Goal: Task Accomplishment & Management: Manage account settings

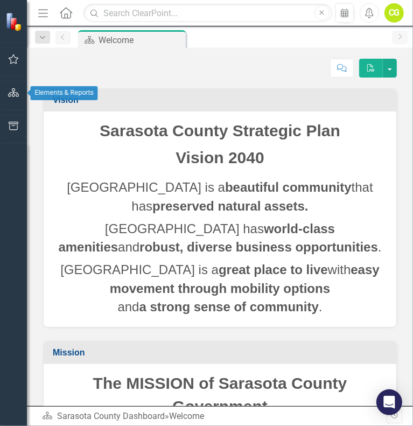
click at [19, 92] on icon "button" at bounding box center [13, 92] width 11 height 9
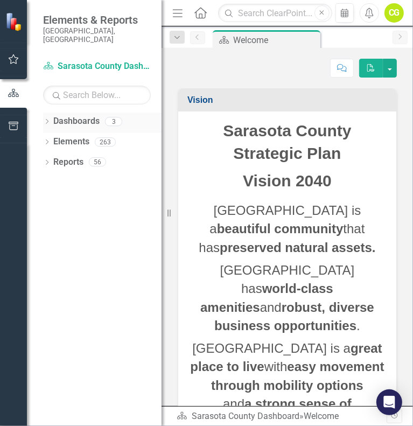
click at [44, 119] on icon "Dropdown" at bounding box center [47, 122] width 8 height 6
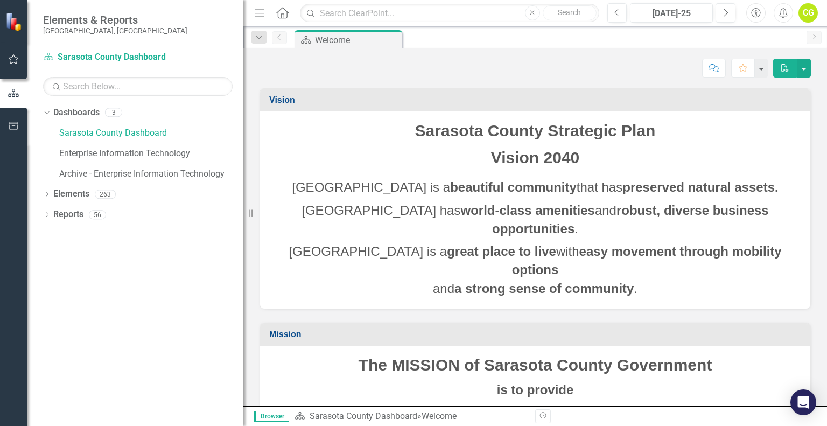
drag, startPoint x: 163, startPoint y: 155, endPoint x: 243, endPoint y: 159, distance: 80.8
click at [243, 159] on div "Resize" at bounding box center [247, 213] width 9 height 426
click at [47, 192] on icon "Dropdown" at bounding box center [47, 195] width 8 height 6
click at [45, 276] on icon "Dropdown" at bounding box center [47, 276] width 8 height 6
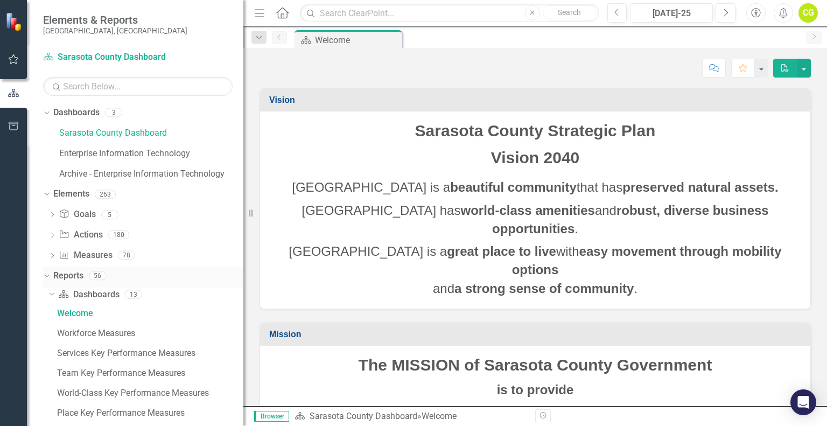
click at [45, 276] on icon "Dropdown" at bounding box center [46, 275] width 6 height 8
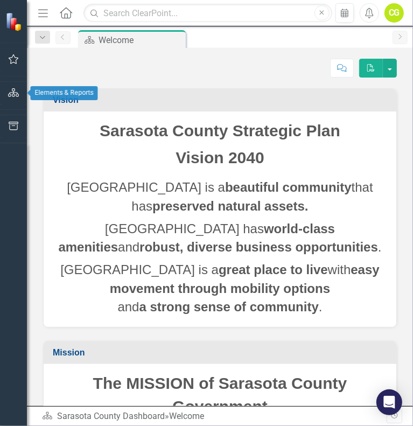
click at [18, 90] on icon "button" at bounding box center [13, 92] width 11 height 9
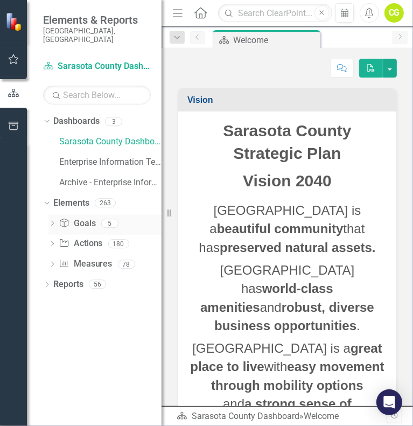
click at [54, 221] on icon "Dropdown" at bounding box center [52, 224] width 8 height 6
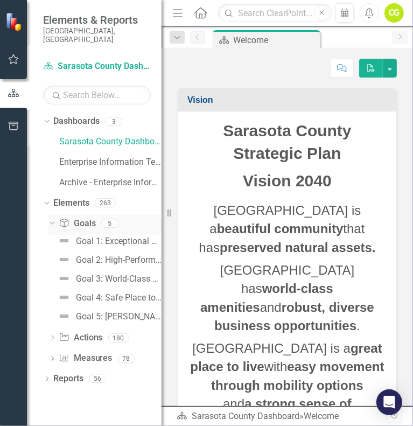
click at [54, 219] on div "Dropdown" at bounding box center [50, 223] width 9 height 8
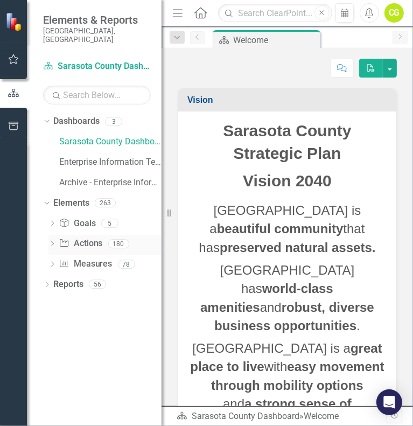
click at [50, 242] on icon "Dropdown" at bounding box center [52, 245] width 8 height 6
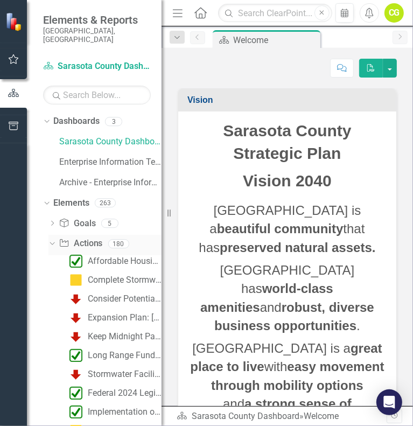
click at [50, 239] on icon "Dropdown" at bounding box center [51, 243] width 6 height 8
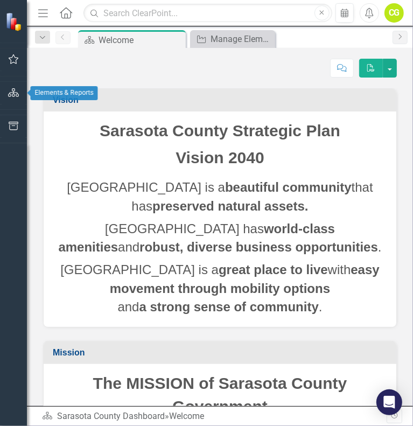
click at [11, 93] on icon "button" at bounding box center [13, 92] width 11 height 9
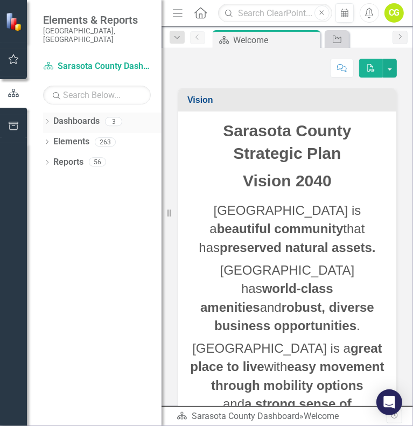
click at [48, 119] on icon "Dropdown" at bounding box center [47, 122] width 8 height 6
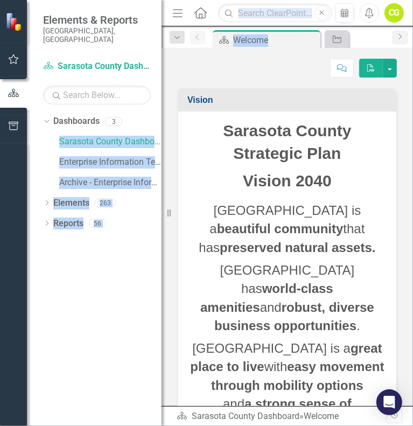
drag, startPoint x: 160, startPoint y: 111, endPoint x: 205, endPoint y: 110, distance: 44.7
click at [205, 110] on div "Elements & Reports Sarasota County, FL Dashboard Sarasota County Dashboard Sear…" at bounding box center [206, 213] width 413 height 426
click at [170, 204] on div "Vision Sarasota County Strategic Plan Vision 2040 Sarasota County is a beautifu…" at bounding box center [287, 259] width 235 height 368
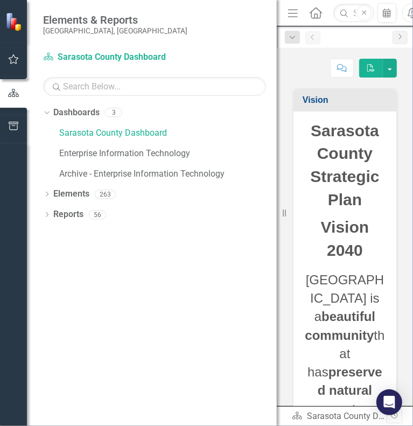
drag, startPoint x: 171, startPoint y: 214, endPoint x: 277, endPoint y: 217, distance: 106.0
click at [277, 217] on div "Resize" at bounding box center [281, 213] width 9 height 426
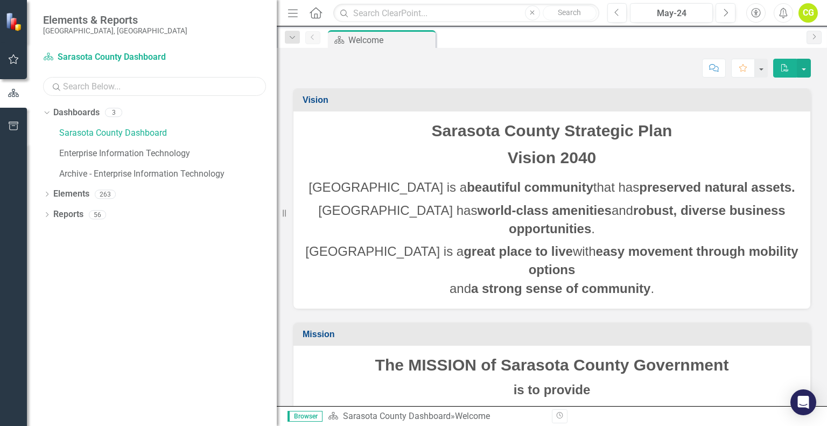
click at [116, 85] on input "text" at bounding box center [154, 86] width 223 height 19
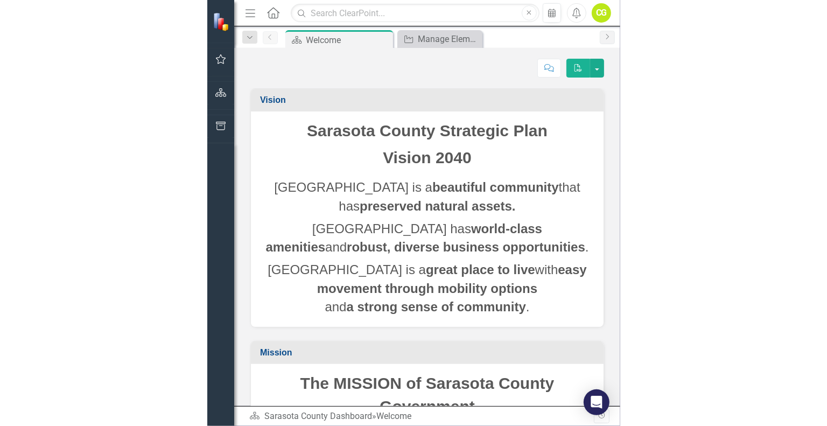
scroll to position [202, 0]
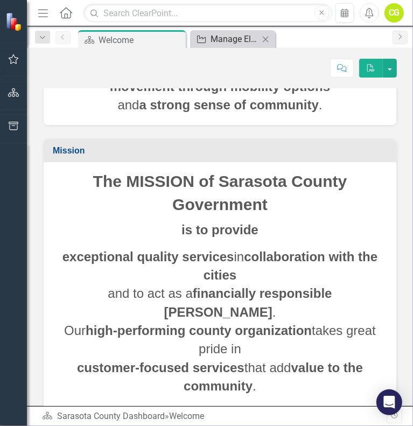
click at [236, 38] on div "Manage Elements" at bounding box center [234, 38] width 48 height 13
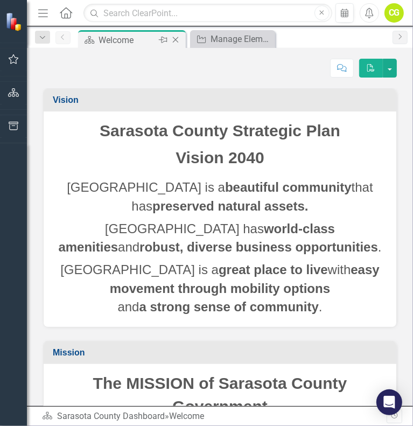
click at [127, 39] on div "Welcome" at bounding box center [127, 39] width 58 height 13
click at [236, 39] on div "Manage Elements" at bounding box center [234, 38] width 48 height 13
click at [200, 11] on input "text" at bounding box center [207, 13] width 248 height 19
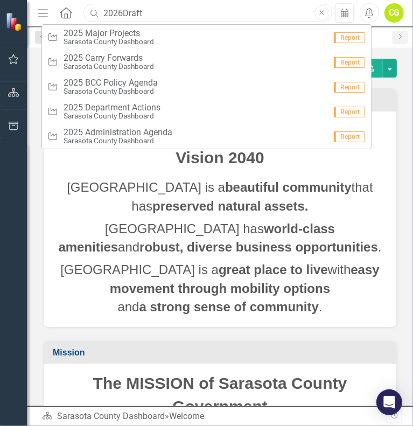
click at [119, 15] on input "2026Draft" at bounding box center [207, 13] width 248 height 19
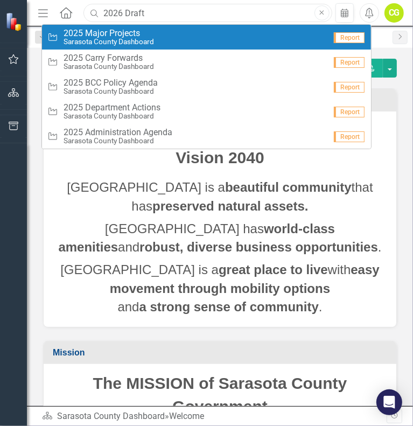
type input "2026 Draft"
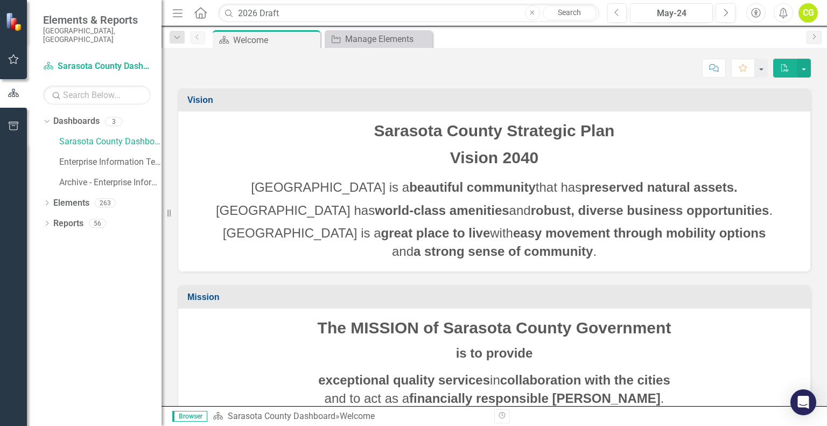
click at [142, 292] on div "Dropdown Dashboards 3 Sarasota County Dashboard Enterprise Information Technolo…" at bounding box center [94, 268] width 135 height 313
drag, startPoint x: 290, startPoint y: 12, endPoint x: 200, endPoint y: 19, distance: 89.6
click at [200, 19] on div "Menu Home Search 2026 Draft Close Search" at bounding box center [383, 13] width 427 height 20
click at [258, 70] on div "Score: N/A May-24 Completed Comment Favorite PDF" at bounding box center [494, 68] width 633 height 18
click at [412, 11] on icon "button" at bounding box center [726, 13] width 4 height 8
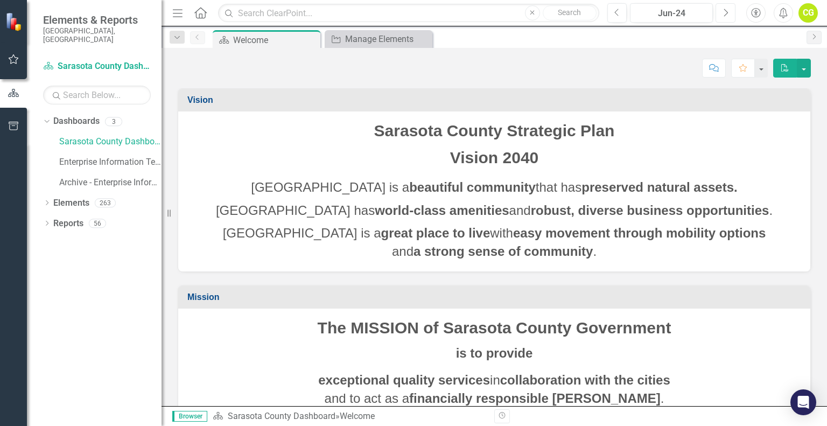
click at [412, 11] on icon "button" at bounding box center [726, 13] width 4 height 8
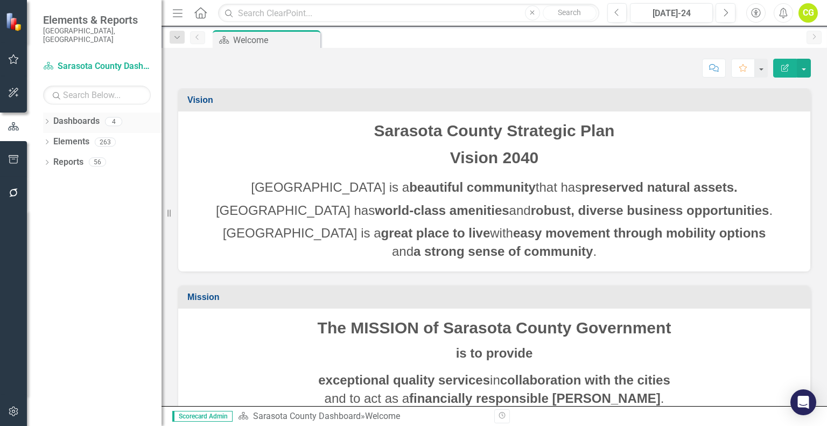
click at [49, 119] on icon "Dropdown" at bounding box center [47, 122] width 8 height 6
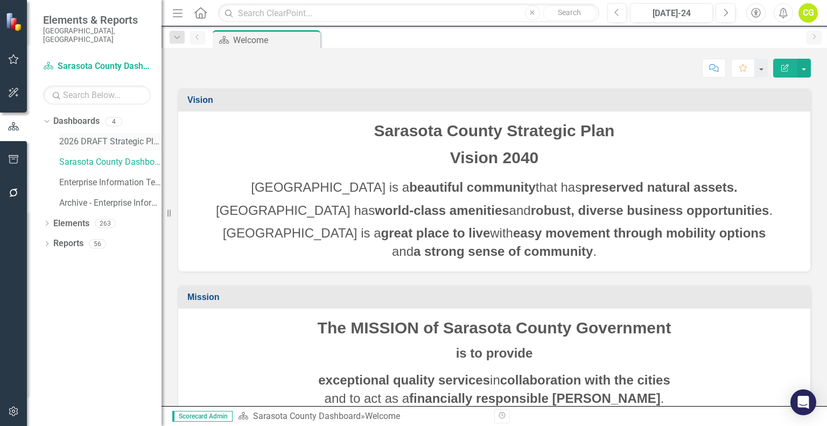
click at [93, 136] on link "2026 DRAFT Strategic Plan" at bounding box center [110, 142] width 102 height 12
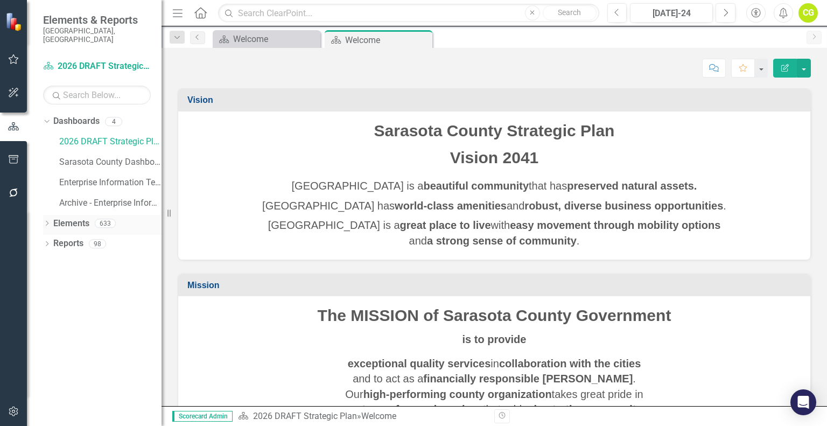
click at [49, 221] on icon "Dropdown" at bounding box center [47, 224] width 8 height 6
click at [81, 258] on link "Action Actions" at bounding box center [81, 264] width 44 height 12
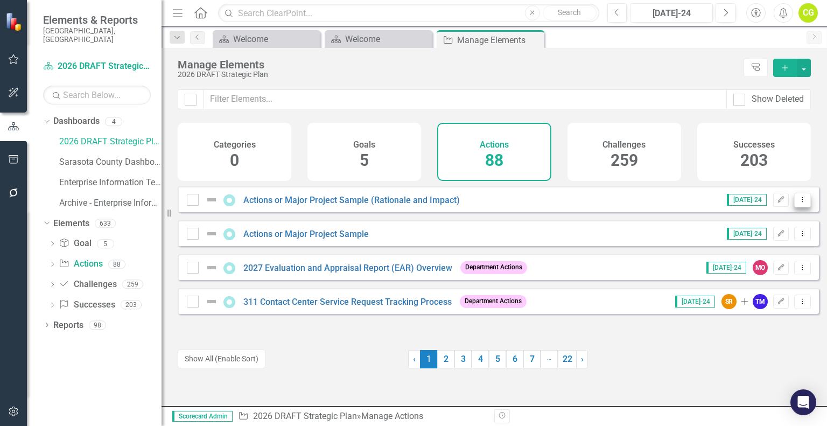
click at [797, 203] on icon "Dropdown Menu" at bounding box center [801, 199] width 9 height 7
click at [774, 265] on link "Copy Duplicate Action" at bounding box center [758, 265] width 88 height 20
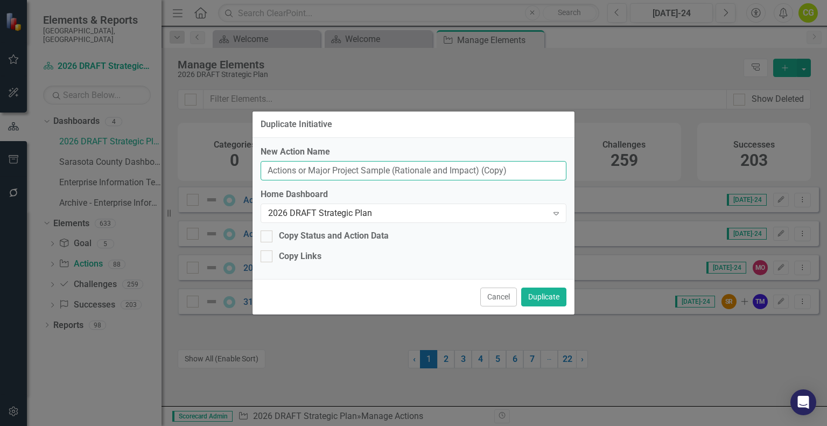
click at [509, 170] on input "Actions or Major Project Sample (Rationale and Impact) (Copy)" at bounding box center [413, 171] width 306 height 20
drag, startPoint x: 517, startPoint y: 166, endPoint x: 250, endPoint y: 171, distance: 266.9
click at [250, 171] on div "Duplicate Initiative New Action Name Actions or Major Project Sample (Rationale…" at bounding box center [413, 213] width 827 height 426
paste input "Implementation of Enterprise Generative AI"
type input "Implementation of Enterprise Generative AI"
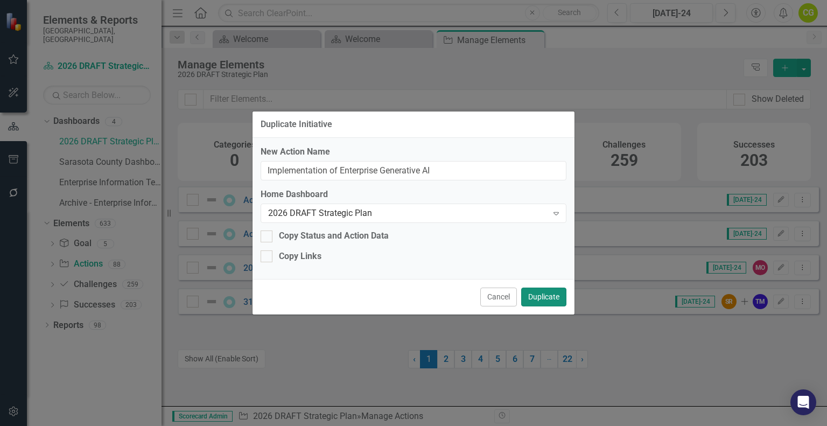
click at [550, 298] on button "Duplicate" at bounding box center [543, 296] width 45 height 19
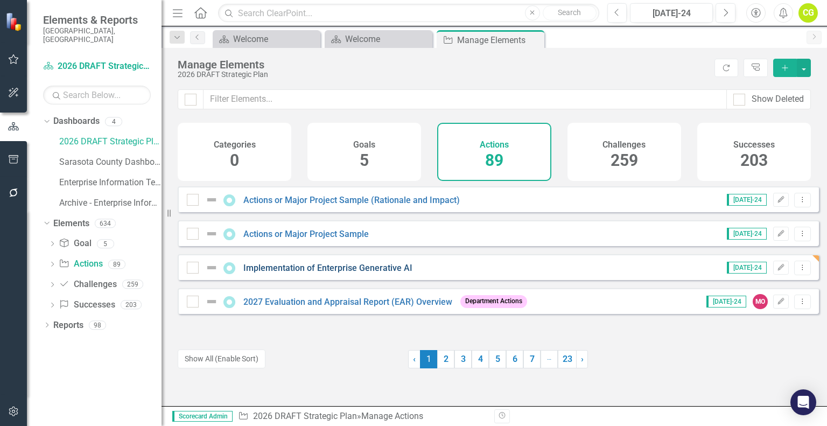
click at [334, 273] on link "Implementation of Enterprise Generative AI" at bounding box center [327, 268] width 169 height 10
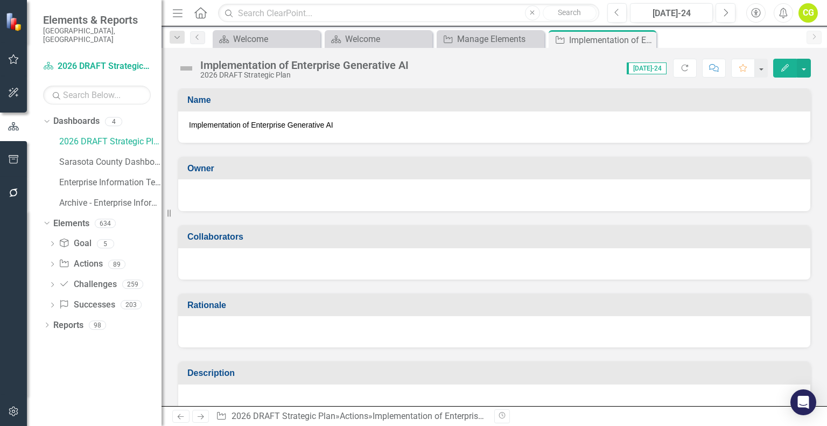
click at [787, 67] on icon "Edit" at bounding box center [785, 68] width 10 height 8
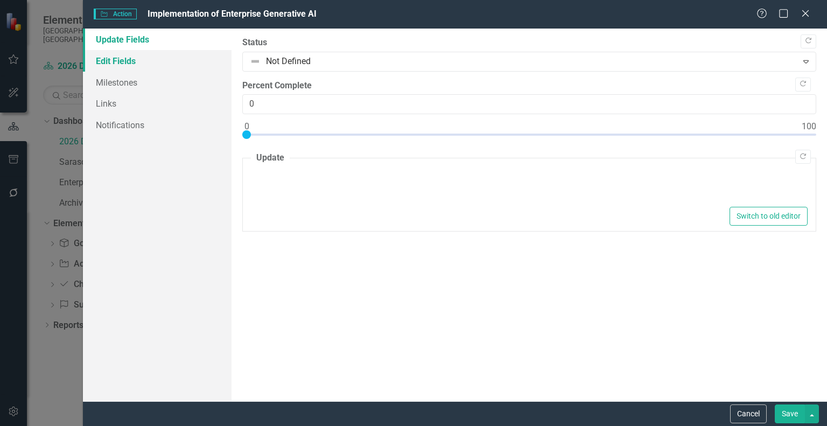
click at [143, 64] on link "Edit Fields" at bounding box center [157, 61] width 149 height 22
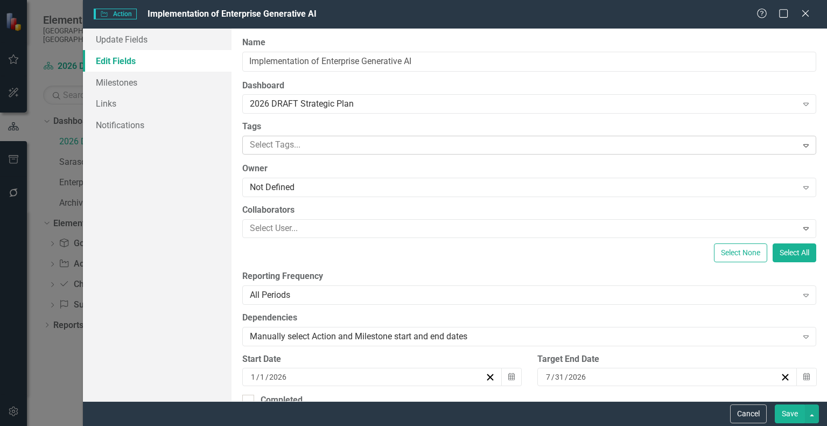
click at [307, 148] on div at bounding box center [520, 145] width 551 height 15
click at [331, 125] on label "Tags" at bounding box center [529, 127] width 574 height 12
click at [294, 188] on div "Not Defined" at bounding box center [523, 187] width 547 height 12
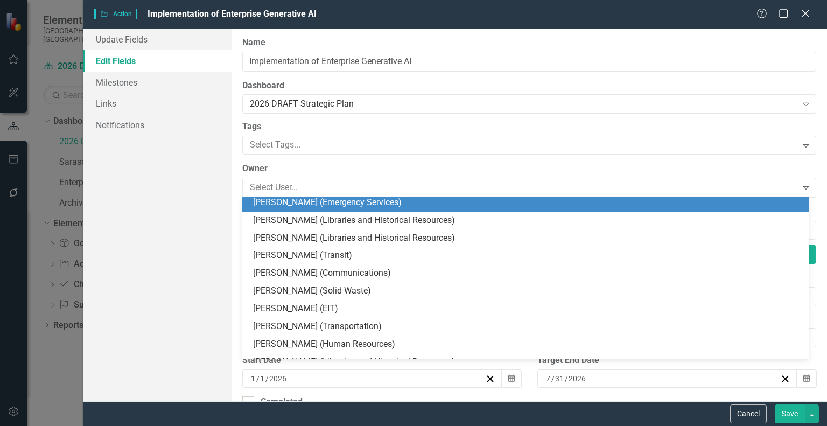
scroll to position [269, 0]
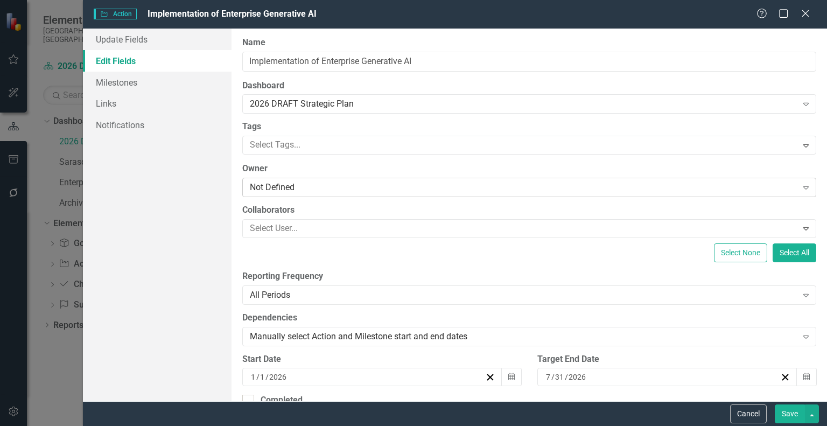
click at [295, 186] on div "Not Defined" at bounding box center [523, 187] width 547 height 12
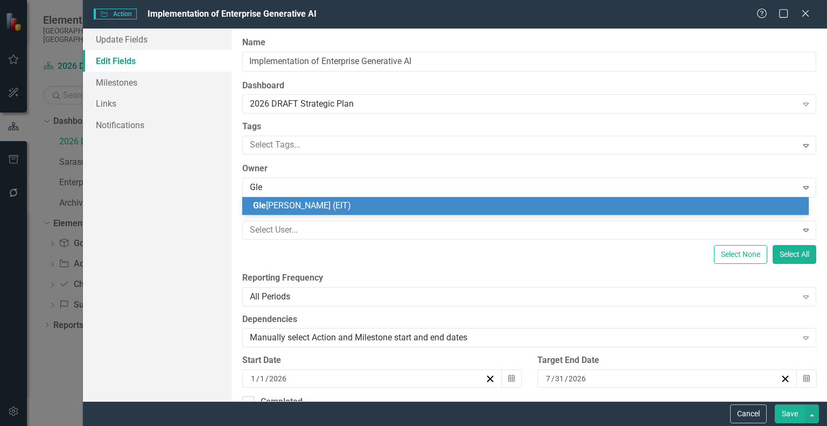
type input "[PERSON_NAME]"
click at [288, 202] on span "Glen n Zimmerman (EIT)" at bounding box center [331, 205] width 157 height 10
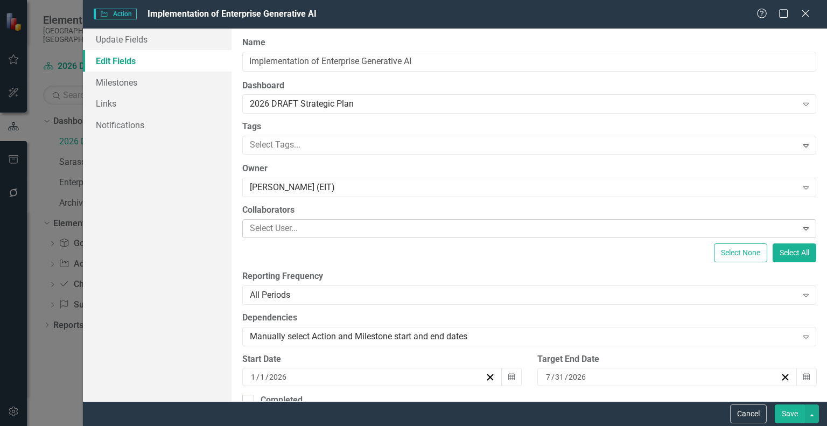
click at [280, 223] on div at bounding box center [520, 228] width 551 height 15
type input "[PERSON_NAME]"
click at [414, 271] on label "Reporting Frequency" at bounding box center [529, 276] width 574 height 12
click at [312, 235] on div at bounding box center [520, 228] width 551 height 15
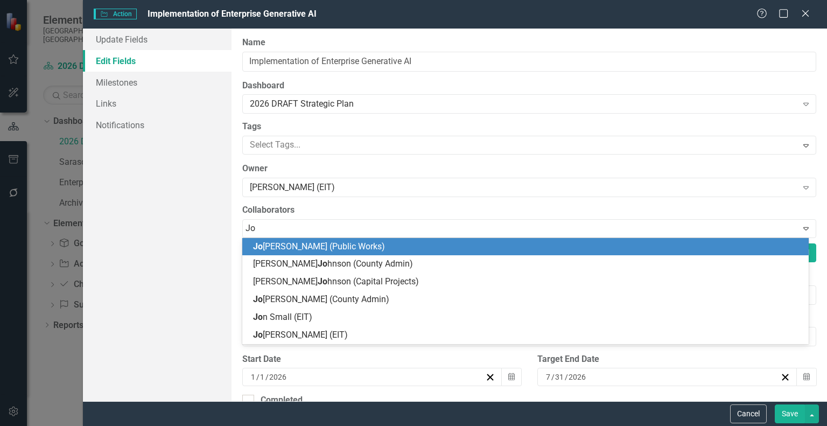
type input "J"
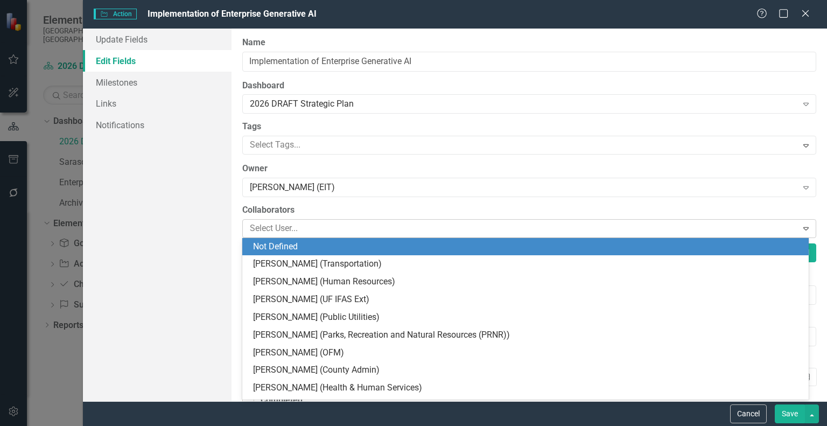
click at [312, 232] on div at bounding box center [520, 228] width 551 height 15
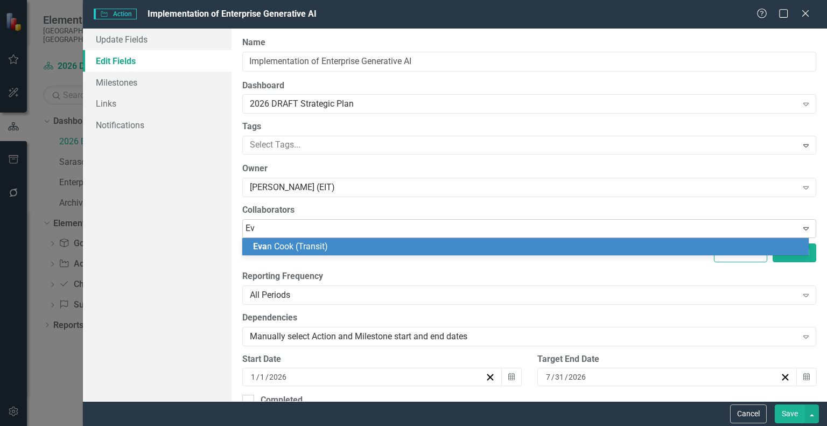
type input "E"
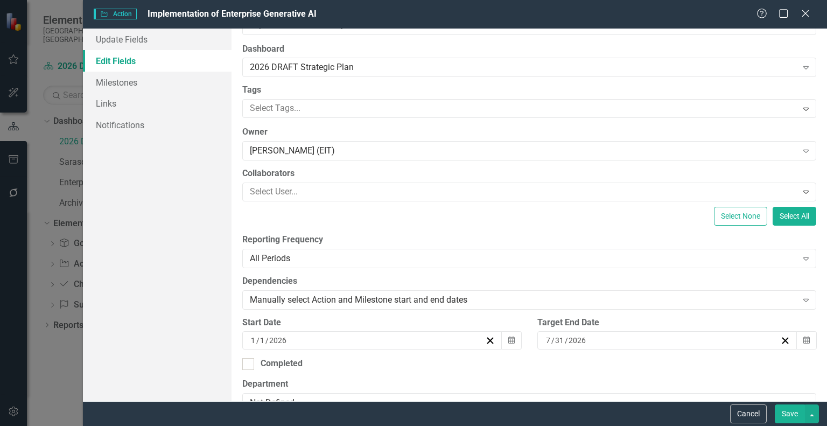
scroll to position [54, 0]
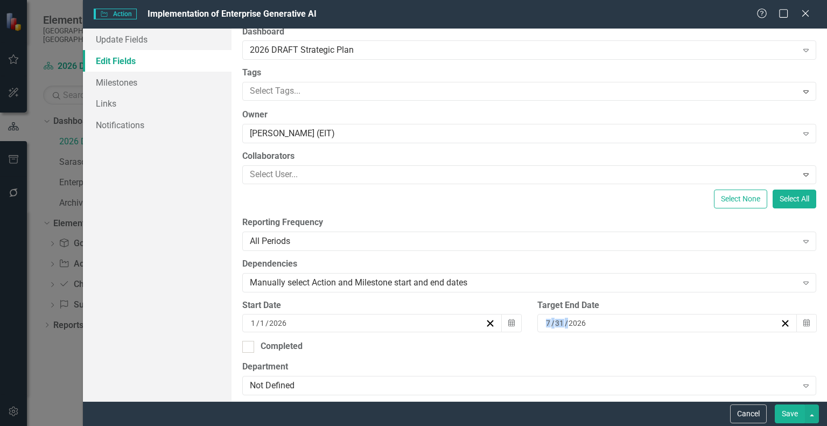
drag, startPoint x: 588, startPoint y: 322, endPoint x: 536, endPoint y: 328, distance: 52.5
click at [537, 328] on div "[DATE]" at bounding box center [667, 323] width 260 height 18
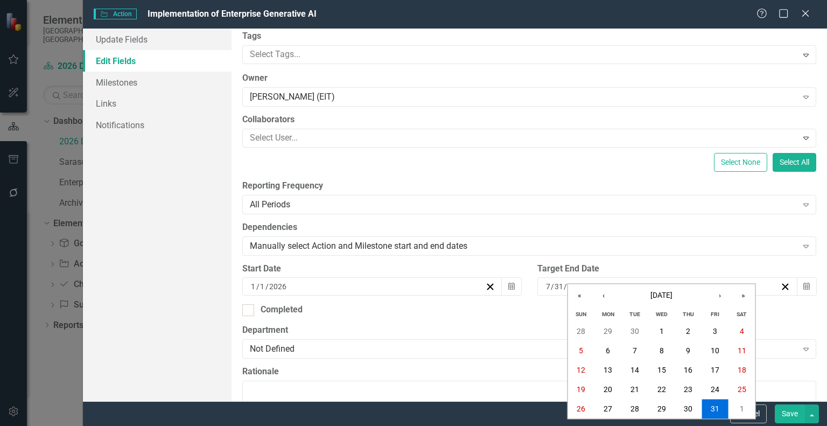
scroll to position [108, 0]
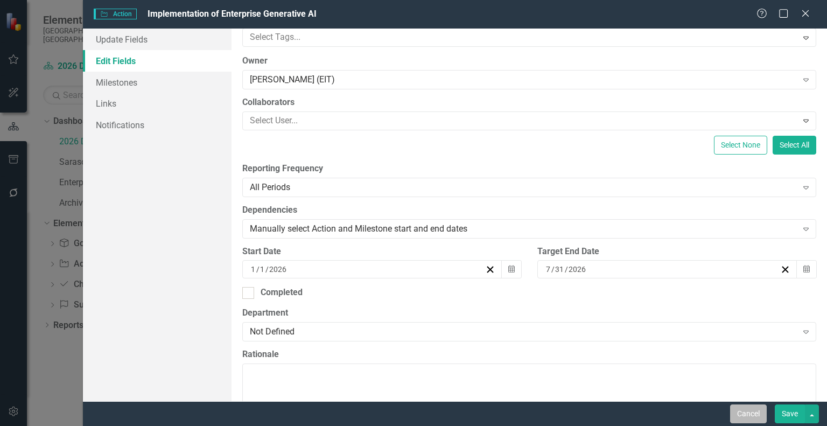
click at [759, 415] on button "Cancel" at bounding box center [748, 413] width 37 height 19
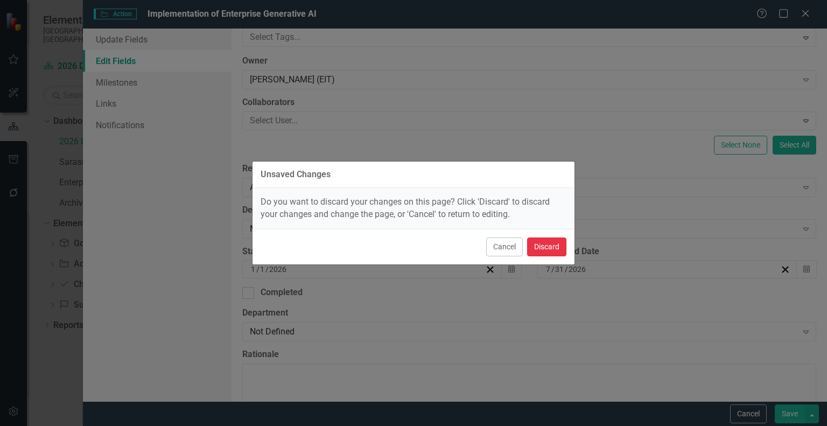
click at [538, 239] on button "Discard" at bounding box center [546, 246] width 39 height 19
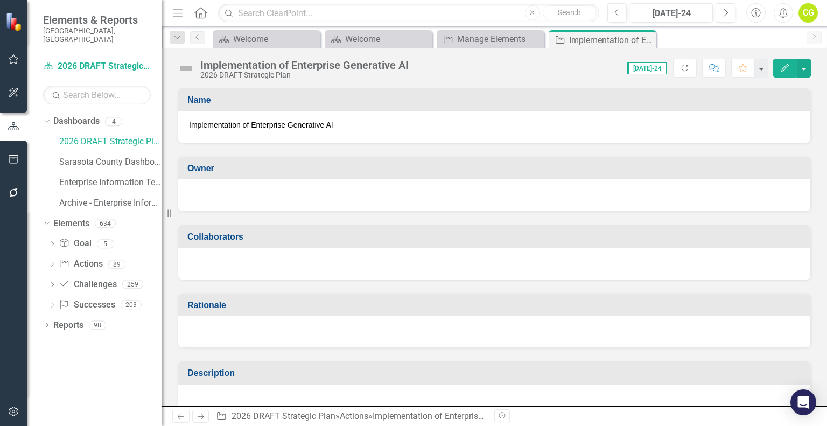
click at [240, 192] on div at bounding box center [494, 193] width 610 height 13
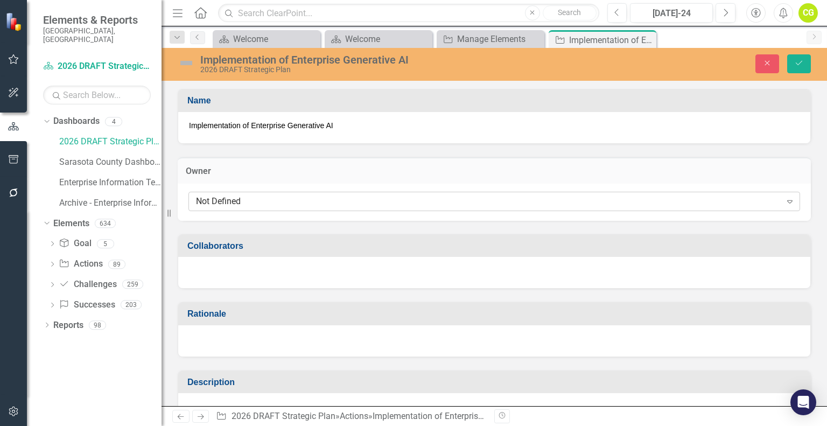
click at [309, 197] on div "Not Defined" at bounding box center [488, 201] width 585 height 12
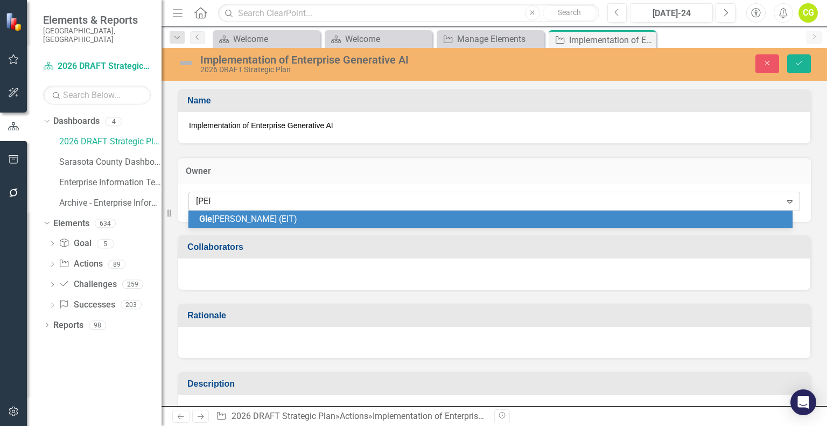
type input "Glenn"
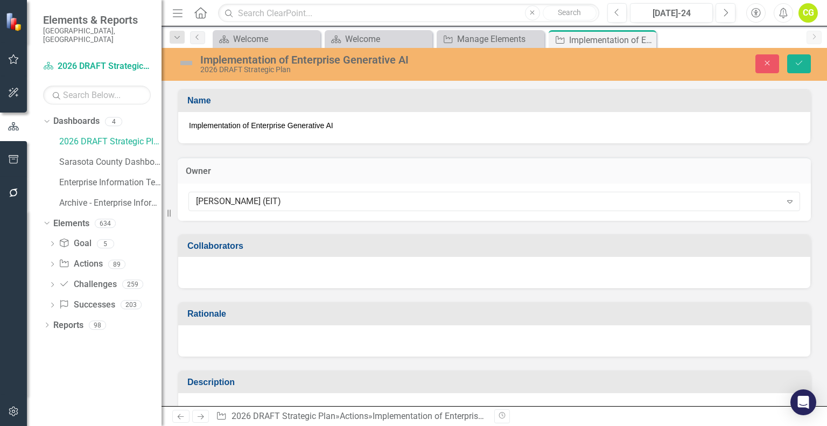
click at [284, 264] on div at bounding box center [494, 272] width 632 height 31
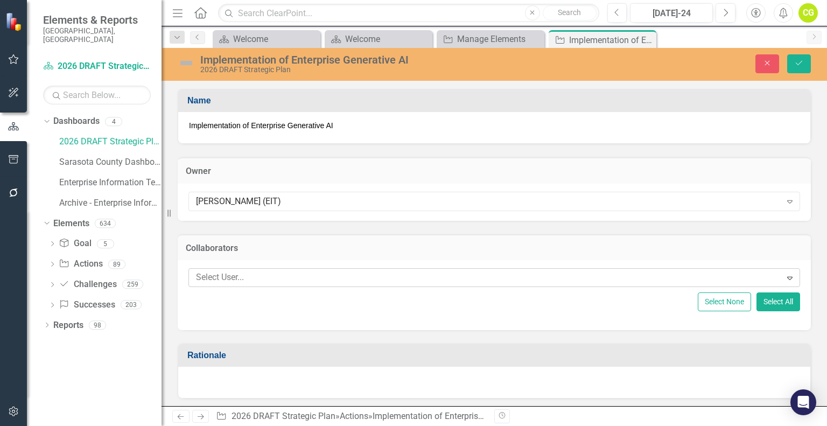
click at [276, 271] on div at bounding box center [486, 277] width 589 height 15
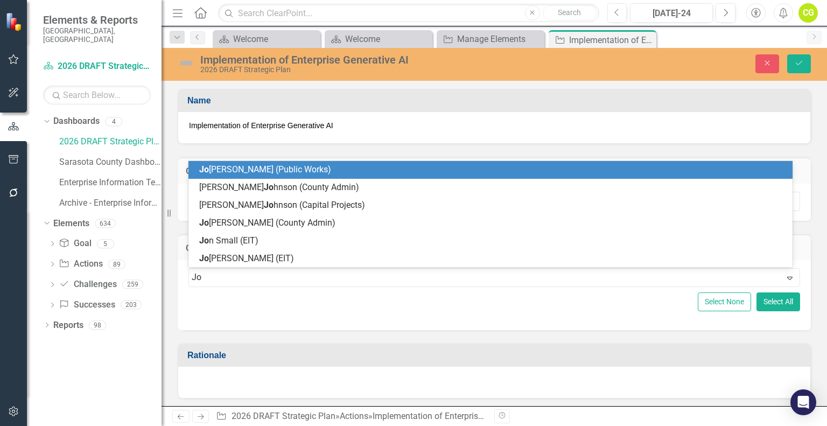
type input "J"
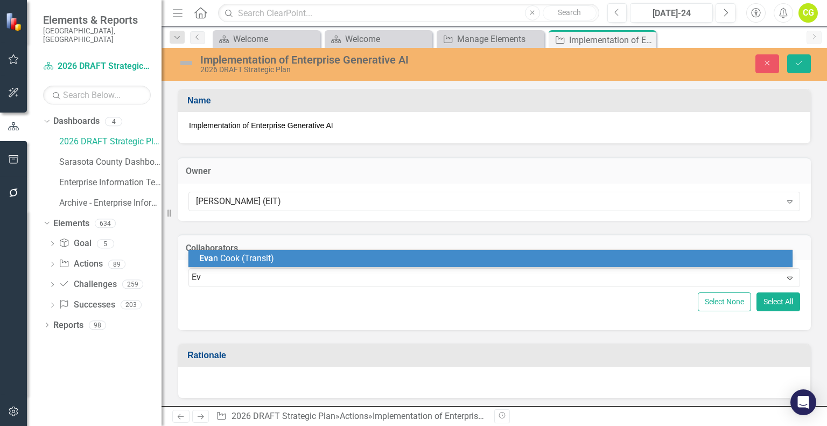
type input "E"
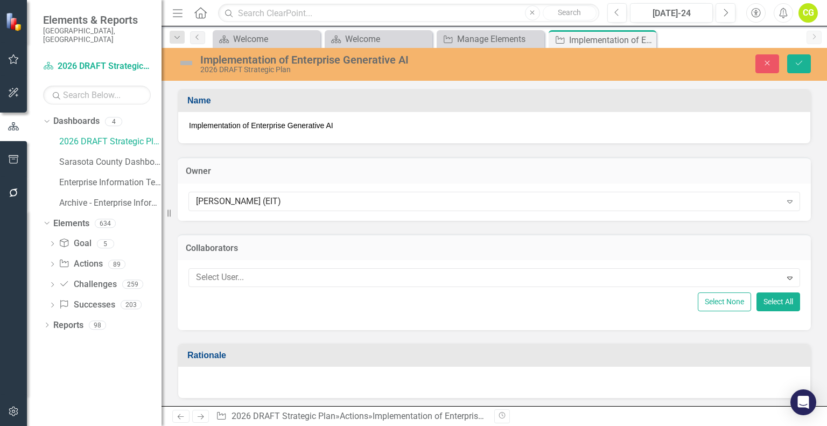
click at [412, 328] on div "Select User... Expand Select None Select All" at bounding box center [494, 295] width 633 height 70
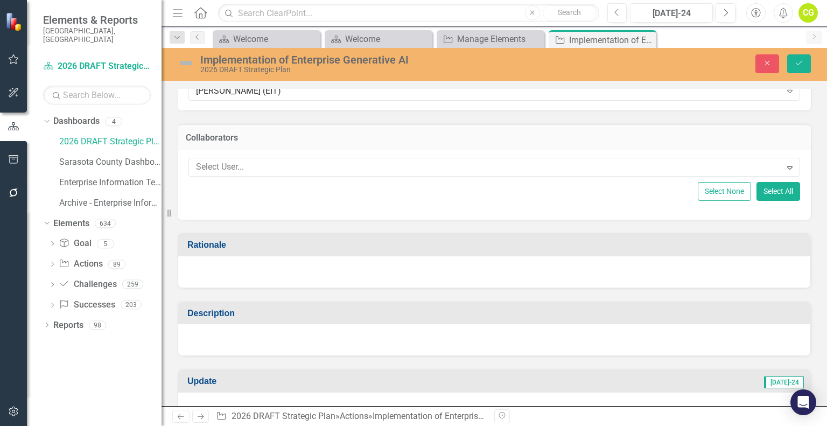
scroll to position [161, 0]
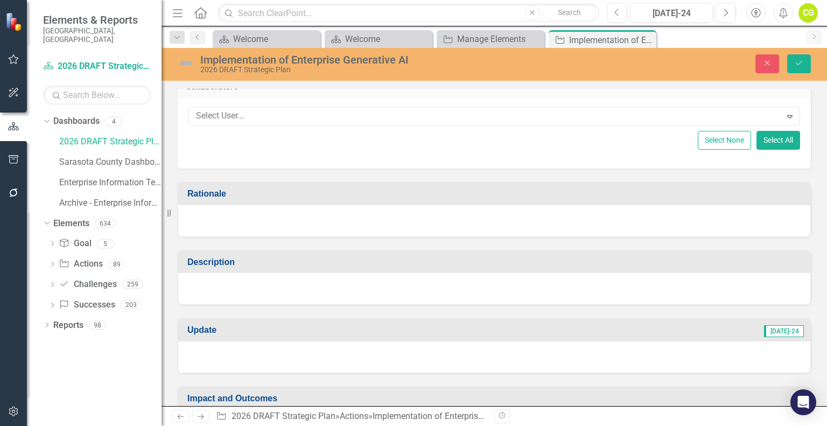
click at [334, 286] on div at bounding box center [494, 288] width 632 height 31
click at [332, 284] on div at bounding box center [494, 288] width 632 height 31
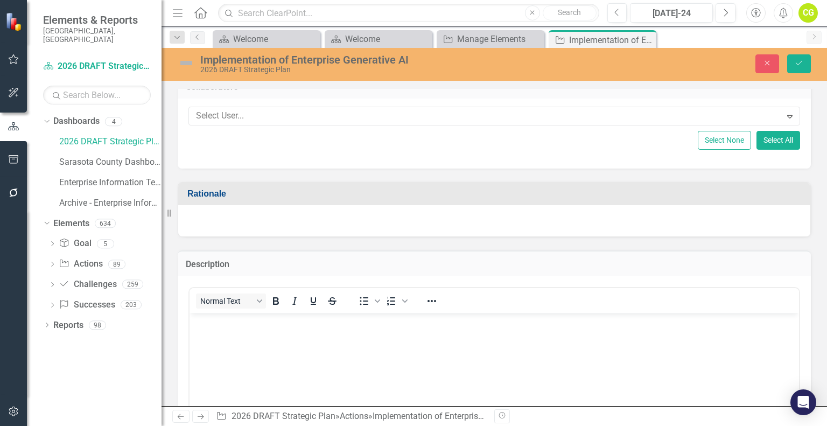
scroll to position [0, 0]
click at [302, 374] on body "Rich Text Area. Press ALT-0 for help." at bounding box center [493, 393] width 609 height 161
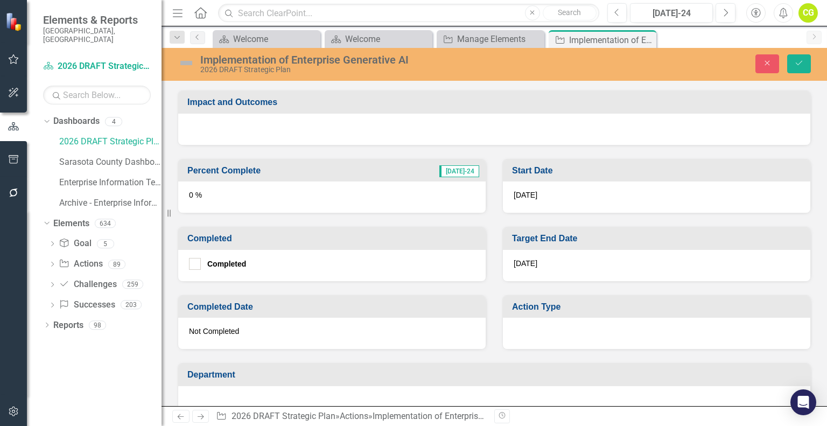
scroll to position [700, 0]
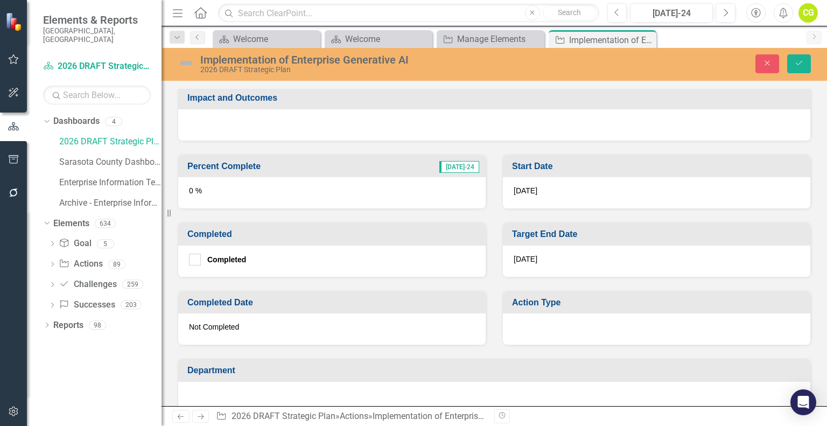
click at [548, 257] on div "[DATE]" at bounding box center [656, 260] width 307 height 31
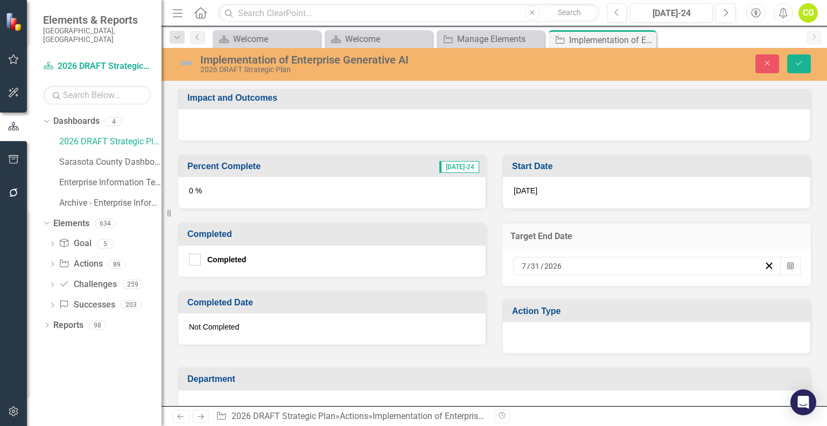
drag, startPoint x: 567, startPoint y: 262, endPoint x: 520, endPoint y: 264, distance: 46.9
click at [520, 264] on div "[DATE]" at bounding box center [642, 265] width 244 height 11
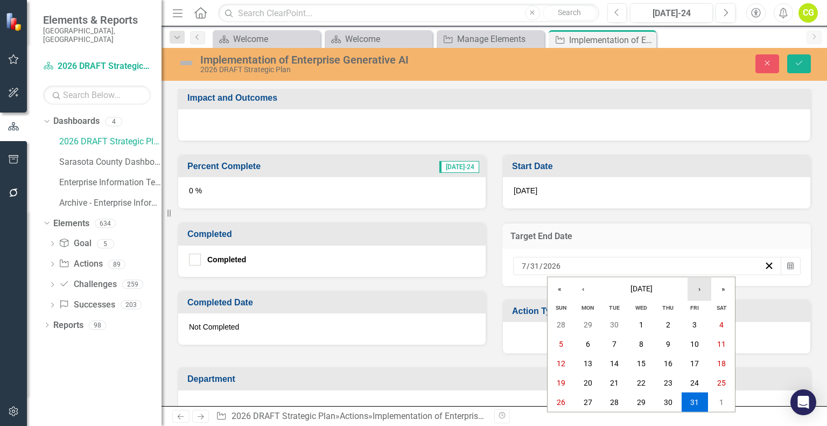
click at [708, 290] on button "›" at bounding box center [699, 289] width 24 height 24
click at [577, 404] on button "30" at bounding box center [587, 401] width 27 height 19
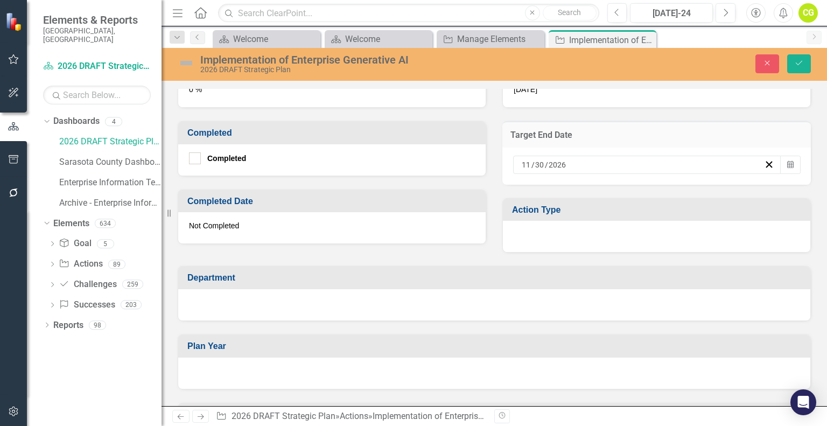
scroll to position [807, 0]
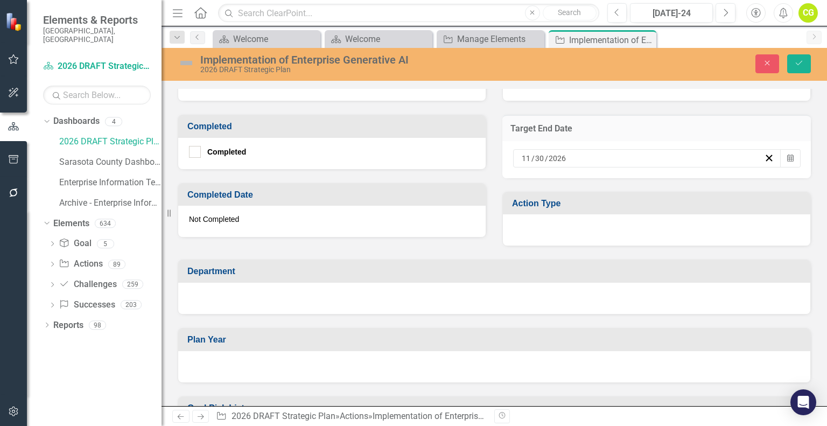
click at [630, 226] on div at bounding box center [656, 229] width 307 height 31
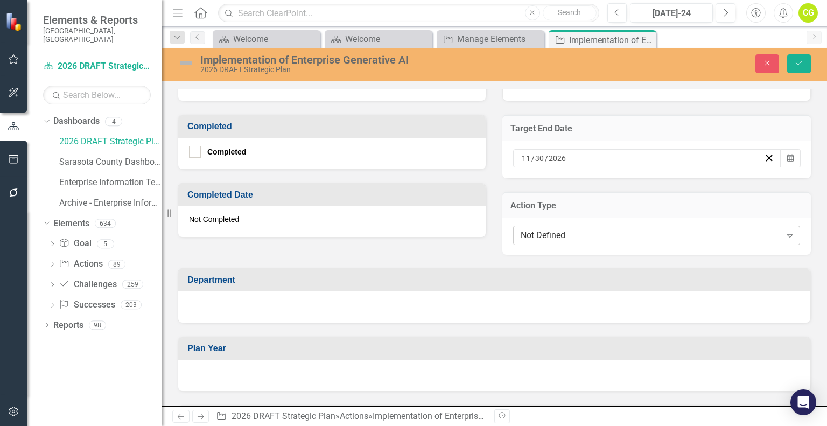
click at [619, 235] on div "Not Defined" at bounding box center [650, 235] width 260 height 12
click at [263, 255] on div "Department" at bounding box center [494, 289] width 649 height 68
click at [260, 307] on div at bounding box center [494, 306] width 632 height 31
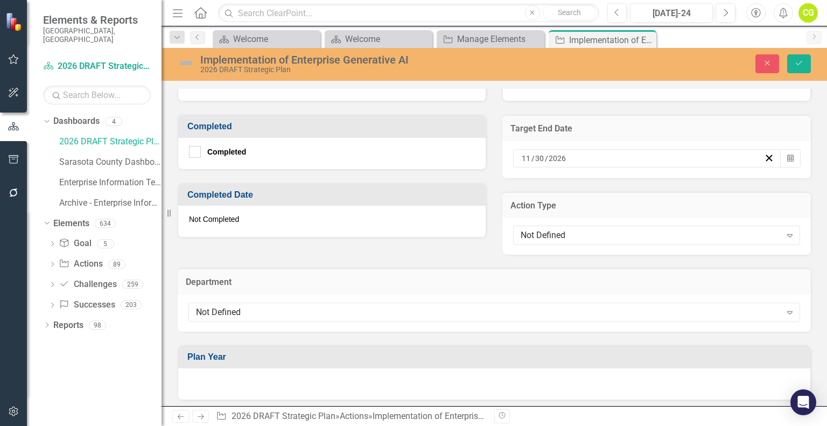
click at [260, 307] on div "Not Defined" at bounding box center [488, 312] width 585 height 12
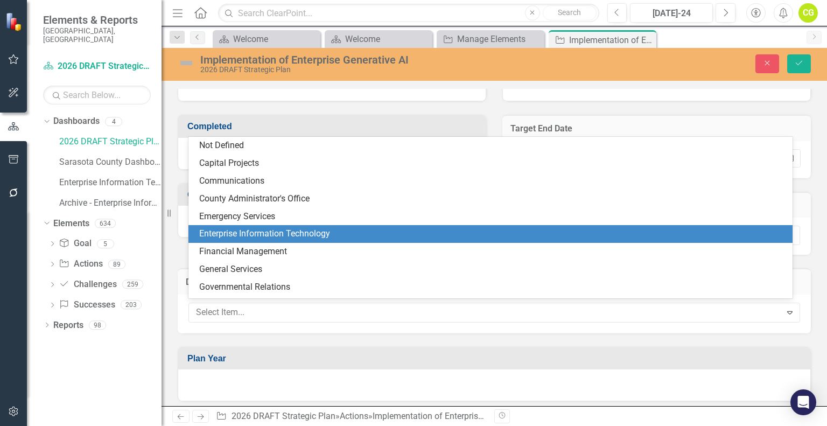
click at [275, 235] on div "Enterprise Information Technology" at bounding box center [492, 234] width 587 height 12
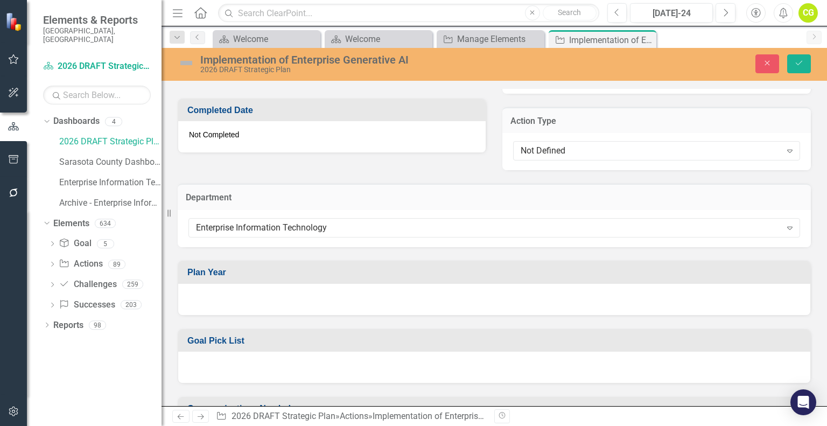
scroll to position [915, 0]
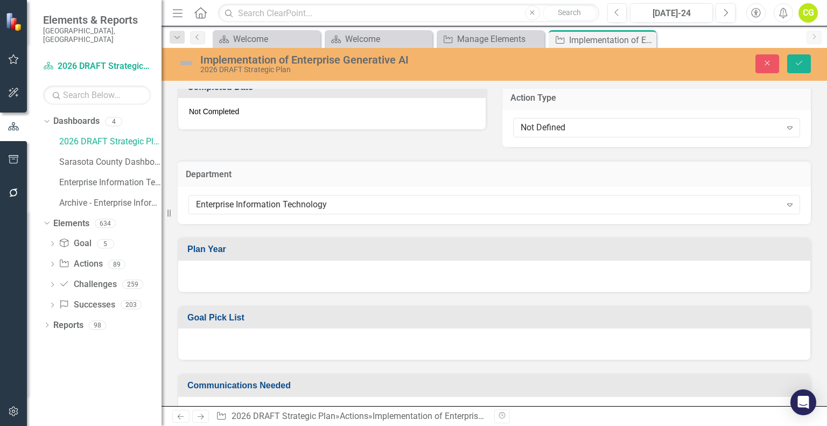
click at [270, 273] on div at bounding box center [494, 275] width 632 height 31
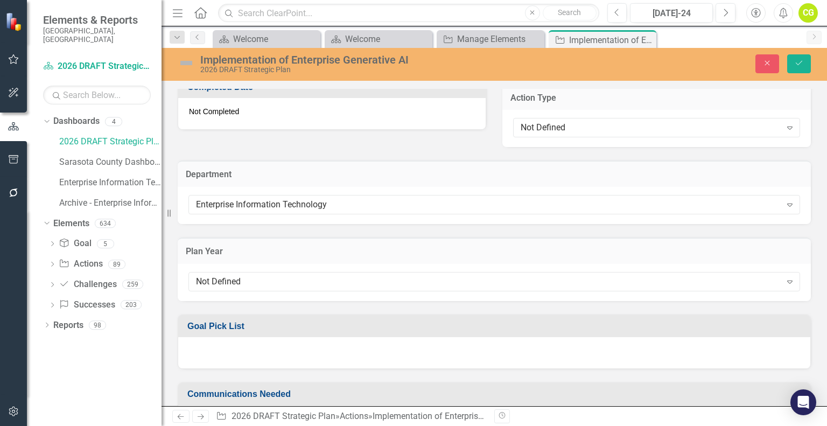
click at [270, 275] on div "Not Defined" at bounding box center [488, 281] width 585 height 12
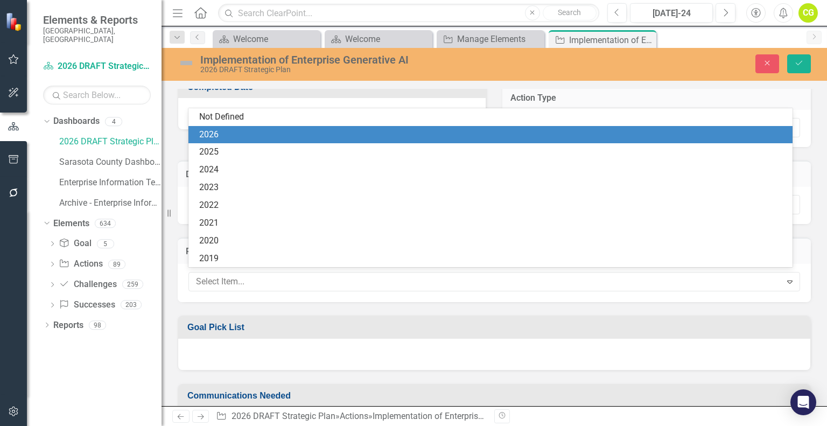
click at [245, 129] on div "2026" at bounding box center [492, 135] width 587 height 12
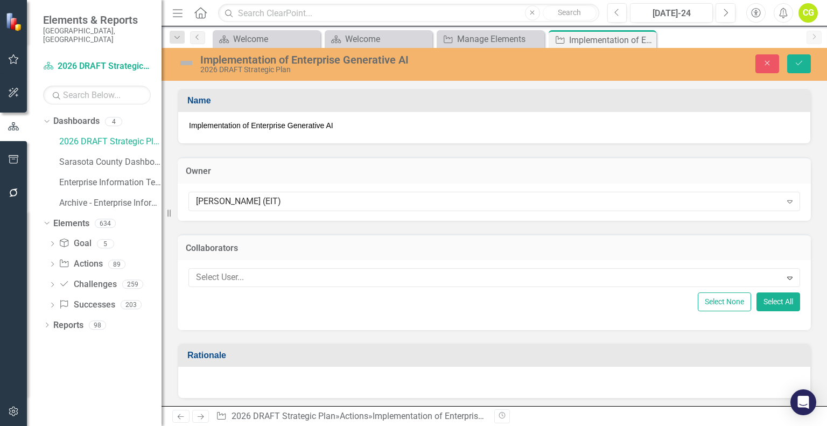
scroll to position [54, 0]
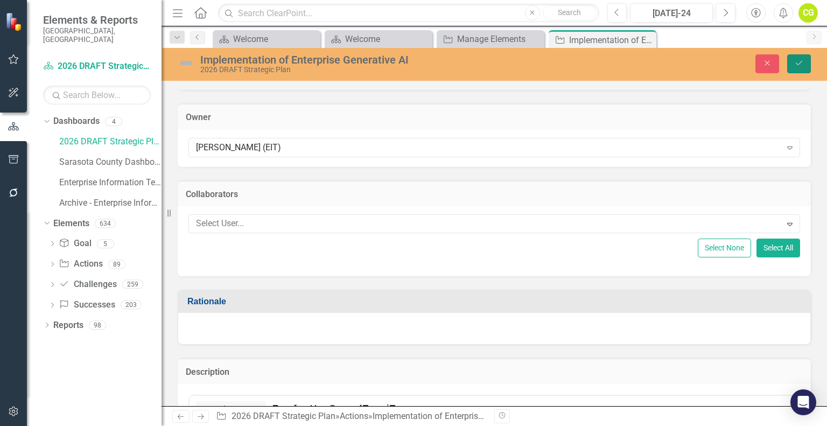
click at [802, 64] on icon "Save" at bounding box center [799, 63] width 10 height 8
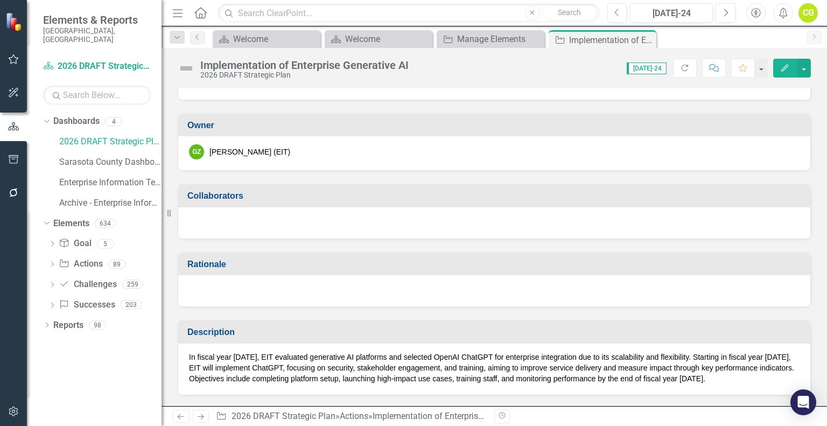
scroll to position [17, 0]
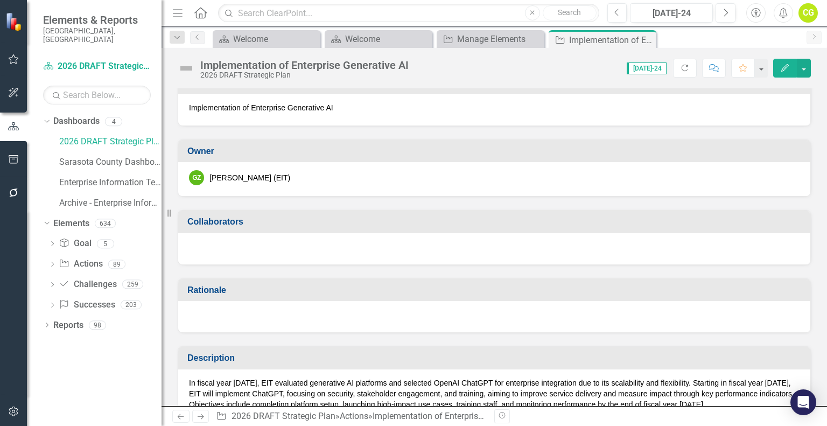
click at [659, 65] on span "Jul-24" at bounding box center [646, 68] width 40 height 12
click at [723, 10] on icon "Next" at bounding box center [725, 13] width 6 height 10
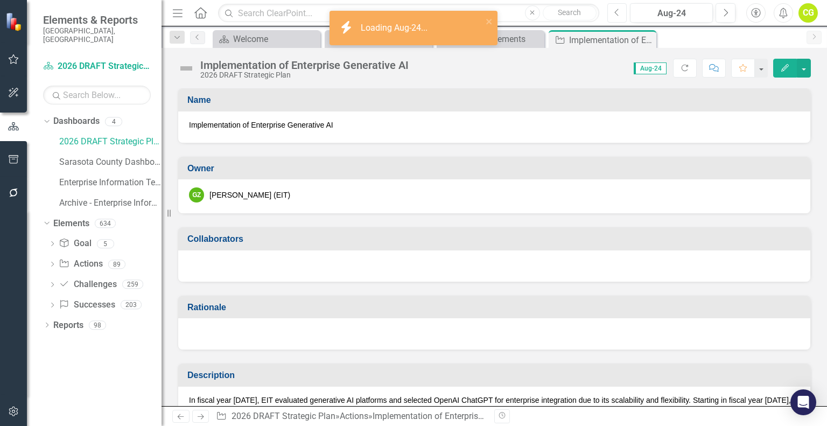
click at [619, 11] on icon "Previous" at bounding box center [617, 13] width 6 height 10
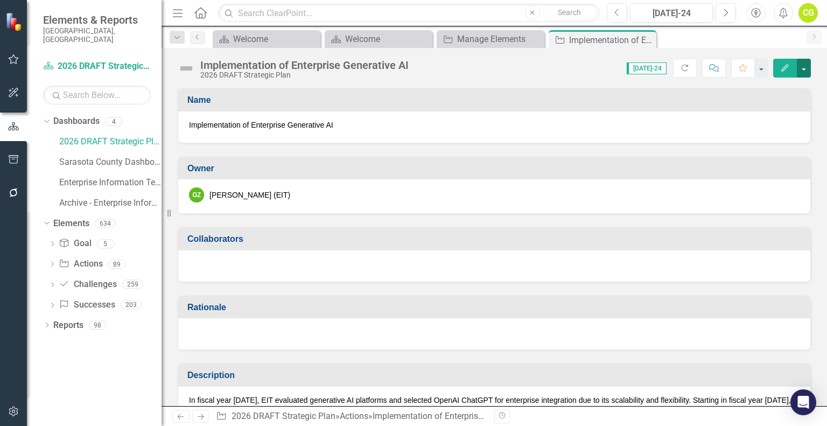
click at [803, 70] on button "button" at bounding box center [803, 68] width 14 height 19
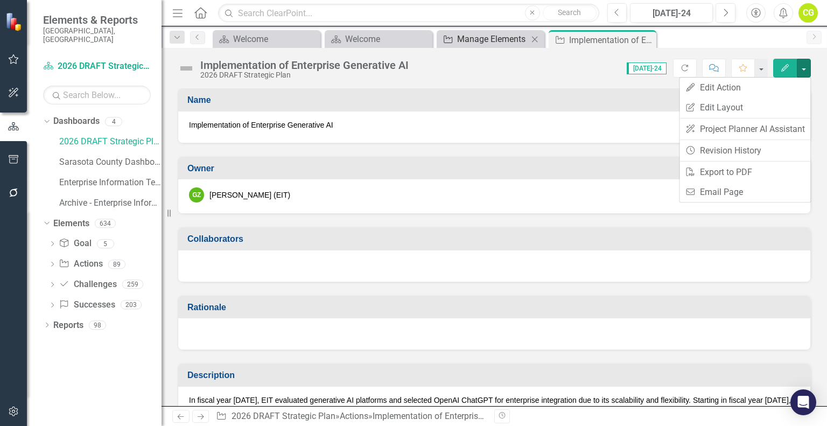
click at [488, 43] on div "Manage Elements" at bounding box center [492, 38] width 71 height 13
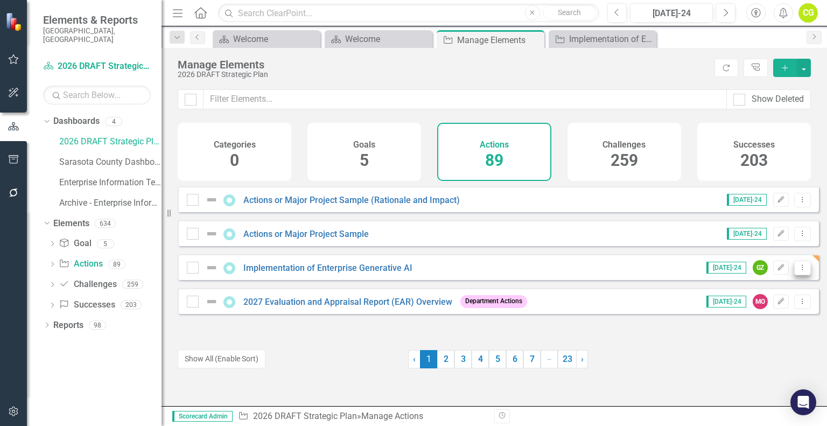
click at [797, 271] on icon "Dropdown Menu" at bounding box center [801, 267] width 9 height 7
click at [771, 352] on link "Trash Delete Action" at bounding box center [758, 353] width 88 height 20
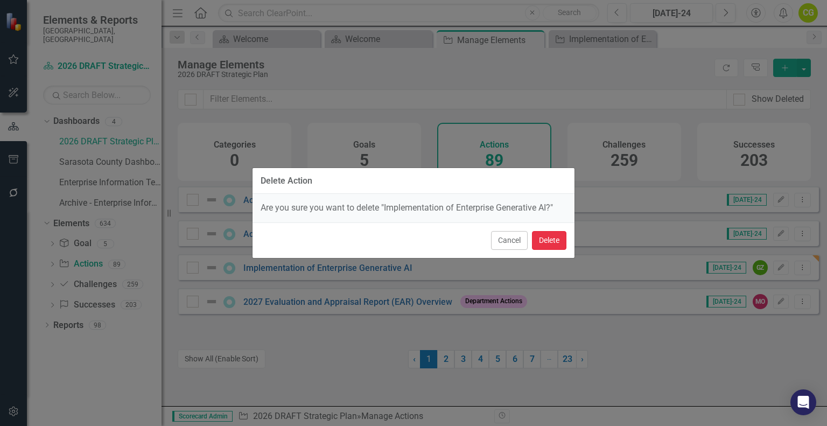
click at [553, 241] on button "Delete" at bounding box center [549, 240] width 34 height 19
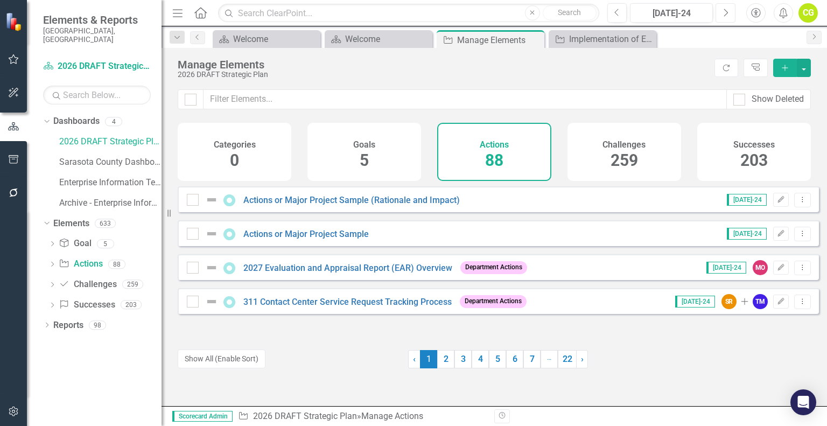
click at [732, 8] on button "Next" at bounding box center [725, 12] width 20 height 19
click at [628, 13] on div "Previous Aug-24 Next" at bounding box center [673, 12] width 133 height 19
click at [624, 13] on button "Previous" at bounding box center [617, 12] width 20 height 19
click at [682, 12] on div "Jul-24" at bounding box center [670, 13] width 75 height 13
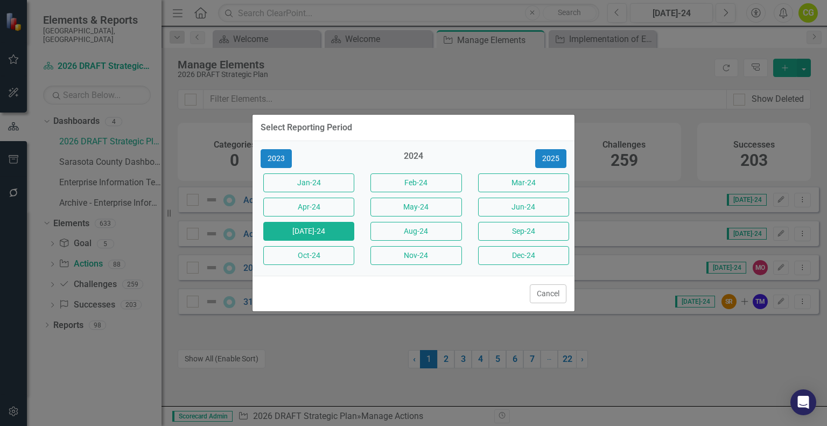
click at [477, 88] on div "Select Reporting Period 2023 2024 2025 Jan-24 Feb-24 Mar-24 Apr-24 May-24 Jun-2…" at bounding box center [413, 213] width 323 height 426
click at [545, 293] on button "Cancel" at bounding box center [548, 293] width 37 height 19
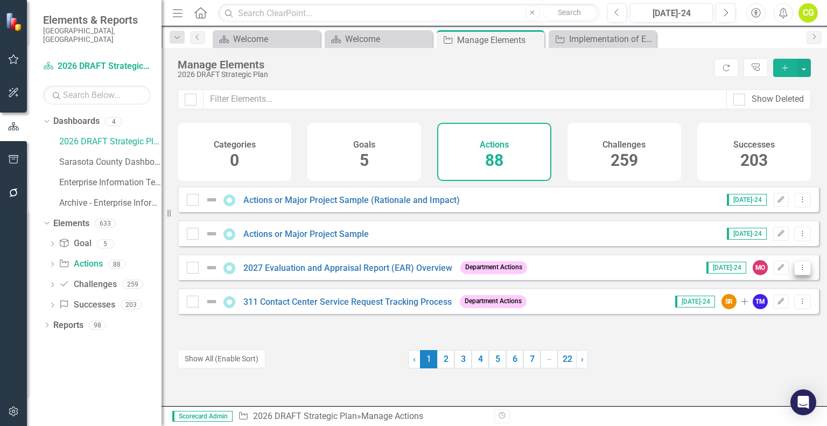
click at [797, 271] on icon "Dropdown Menu" at bounding box center [801, 267] width 9 height 7
click at [576, 336] on div "Actions or Major Project Sample (Rationale and Impact) Jul-24 Edit Dropdown Men…" at bounding box center [498, 261] width 641 height 150
click at [698, 10] on div "Jul-24" at bounding box center [670, 13] width 75 height 13
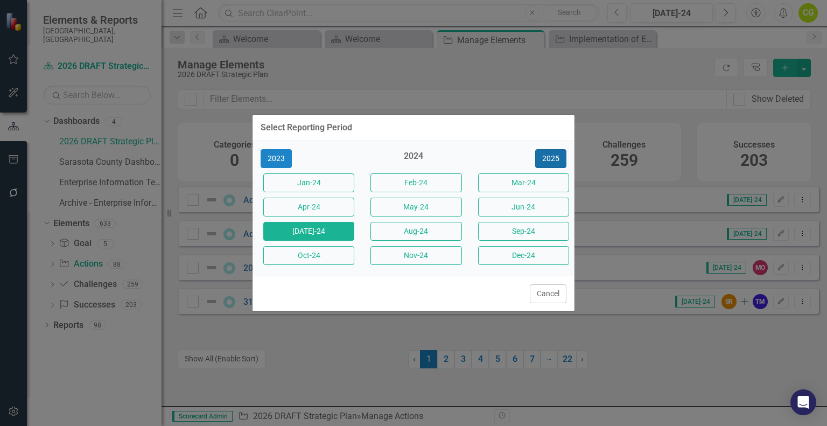
click at [551, 156] on button "2025" at bounding box center [550, 158] width 31 height 19
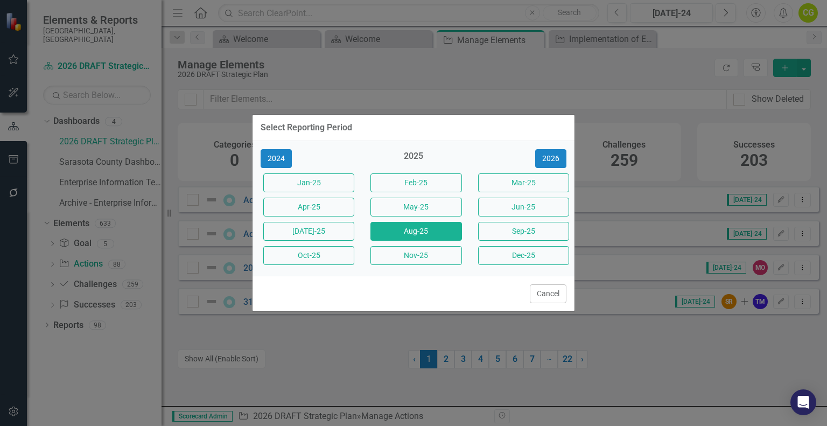
click at [401, 229] on button "Aug-25" at bounding box center [415, 231] width 91 height 19
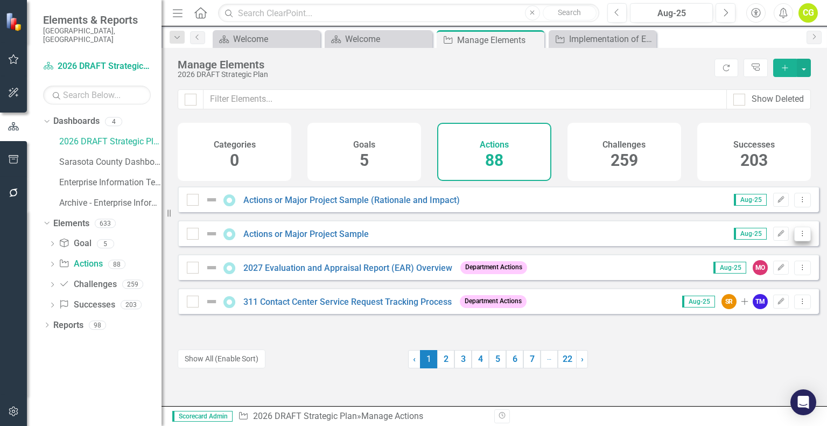
click at [797, 237] on icon "Dropdown Menu" at bounding box center [801, 233] width 9 height 7
click at [772, 299] on link "Copy Duplicate Action" at bounding box center [758, 299] width 88 height 20
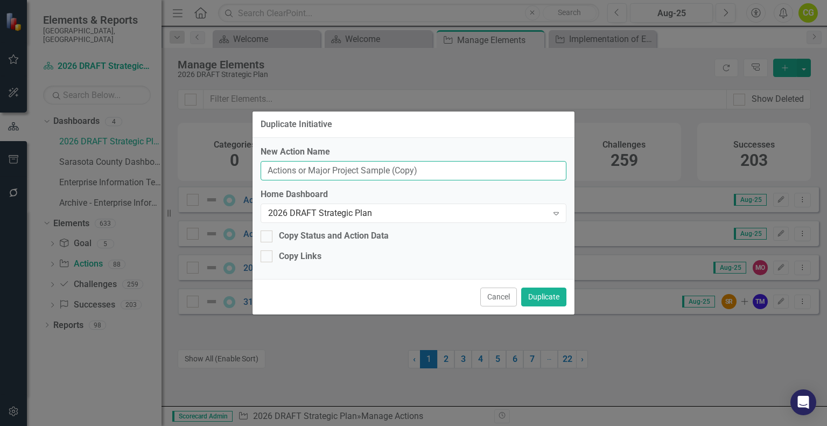
click at [432, 167] on input "Actions or Major Project Sample (Copy)" at bounding box center [413, 171] width 306 height 20
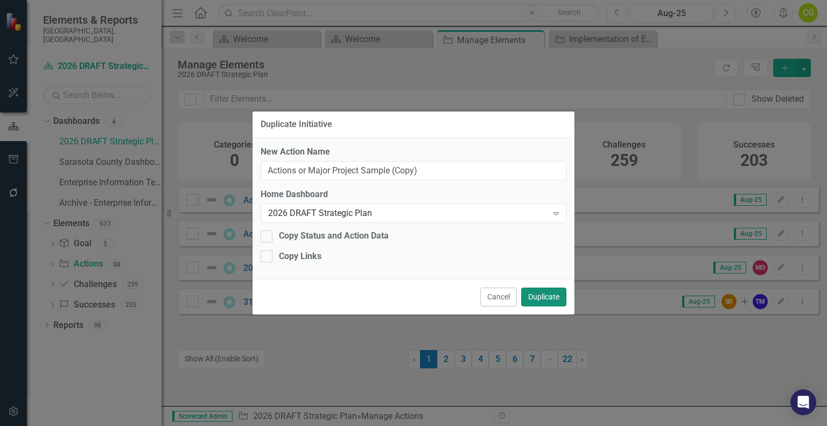
click at [554, 300] on button "Duplicate" at bounding box center [543, 296] width 45 height 19
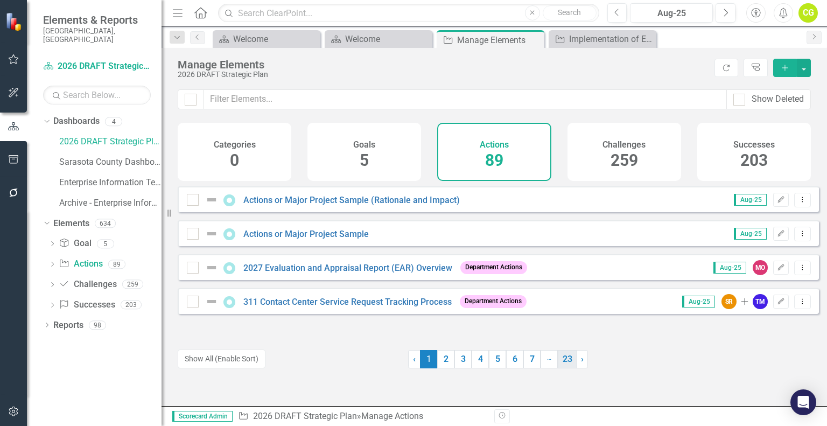
click at [568, 359] on link "23" at bounding box center [566, 359] width 19 height 18
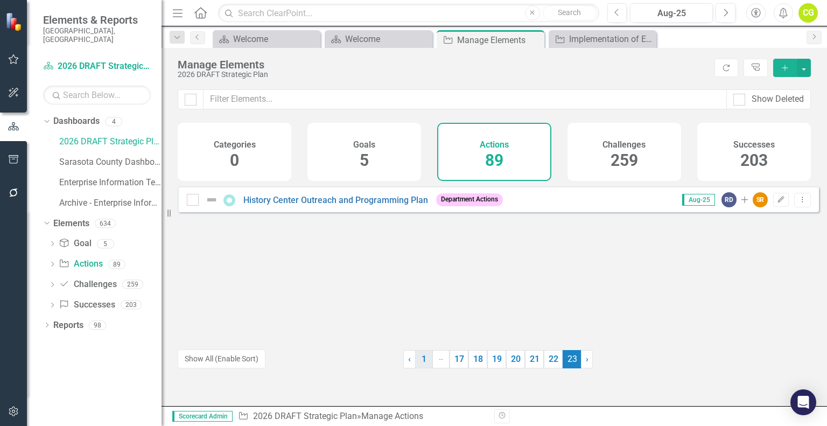
click at [422, 358] on link "1" at bounding box center [423, 359] width 17 height 18
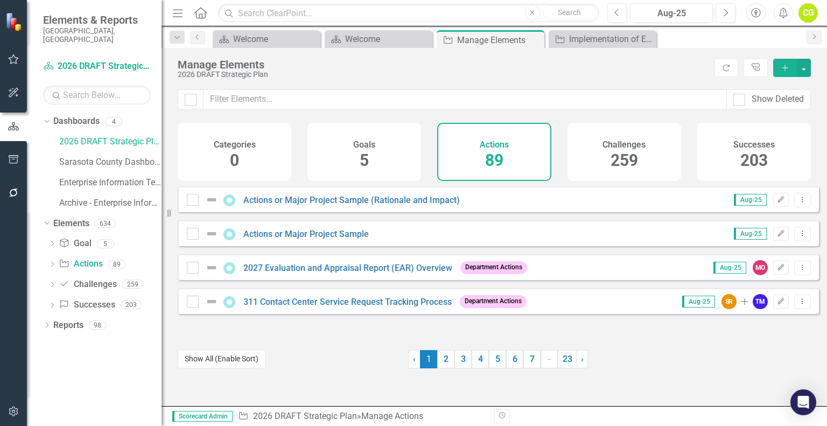
click at [248, 362] on button "Show All (Enable Sort)" at bounding box center [222, 358] width 88 height 19
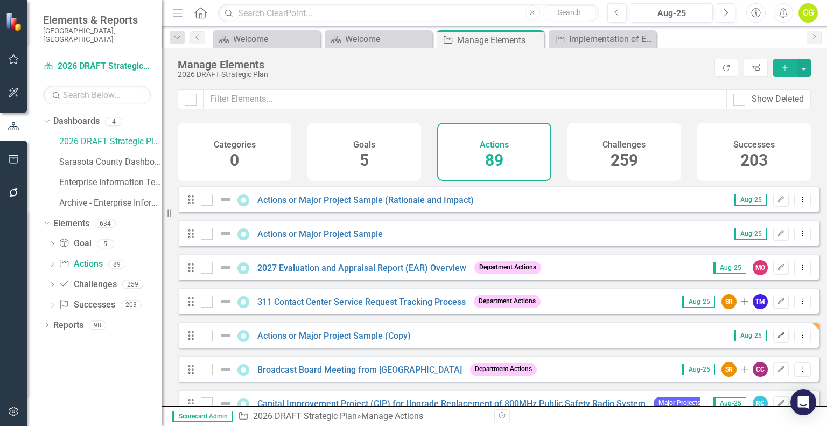
click at [776, 338] on icon "Edit" at bounding box center [780, 335] width 8 height 6
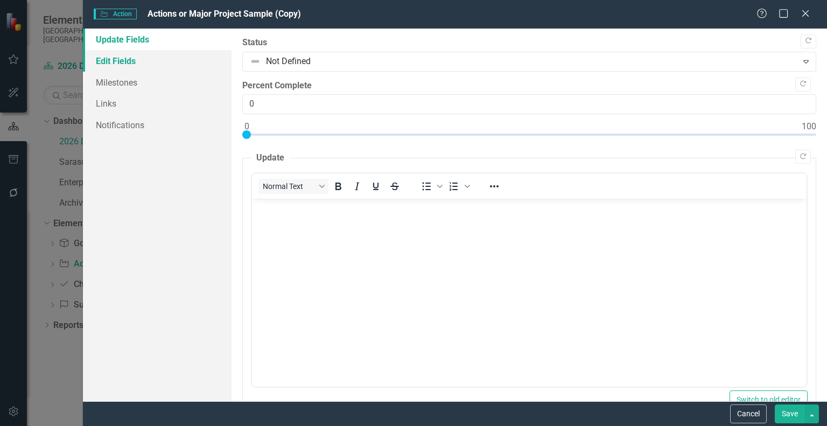
click at [133, 64] on link "Edit Fields" at bounding box center [157, 61] width 149 height 22
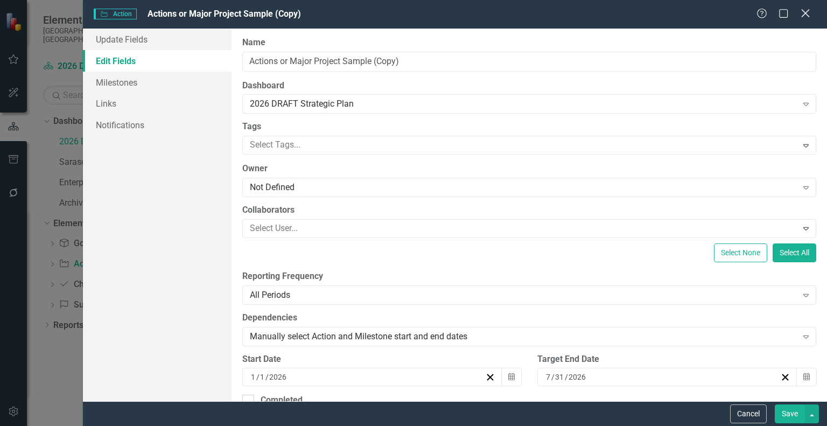
click at [801, 12] on icon "Close" at bounding box center [804, 13] width 13 height 10
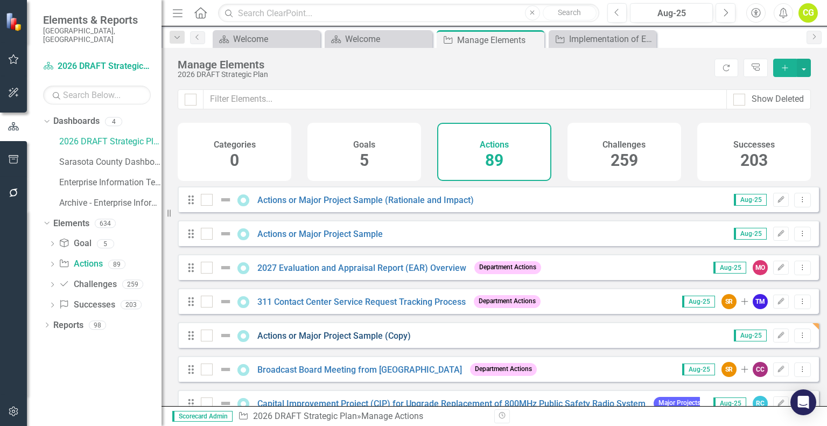
click at [377, 341] on link "Actions or Major Project Sample (Copy)" at bounding box center [333, 335] width 153 height 10
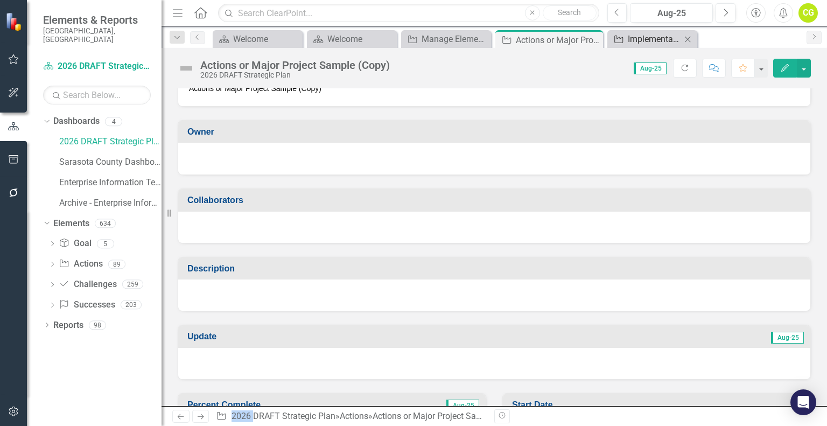
scroll to position [54, 0]
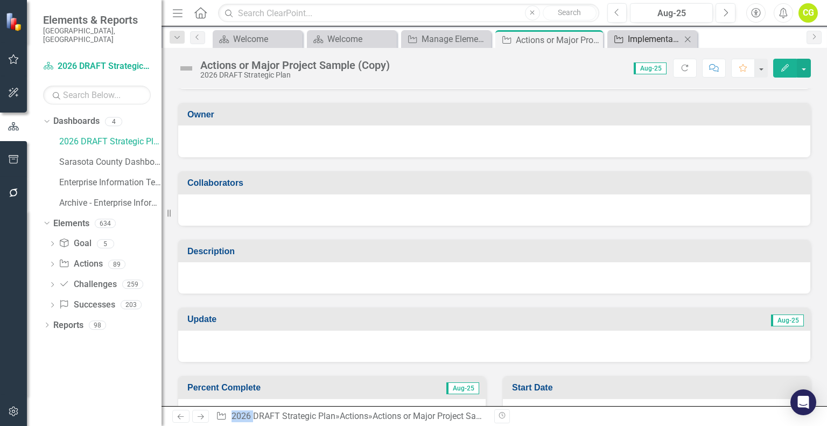
click at [659, 33] on div "Implementation of Enterprise Generative AI" at bounding box center [653, 38] width 53 height 13
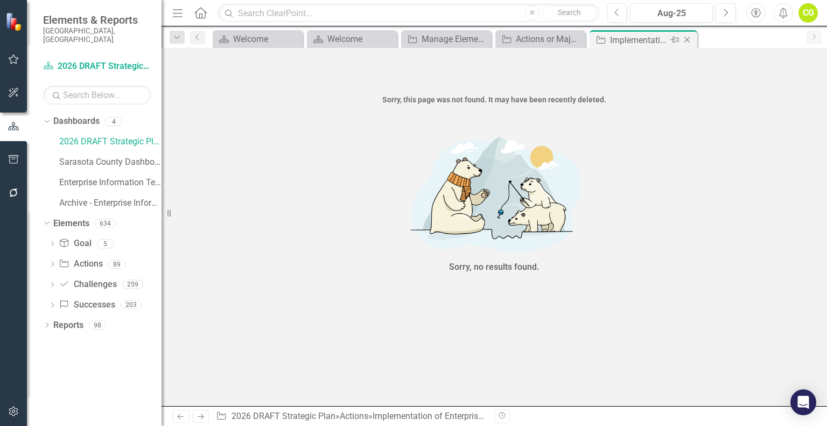
click at [686, 41] on icon "Close" at bounding box center [686, 40] width 11 height 9
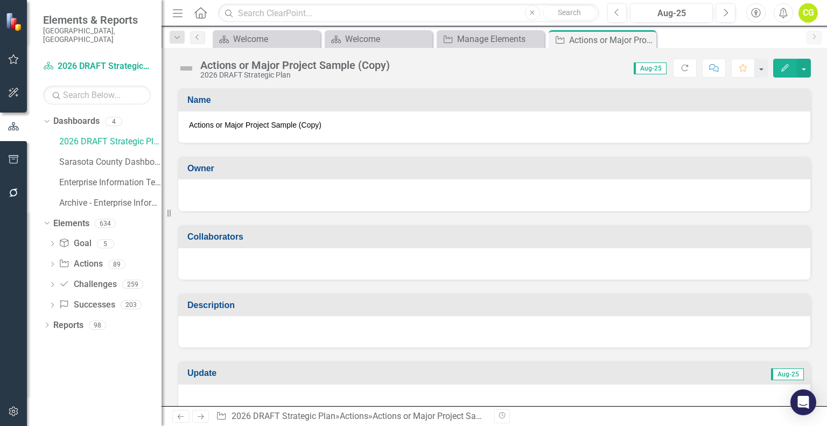
click at [336, 122] on span "Actions or Major Project Sample (Copy)" at bounding box center [494, 124] width 610 height 11
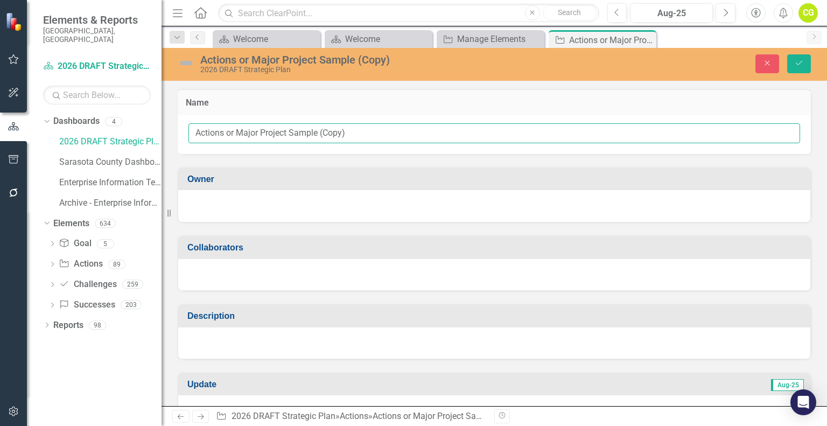
drag, startPoint x: 370, startPoint y: 133, endPoint x: 45, endPoint y: 126, distance: 325.1
click at [45, 126] on div "Elements & Reports Sarasota County, FL Dashboard 2026 DRAFT Strategic Plan Sear…" at bounding box center [413, 213] width 827 height 426
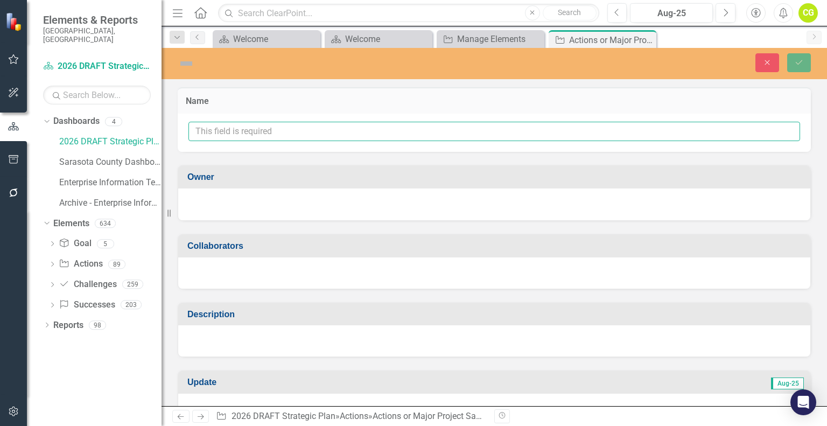
click at [263, 132] on input "text" at bounding box center [493, 132] width 611 height 20
paste input "Implementation of Enterprise Generative AI"
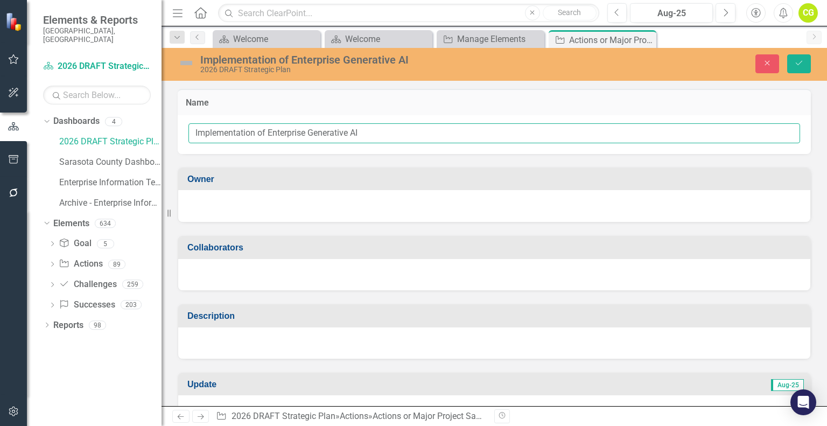
type input "Implementation of Enterprise Generative AI"
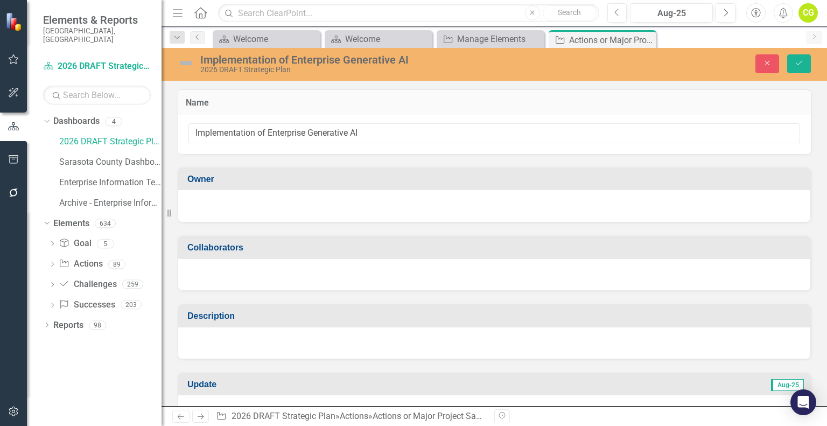
click at [231, 201] on div at bounding box center [494, 204] width 610 height 13
click at [348, 215] on div at bounding box center [494, 206] width 632 height 32
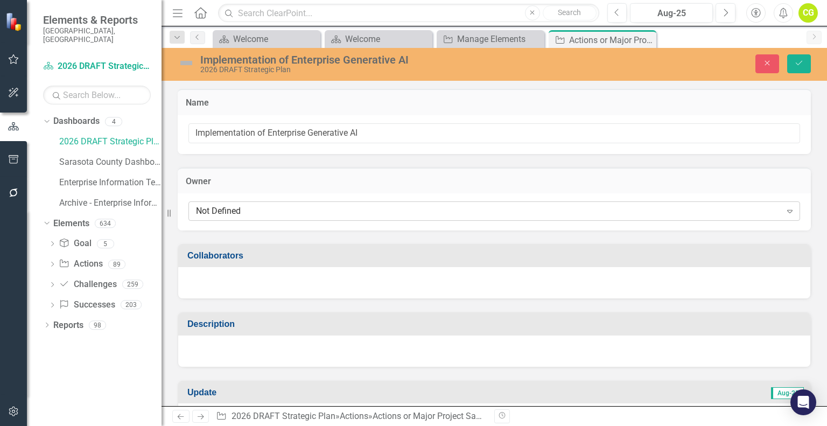
click at [266, 206] on div "Not Defined" at bounding box center [488, 211] width 585 height 12
type input "Gl"
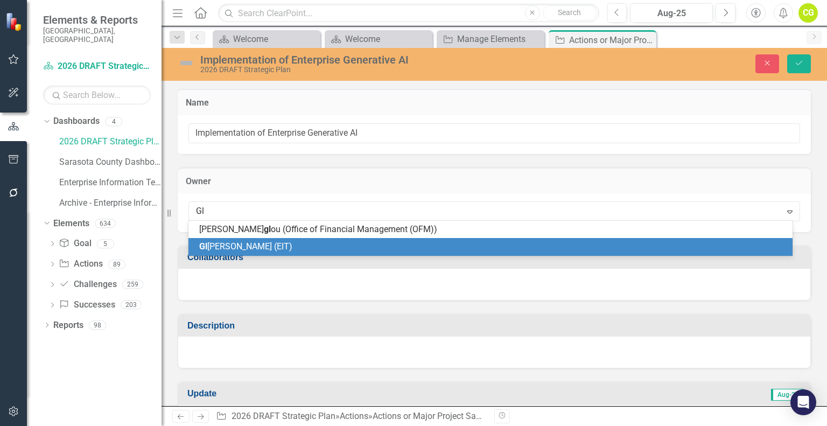
click at [274, 249] on span "Gl enn Zimmerman (EIT)" at bounding box center [245, 246] width 93 height 10
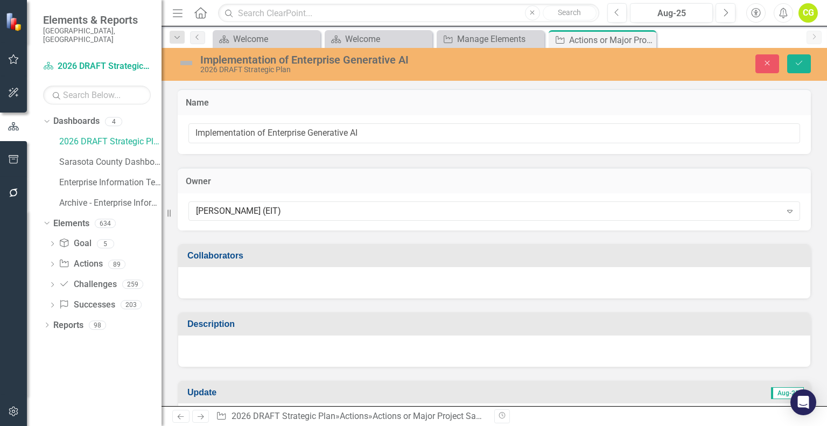
click at [257, 279] on div at bounding box center [494, 282] width 632 height 31
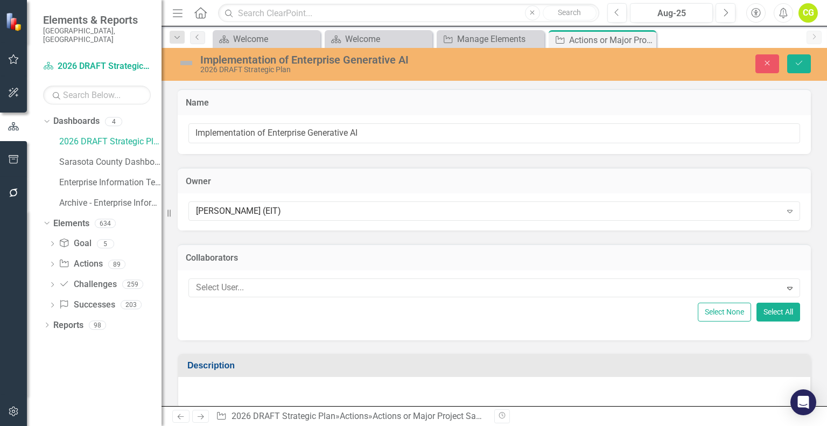
click at [257, 280] on div at bounding box center [486, 287] width 589 height 15
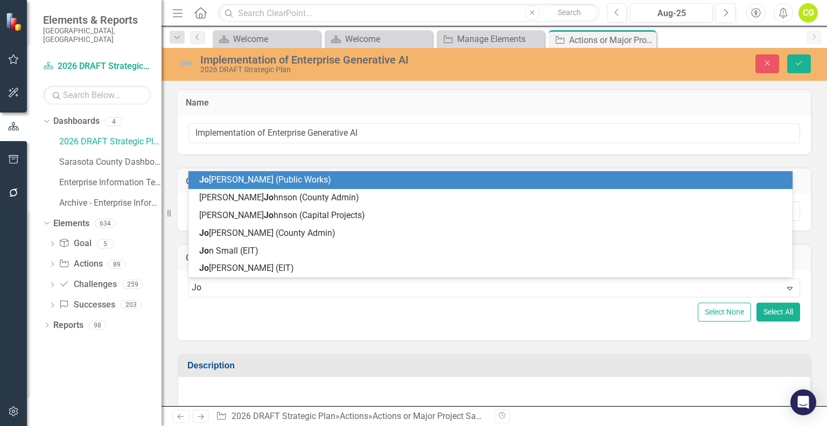
type input "J"
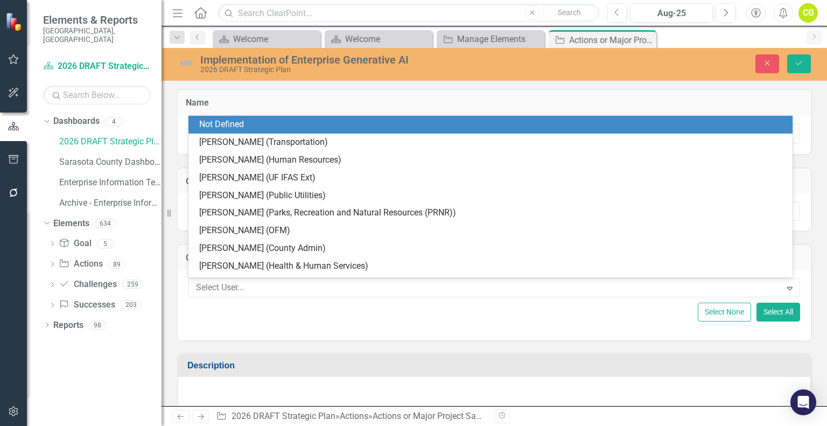
click at [810, 100] on div "Name Implementation of Enterprise Generative AI" at bounding box center [494, 114] width 649 height 78
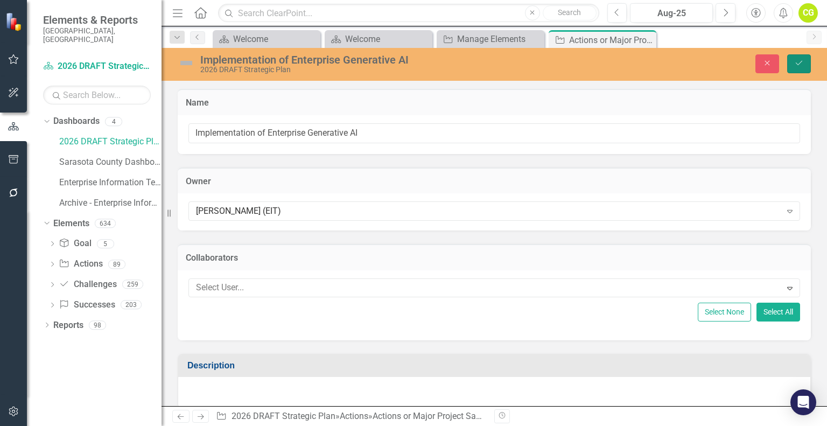
click at [796, 66] on icon "Save" at bounding box center [799, 63] width 10 height 8
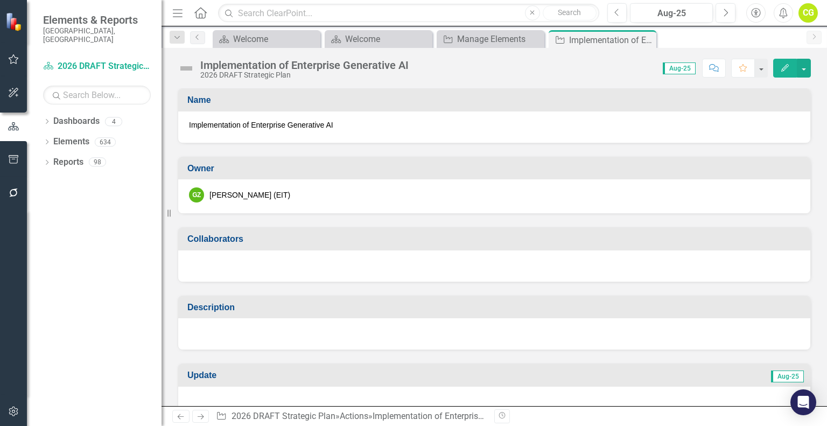
click at [254, 266] on div at bounding box center [494, 265] width 632 height 31
click at [251, 266] on div at bounding box center [494, 265] width 632 height 31
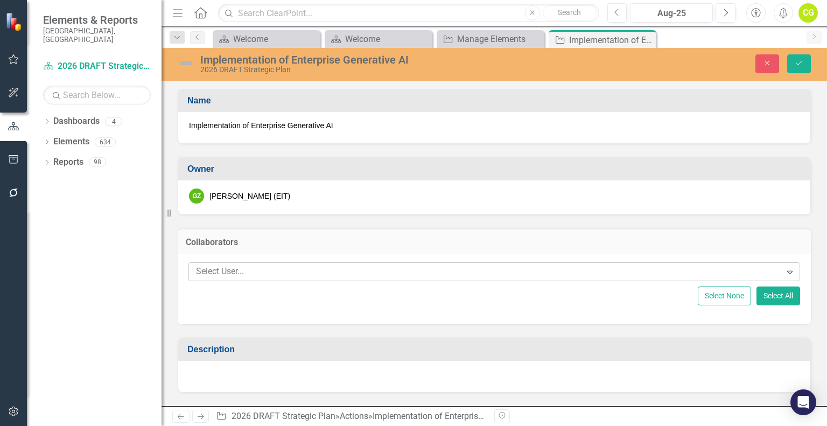
click at [247, 273] on div at bounding box center [486, 271] width 589 height 15
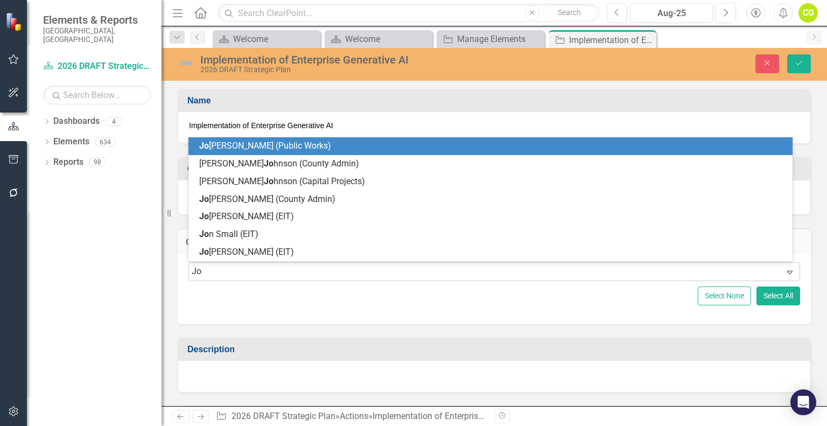
type input "[PERSON_NAME]"
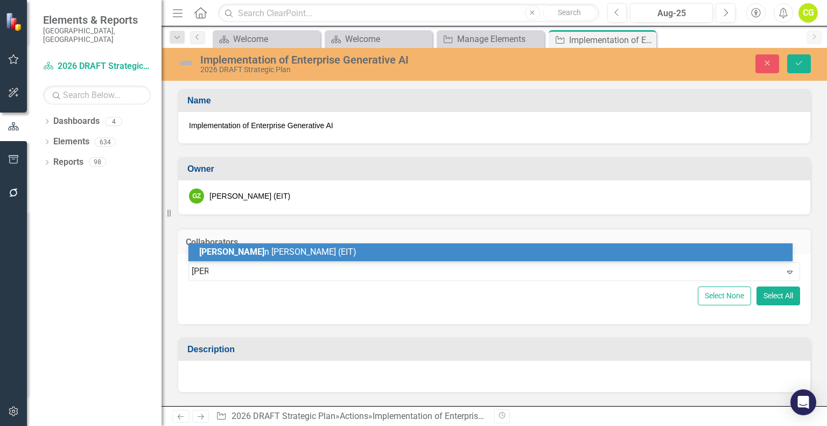
click at [238, 252] on span "[PERSON_NAME] (EIT)" at bounding box center [277, 251] width 157 height 10
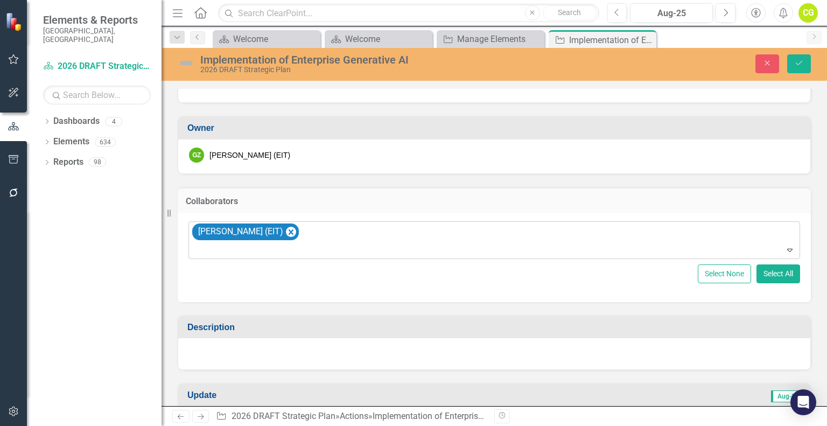
scroll to position [108, 0]
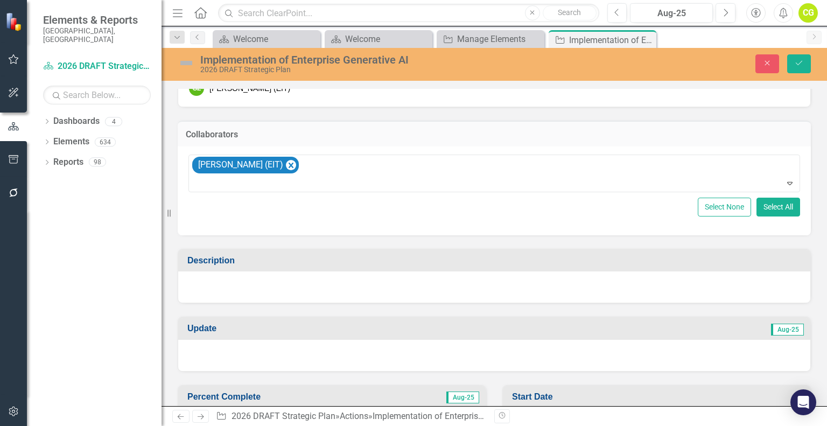
click at [305, 280] on div at bounding box center [494, 286] width 632 height 31
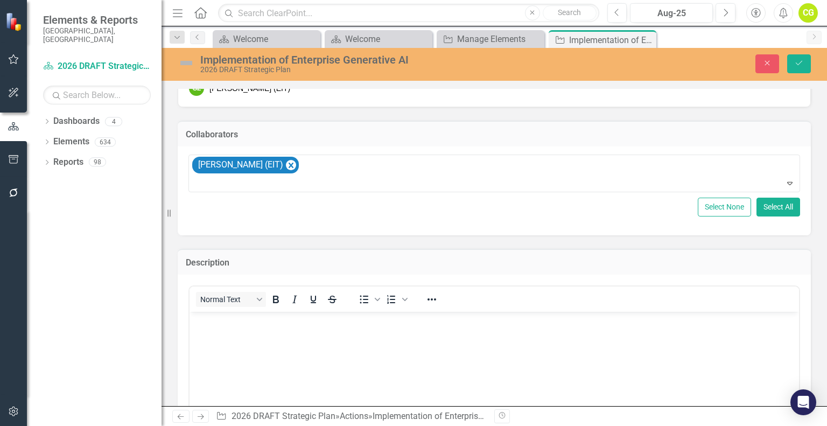
scroll to position [0, 0]
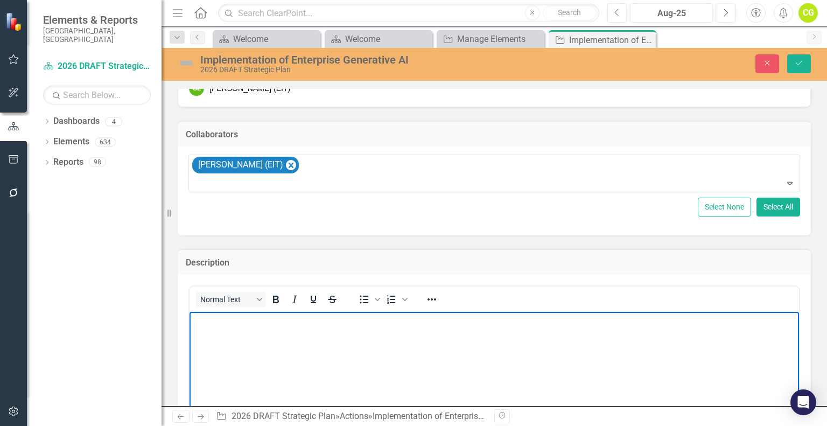
click at [369, 350] on body "Rich Text Area. Press ALT-0 for help." at bounding box center [493, 392] width 609 height 161
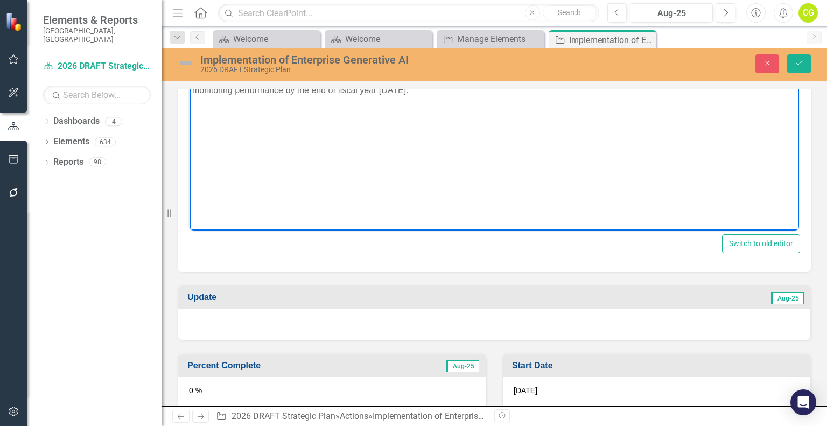
scroll to position [484, 0]
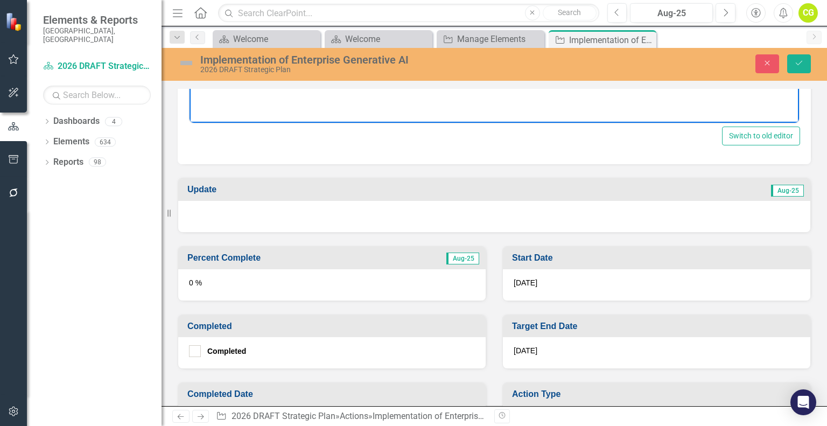
click at [543, 343] on div "[DATE]" at bounding box center [656, 352] width 307 height 31
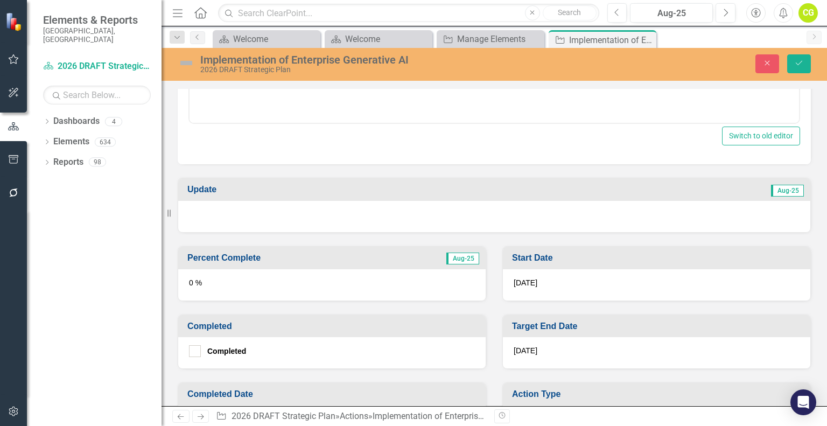
click at [543, 343] on div "[DATE]" at bounding box center [656, 352] width 307 height 31
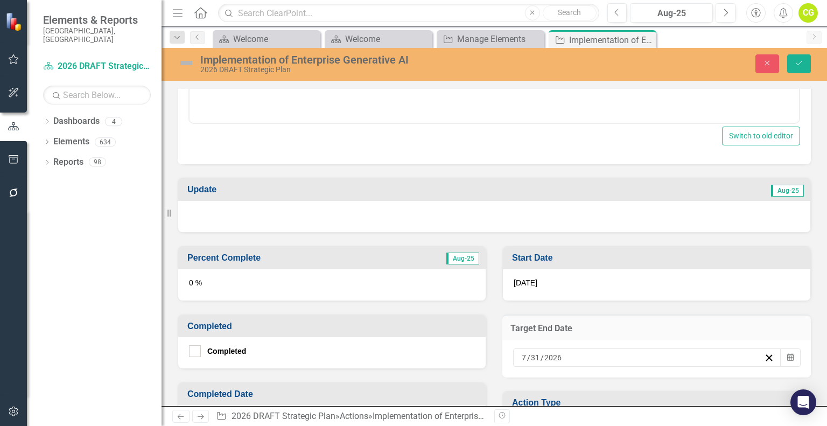
click at [566, 355] on div "[DATE]" at bounding box center [642, 357] width 244 height 11
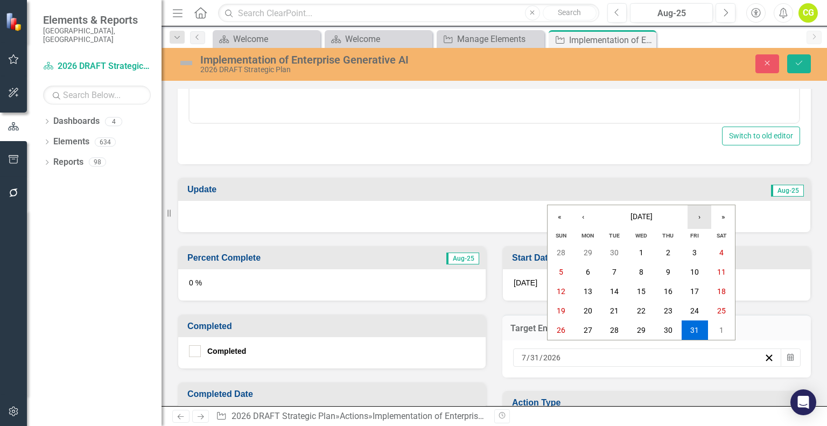
click at [701, 222] on button "›" at bounding box center [699, 217] width 24 height 24
click at [583, 328] on abbr "30" at bounding box center [587, 330] width 9 height 9
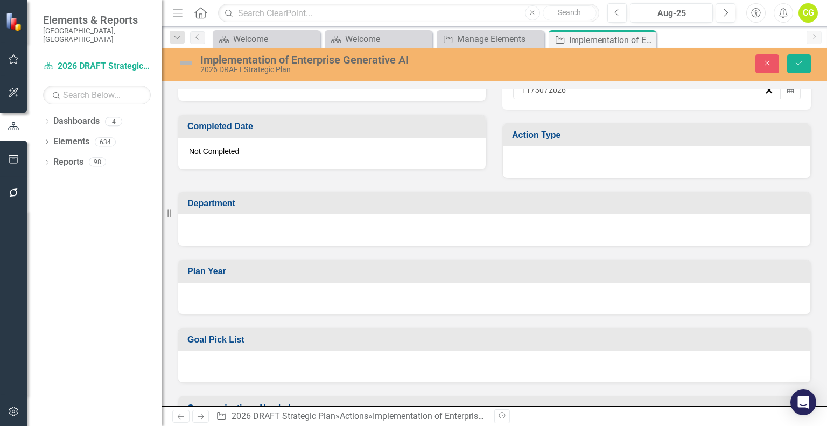
scroll to position [753, 0]
click at [287, 216] on div at bounding box center [494, 228] width 632 height 31
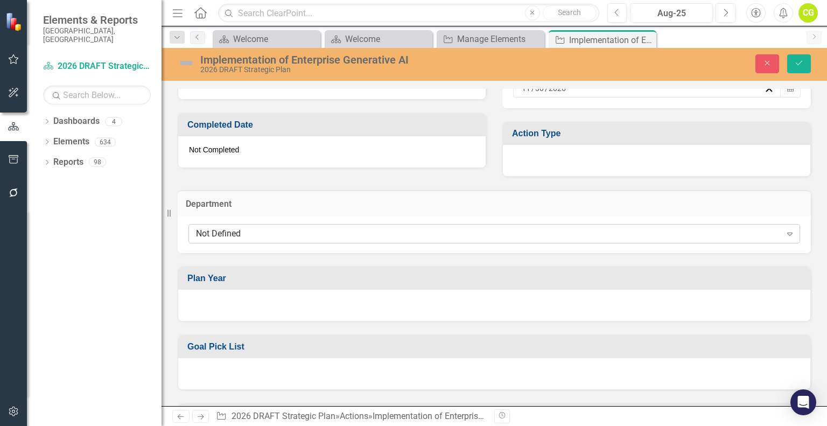
click at [276, 234] on div "Not Defined" at bounding box center [488, 234] width 585 height 12
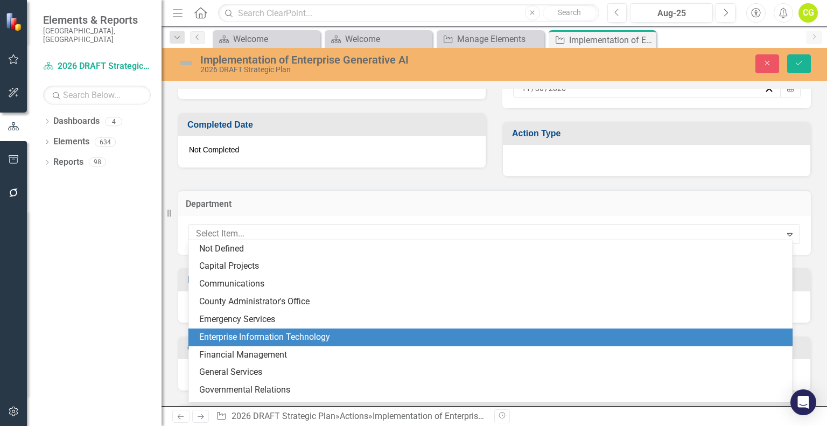
click at [295, 334] on div "Enterprise Information Technology" at bounding box center [492, 337] width 587 height 12
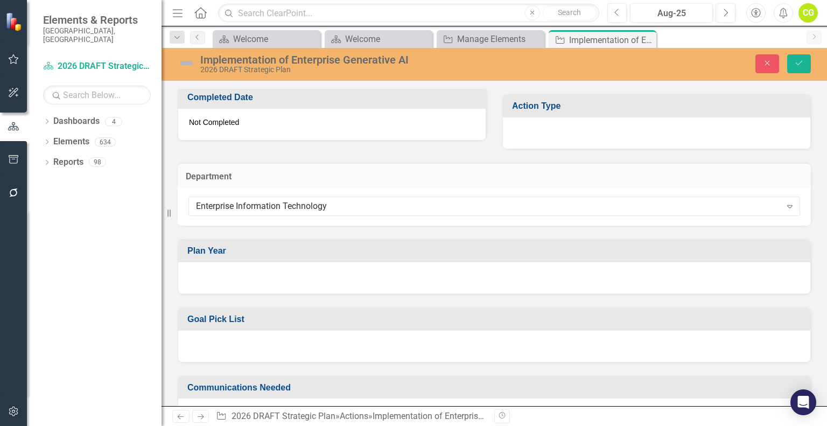
scroll to position [807, 0]
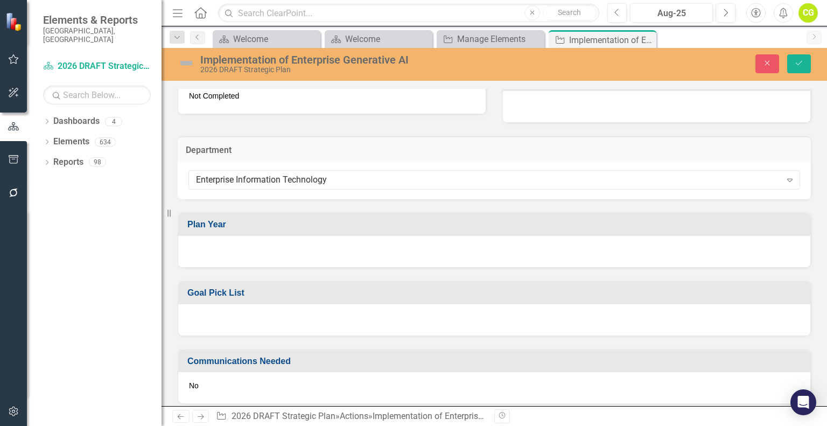
click at [258, 245] on div at bounding box center [494, 251] width 632 height 31
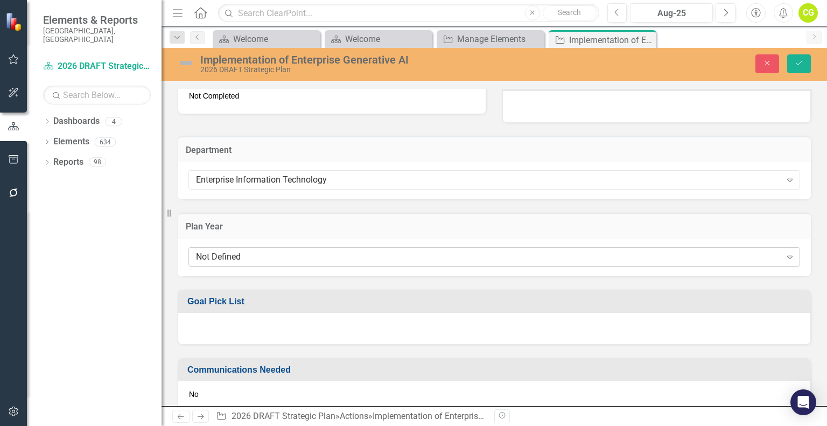
click at [252, 253] on div "Not Defined" at bounding box center [488, 257] width 585 height 12
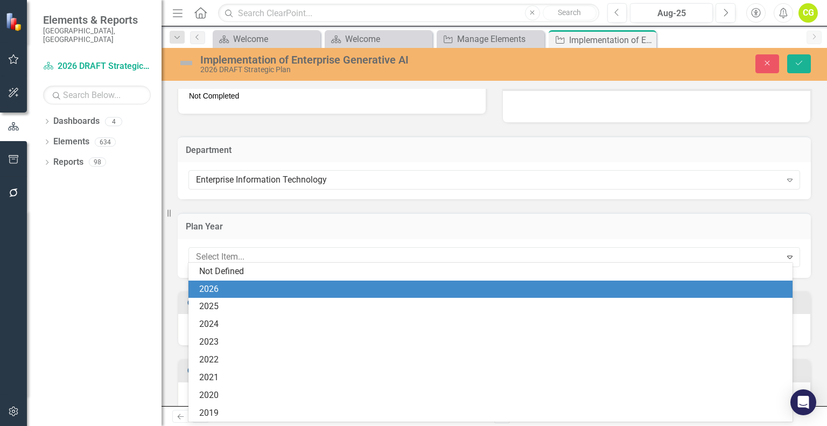
click at [233, 288] on div "2026" at bounding box center [492, 289] width 587 height 12
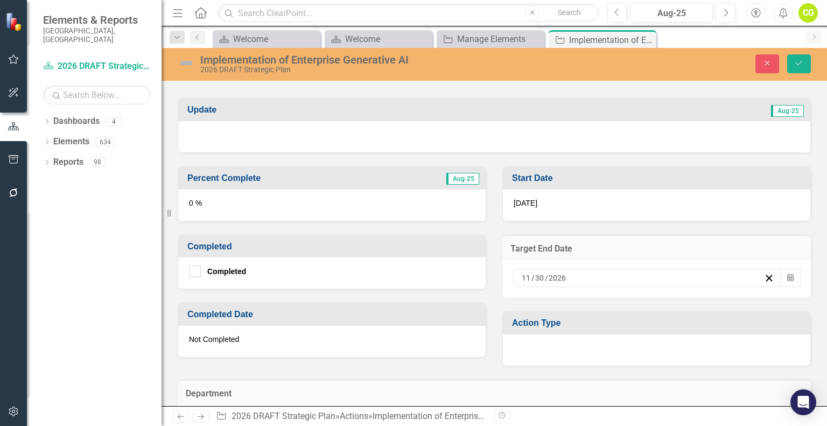
scroll to position [672, 0]
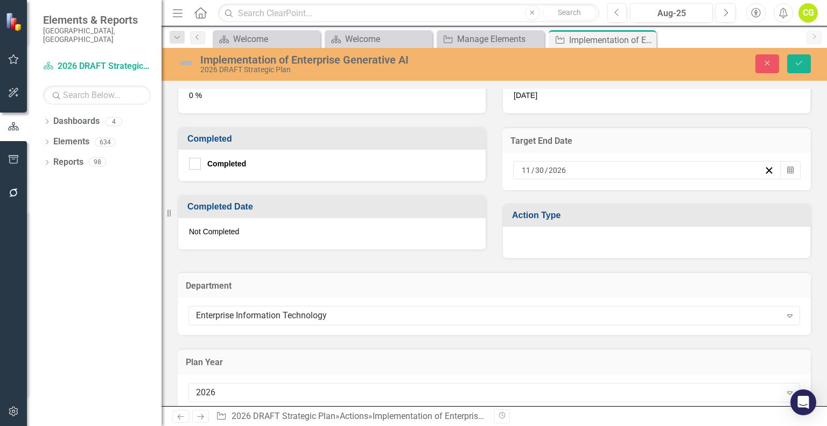
click at [553, 241] on div at bounding box center [656, 242] width 307 height 31
click at [562, 238] on div at bounding box center [656, 242] width 307 height 31
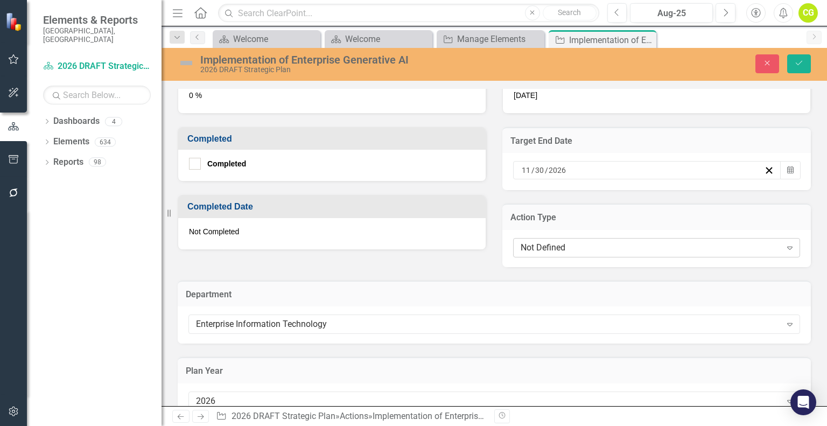
click at [561, 244] on div "Not Defined" at bounding box center [650, 247] width 260 height 12
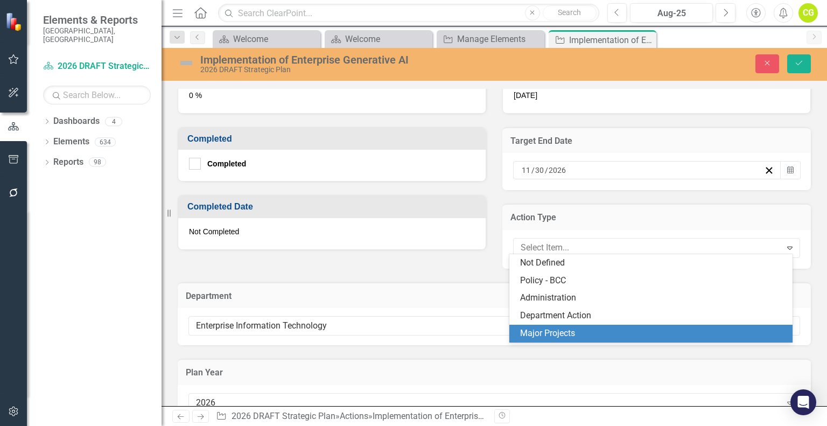
click at [574, 337] on div "Major Projects" at bounding box center [653, 333] width 266 height 12
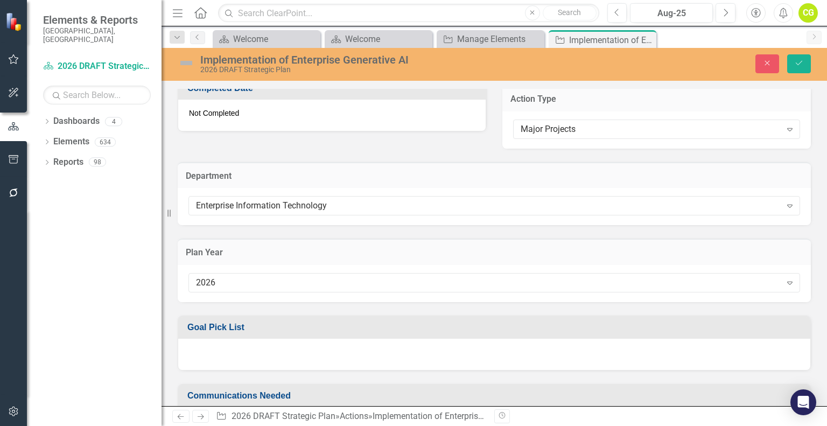
scroll to position [725, 0]
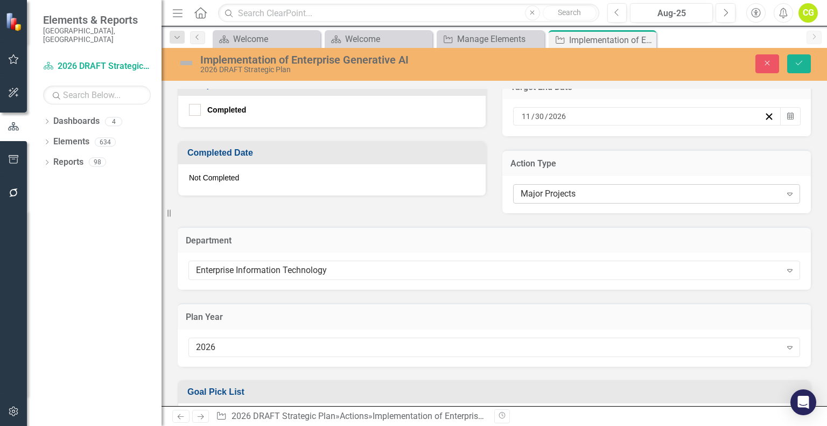
click at [555, 184] on div "Major Projects Expand" at bounding box center [656, 193] width 287 height 19
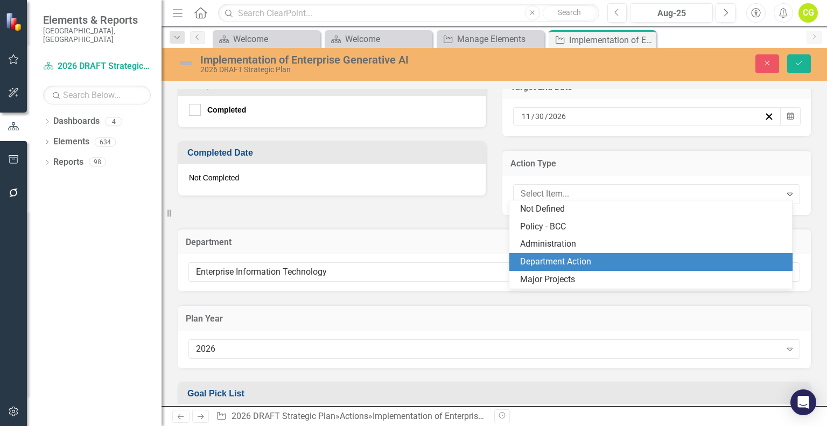
click at [562, 255] on div "Department Action" at bounding box center [650, 262] width 283 height 18
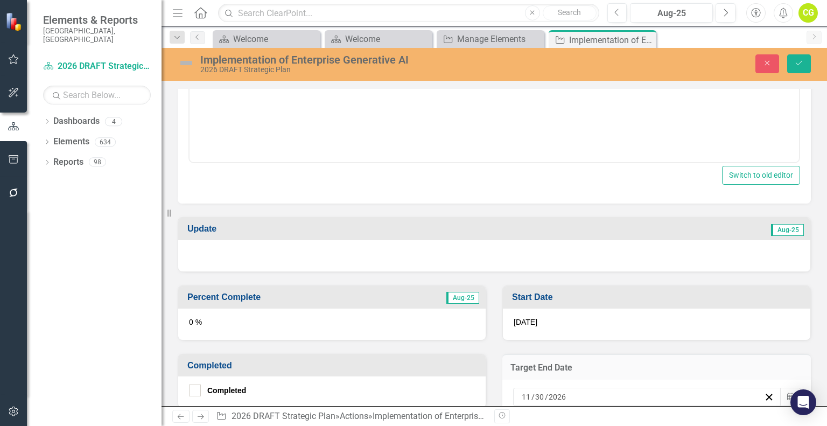
scroll to position [484, 0]
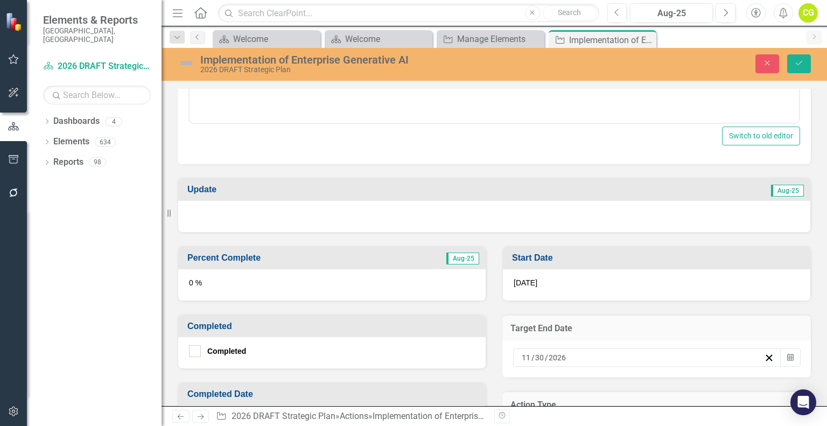
click at [555, 277] on div "[DATE]" at bounding box center [656, 284] width 307 height 31
click at [350, 172] on div "Update Aug-25" at bounding box center [494, 198] width 649 height 68
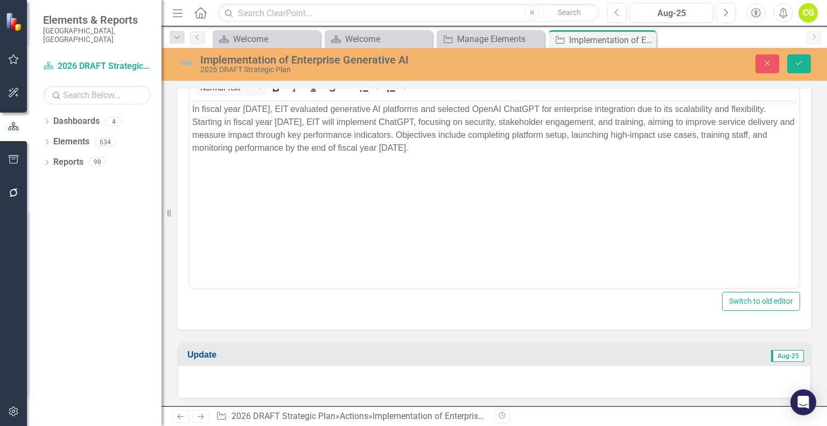
scroll to position [323, 0]
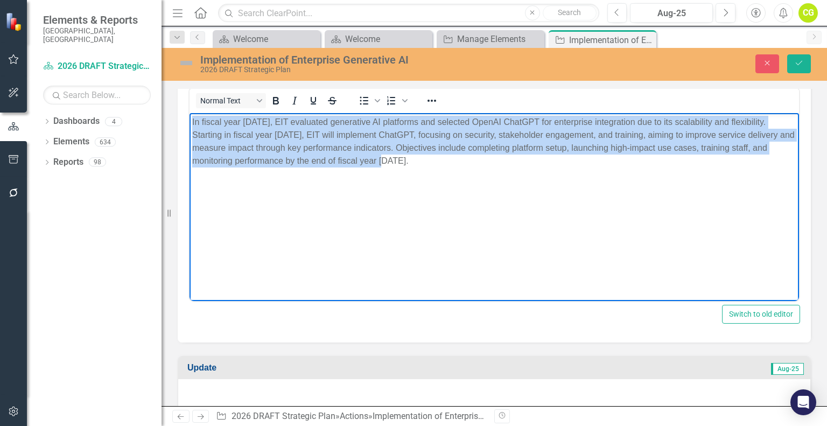
drag, startPoint x: 420, startPoint y: 173, endPoint x: 187, endPoint y: 103, distance: 243.1
click at [189, 113] on html "In fiscal year [DATE], EIT evaluated generative AI platforms and selected OpenA…" at bounding box center [493, 193] width 609 height 161
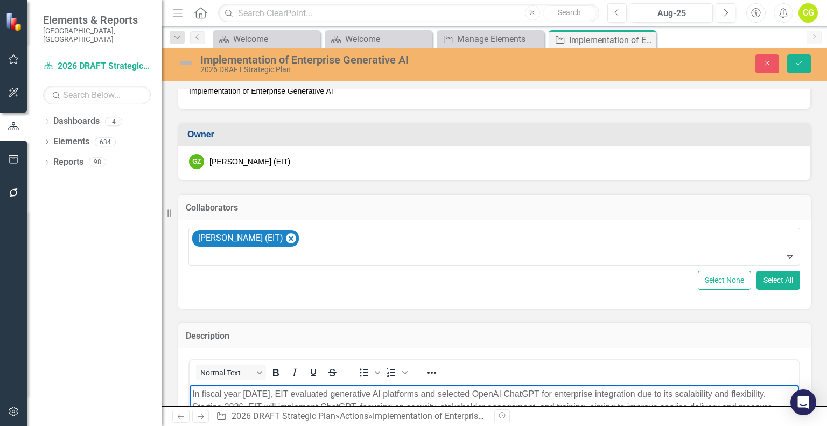
scroll to position [54, 0]
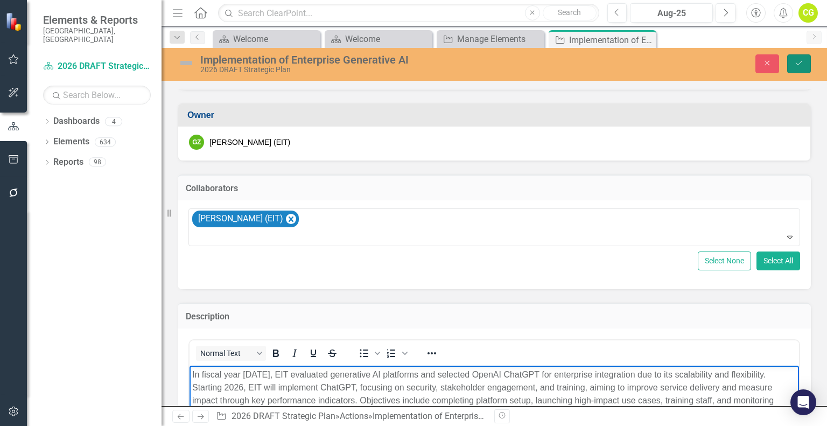
click at [794, 61] on icon "Save" at bounding box center [799, 63] width 10 height 8
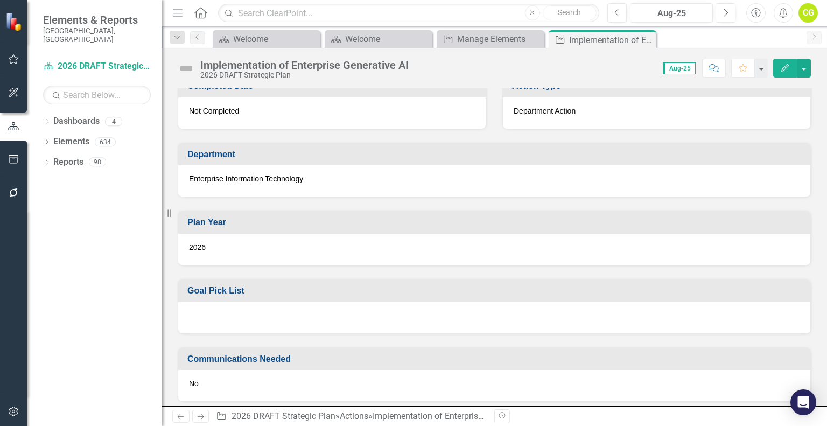
scroll to position [538, 0]
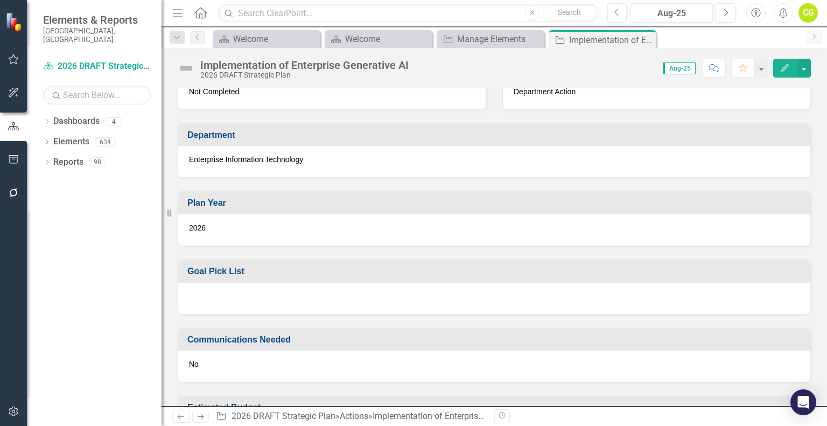
click at [257, 283] on div at bounding box center [494, 298] width 632 height 31
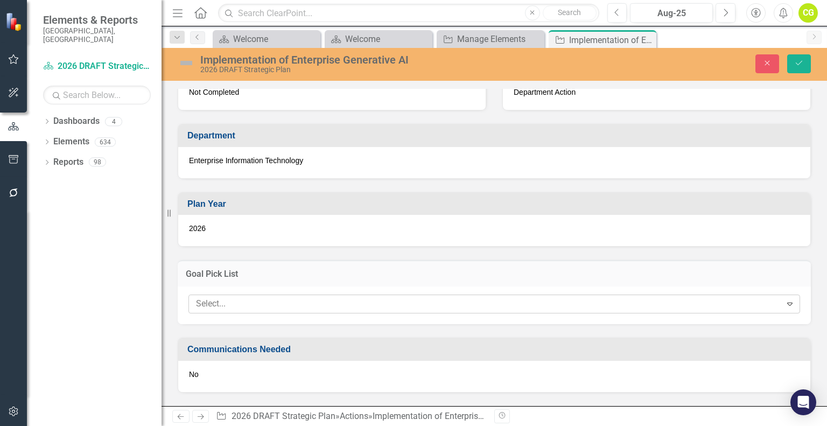
click at [255, 299] on div at bounding box center [486, 303] width 589 height 15
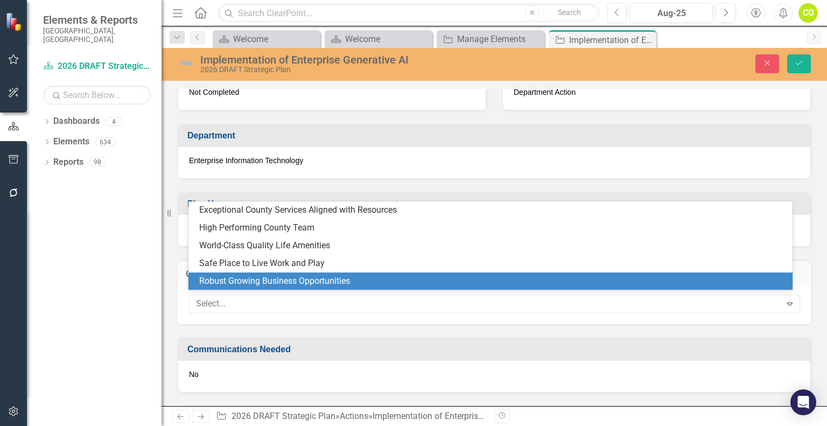
click at [272, 282] on div "Robust Growing Business Opportunities" at bounding box center [492, 281] width 587 height 12
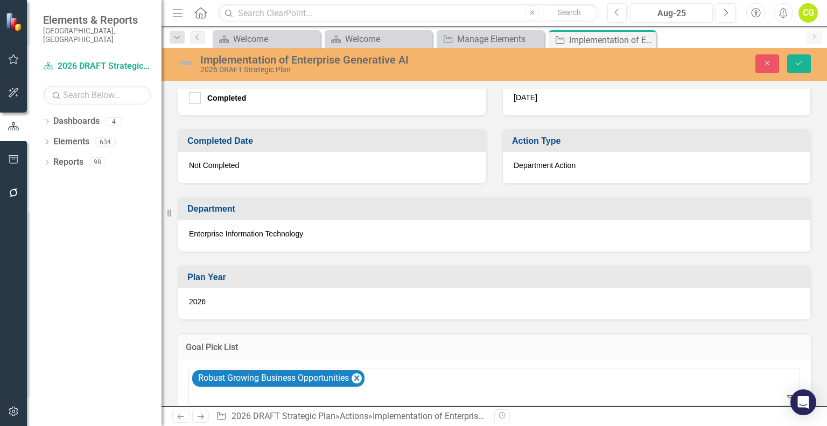
scroll to position [484, 0]
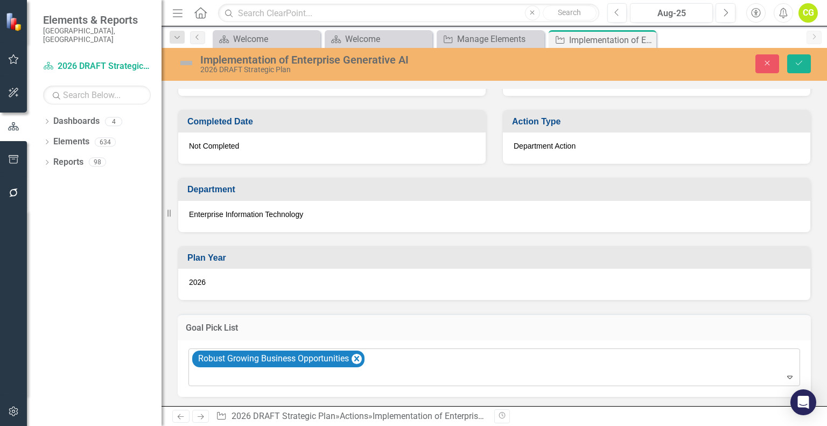
click at [390, 354] on div "Robust Growing Business Opportunities" at bounding box center [494, 367] width 609 height 37
click at [322, 253] on h3 "Plan Year" at bounding box center [495, 258] width 617 height 10
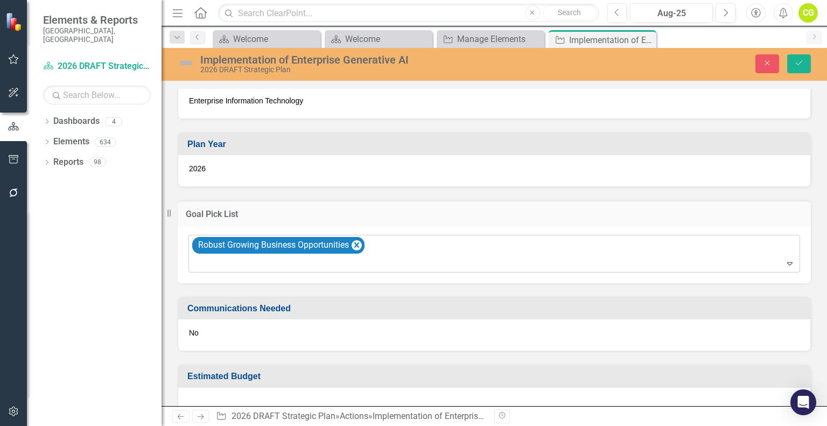
scroll to position [616, 0]
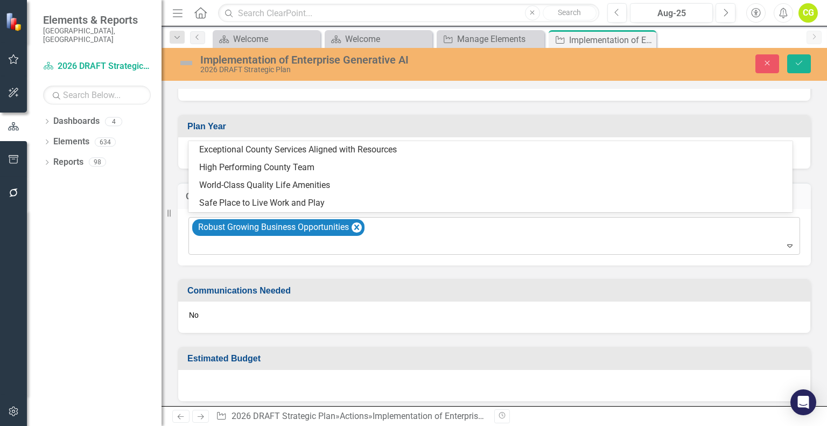
click at [398, 229] on div "Robust Growing Business Opportunities" at bounding box center [494, 235] width 609 height 37
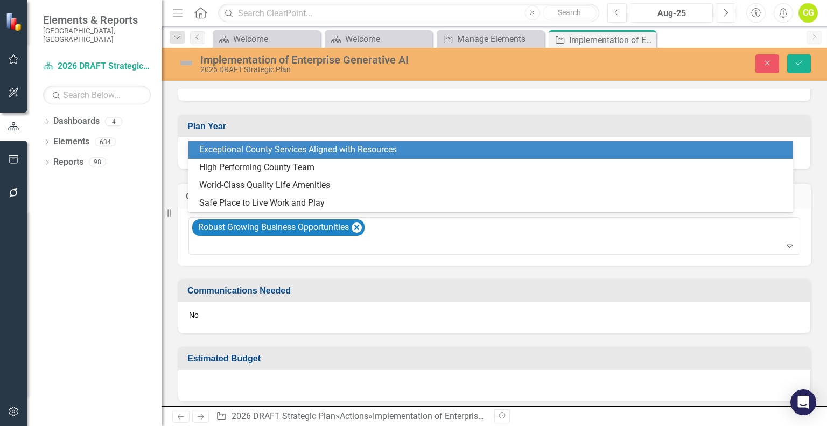
click at [289, 122] on h3 "Plan Year" at bounding box center [495, 127] width 617 height 10
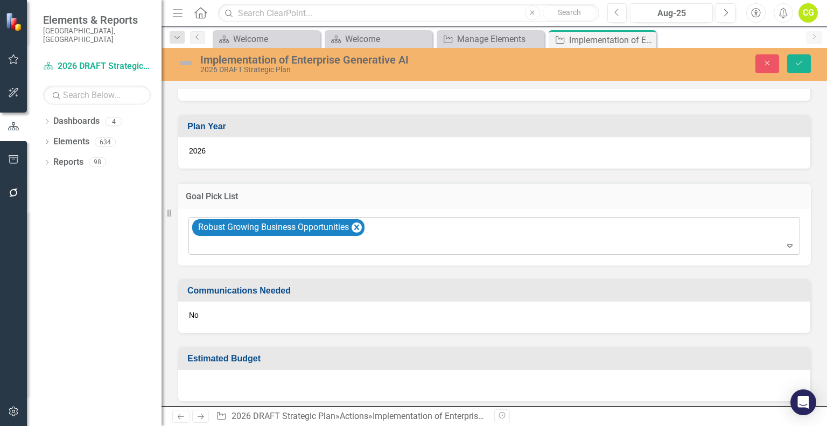
click at [390, 229] on div "Robust Growing Business Opportunities" at bounding box center [494, 235] width 609 height 37
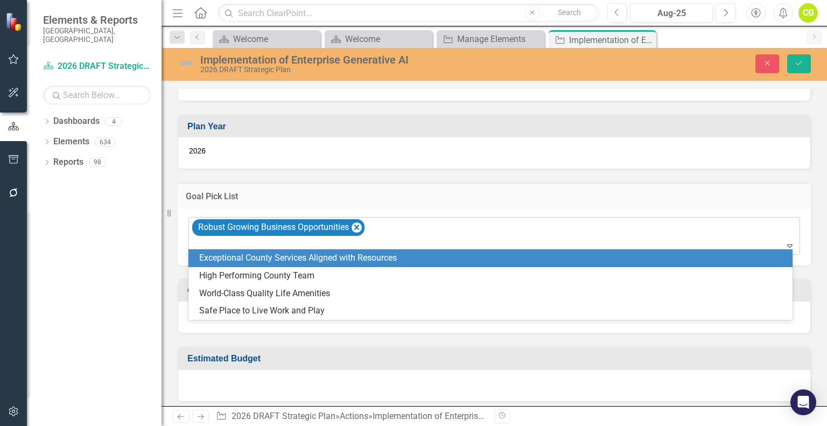
click at [385, 224] on div "Robust Growing Business Opportunities" at bounding box center [494, 235] width 609 height 37
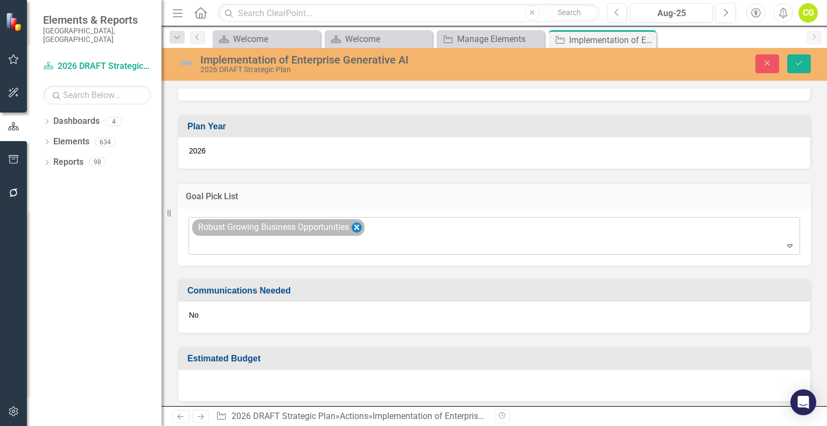
click at [360, 221] on icon "Remove Robust Growing Business Opportunities" at bounding box center [356, 227] width 10 height 13
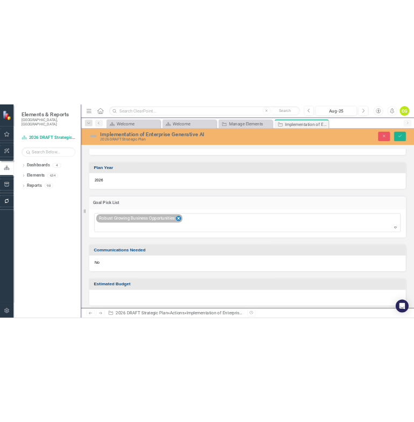
scroll to position [597, 0]
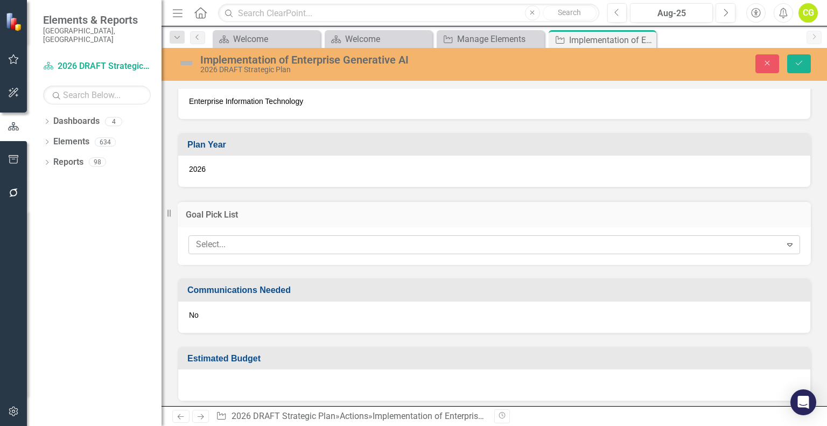
click at [784, 242] on icon "Expand" at bounding box center [789, 244] width 11 height 9
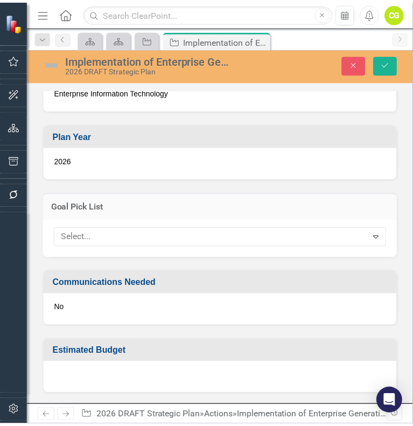
scroll to position [619, 0]
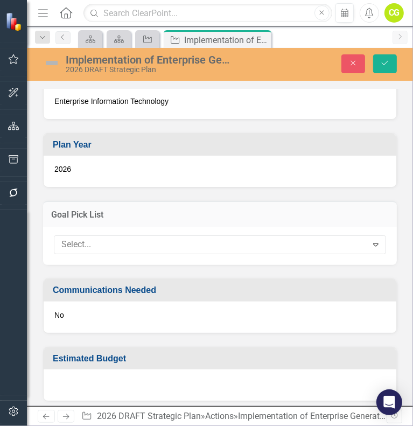
click at [165, 243] on div at bounding box center [212, 244] width 310 height 15
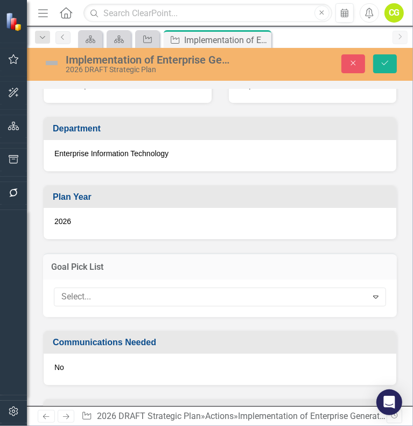
click at [323, 208] on div "2026" at bounding box center [220, 223] width 352 height 31
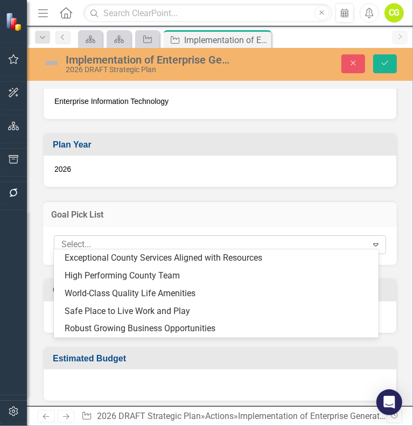
click at [310, 237] on div at bounding box center [212, 244] width 310 height 15
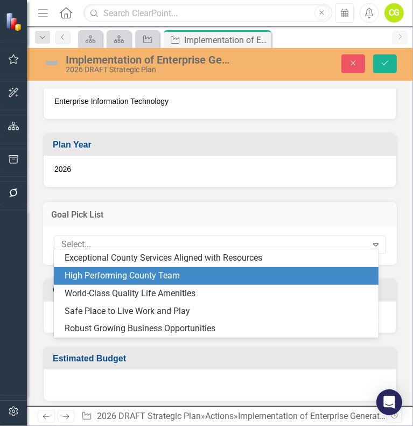
drag, startPoint x: 225, startPoint y: 326, endPoint x: 111, endPoint y: 268, distance: 127.8
click at [111, 268] on div "Exceptional County Services Aligned with Resources High Performing County Team …" at bounding box center [216, 293] width 324 height 88
click at [111, 268] on div "High Performing County Team" at bounding box center [216, 276] width 324 height 18
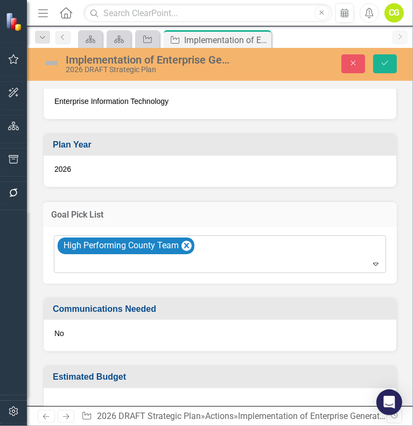
click at [371, 262] on icon "Expand" at bounding box center [375, 263] width 11 height 9
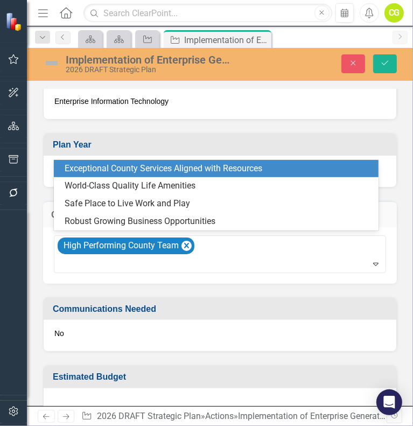
click at [136, 166] on div "Exceptional County Services Aligned with Resources" at bounding box center [218, 169] width 307 height 12
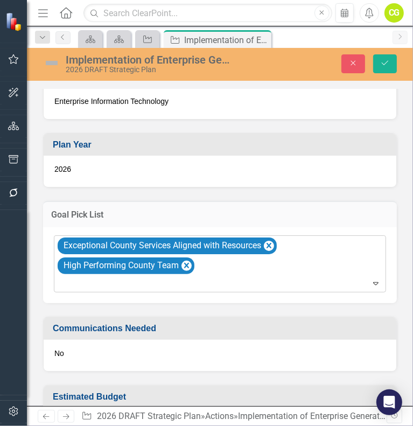
click at [370, 280] on icon "Expand" at bounding box center [375, 283] width 11 height 9
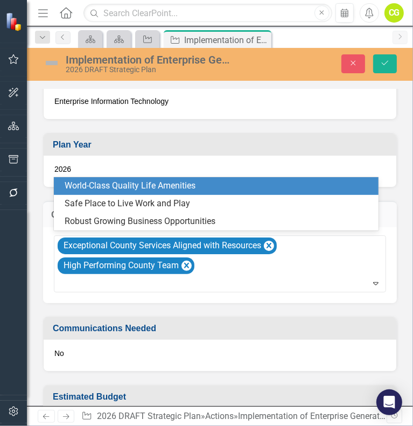
click at [144, 193] on div "World-Class Quality Life Amenities" at bounding box center [216, 186] width 324 height 18
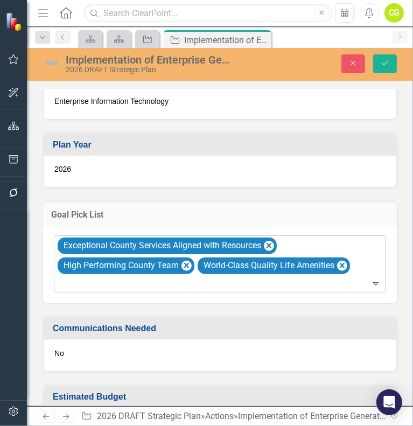
click at [370, 279] on icon "Expand" at bounding box center [375, 283] width 11 height 9
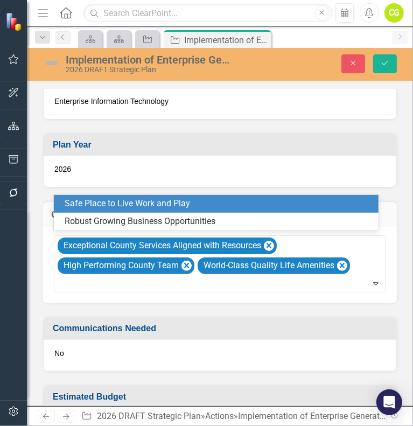
click at [131, 205] on div "Safe Place to Live Work and Play" at bounding box center [218, 203] width 307 height 12
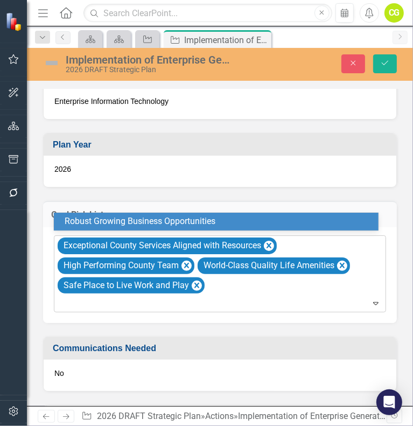
click at [370, 300] on icon "Expand" at bounding box center [375, 303] width 11 height 9
click at [181, 223] on div "Robust Growing Business Opportunities" at bounding box center [218, 221] width 307 height 12
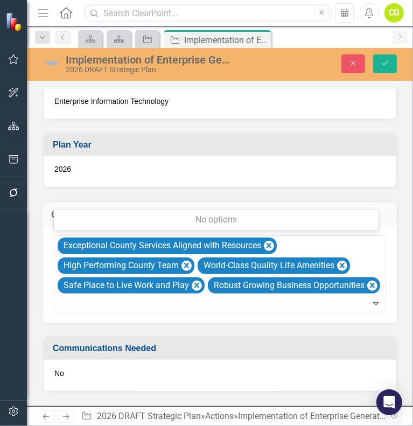
drag, startPoint x: 151, startPoint y: 302, endPoint x: 314, endPoint y: 354, distance: 171.4
click at [314, 354] on div "Communications Needed" at bounding box center [220, 348] width 352 height 23
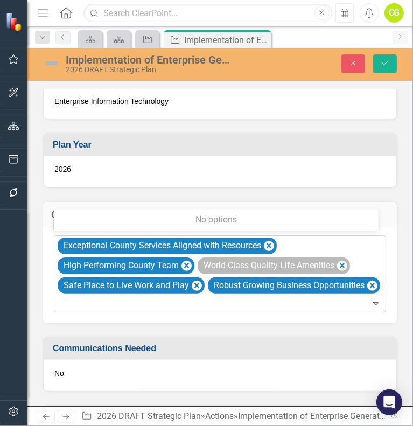
drag, startPoint x: 276, startPoint y: 308, endPoint x: 214, endPoint y: 268, distance: 73.9
click at [209, 268] on div "Exceptional County Services Aligned with Resources High Performing County Team …" at bounding box center [220, 274] width 329 height 76
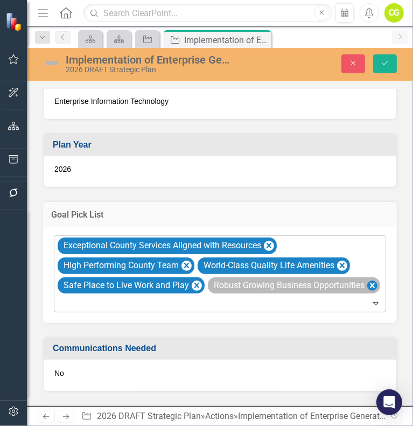
click at [367, 292] on icon "Remove Robust Growing Business Opportunities" at bounding box center [372, 285] width 10 height 13
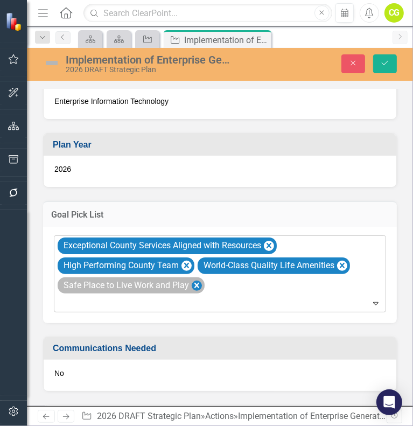
click at [190, 277] on div "Safe Place to Live Work and Play" at bounding box center [131, 285] width 147 height 17
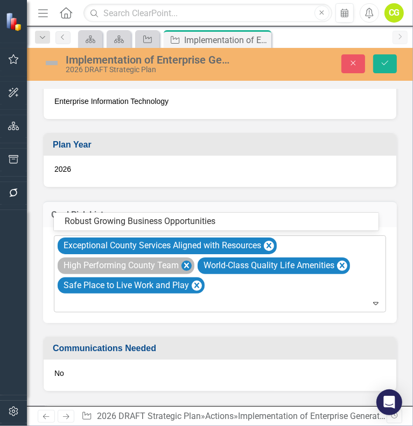
click at [190, 259] on icon "Remove High Performing County Team" at bounding box center [186, 265] width 10 height 13
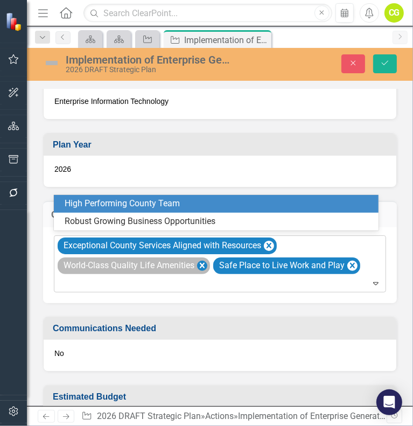
click at [204, 260] on icon "Remove World-Class Quality Life Amenities" at bounding box center [202, 265] width 10 height 13
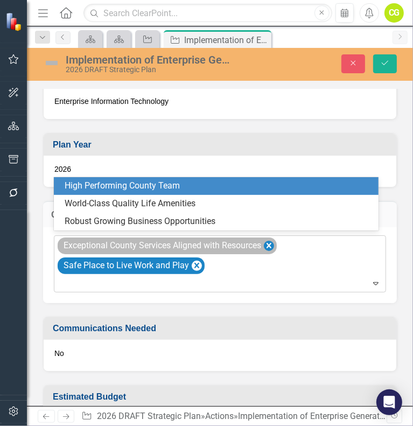
click at [271, 243] on icon "Remove Exceptional County Services Aligned with Resources" at bounding box center [268, 245] width 5 height 5
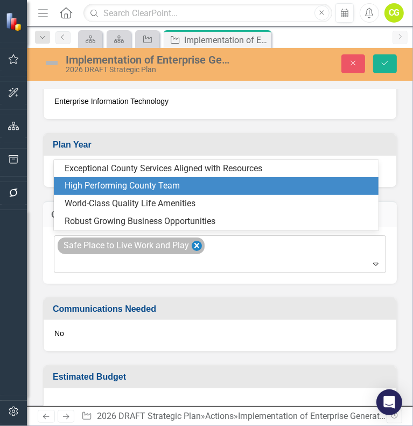
click at [194, 239] on icon "Remove Safe Place to Live Work and Play" at bounding box center [197, 245] width 10 height 13
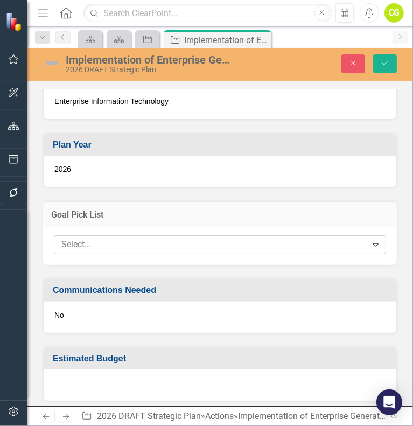
click at [362, 125] on div "Plan Year [DATE]" at bounding box center [220, 153] width 370 height 68
click at [194, 237] on div at bounding box center [212, 244] width 310 height 15
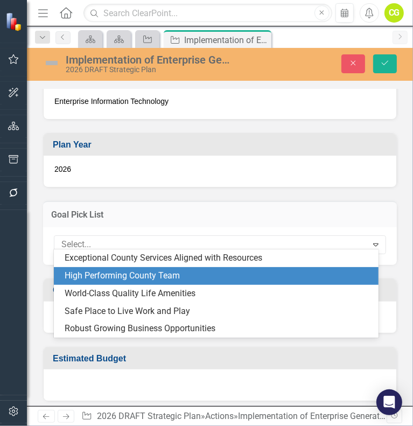
click at [105, 273] on div "High Performing County Team" at bounding box center [218, 276] width 307 height 12
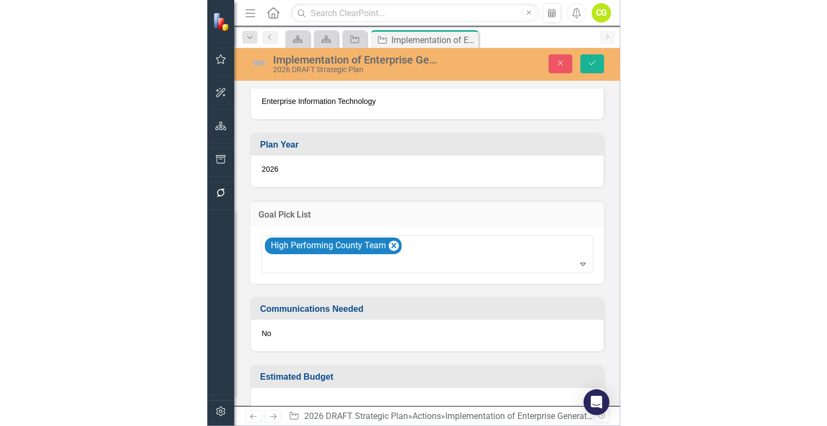
scroll to position [597, 0]
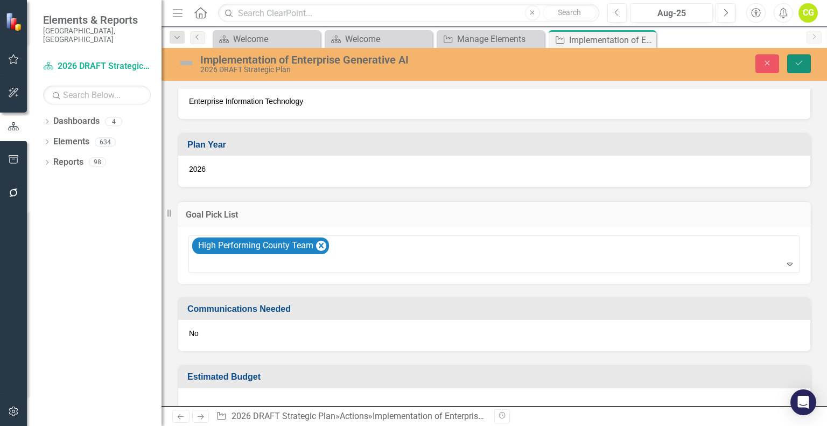
click at [803, 65] on button "Save" at bounding box center [799, 63] width 24 height 19
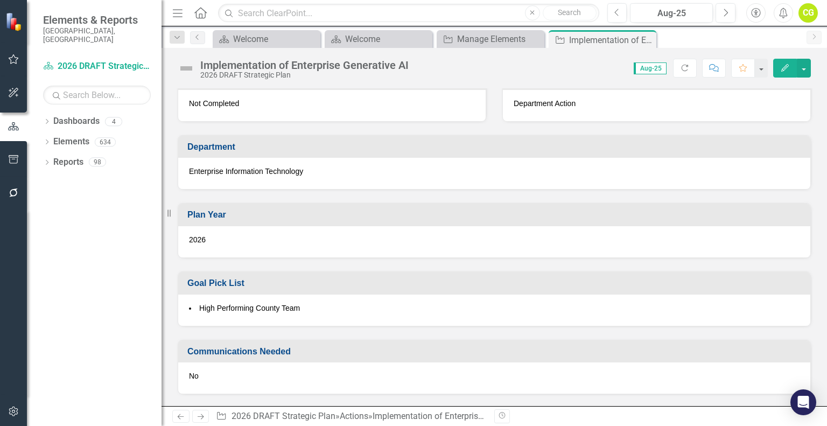
scroll to position [587, 0]
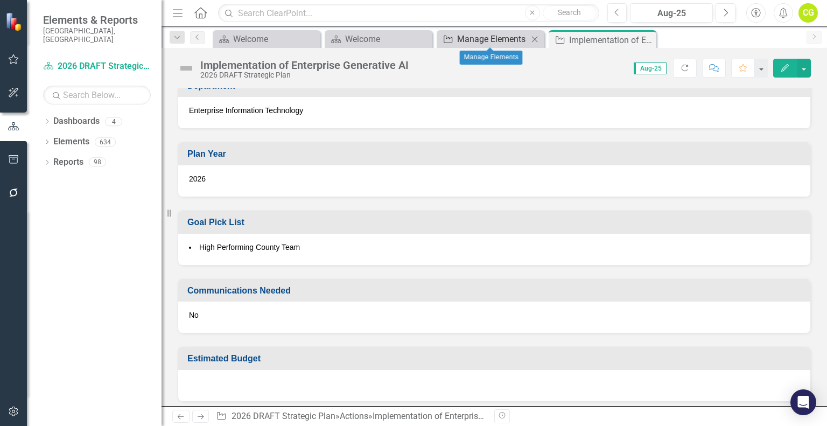
click at [469, 44] on div "Manage Elements" at bounding box center [492, 38] width 71 height 13
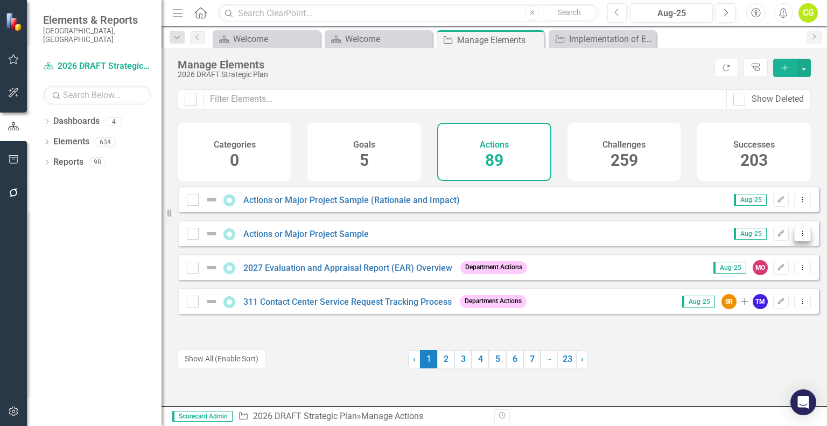
click at [797, 237] on icon "Dropdown Menu" at bounding box center [801, 233] width 9 height 7
click at [779, 262] on link "Edit Edit Action" at bounding box center [758, 259] width 88 height 20
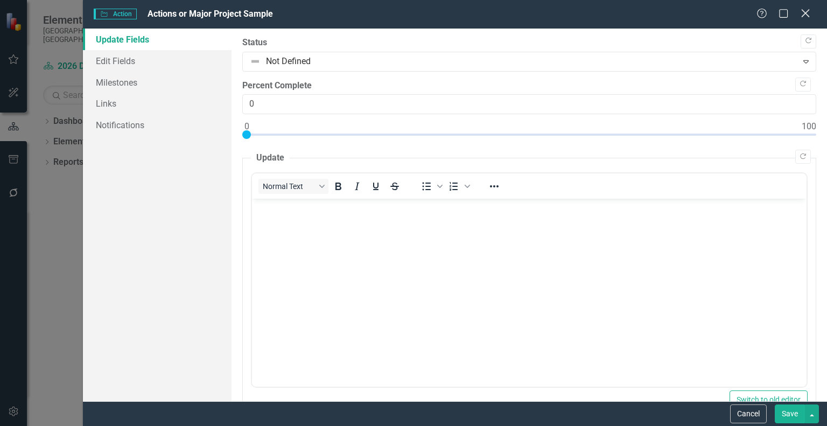
click at [807, 13] on icon "Close" at bounding box center [804, 13] width 13 height 10
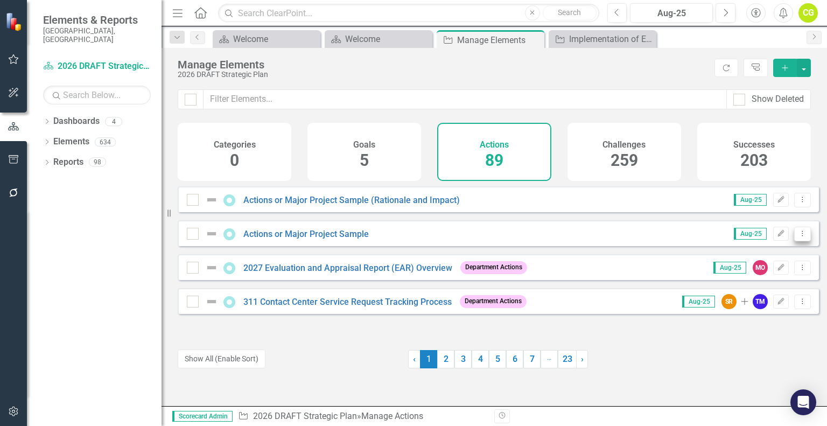
click at [797, 237] on icon "Dropdown Menu" at bounding box center [801, 233] width 9 height 7
click at [762, 298] on link "Copy Duplicate Action" at bounding box center [758, 299] width 88 height 20
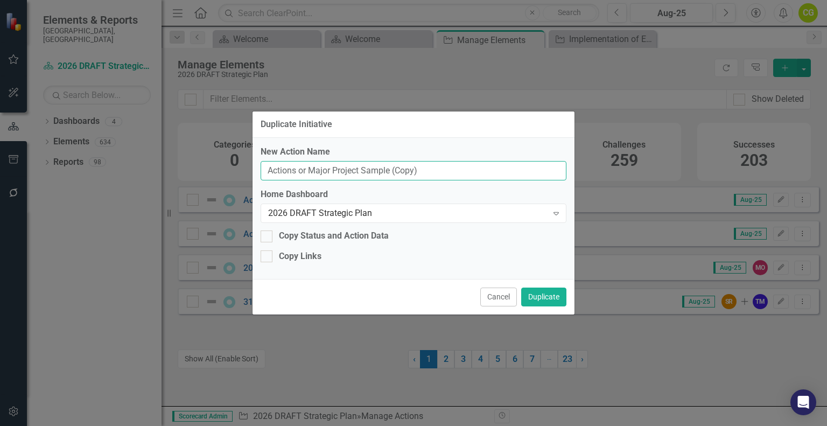
drag, startPoint x: 426, startPoint y: 167, endPoint x: 237, endPoint y: 176, distance: 189.1
click at [237, 176] on div "Duplicate Initiative New Action Name Actions or Major Project Sample (Copy) Hom…" at bounding box center [413, 213] width 827 height 426
paste input "Implementation of AI Agents: Generative AI is more than a search tool"
type input "Implementation of AI Agents: Generative AI is more than a search tool"
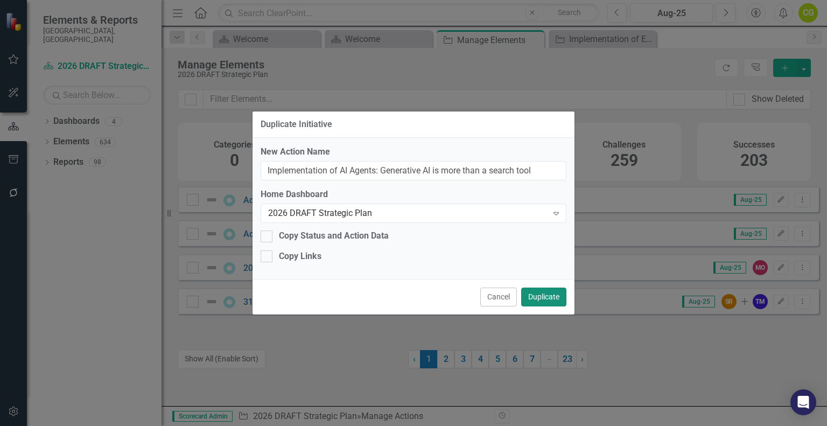
click at [539, 300] on button "Duplicate" at bounding box center [543, 296] width 45 height 19
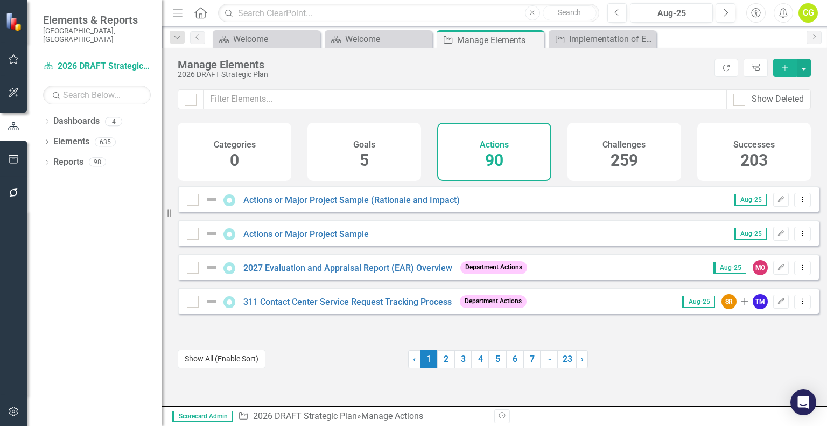
click at [230, 362] on button "Show All (Enable Sort)" at bounding box center [222, 358] width 88 height 19
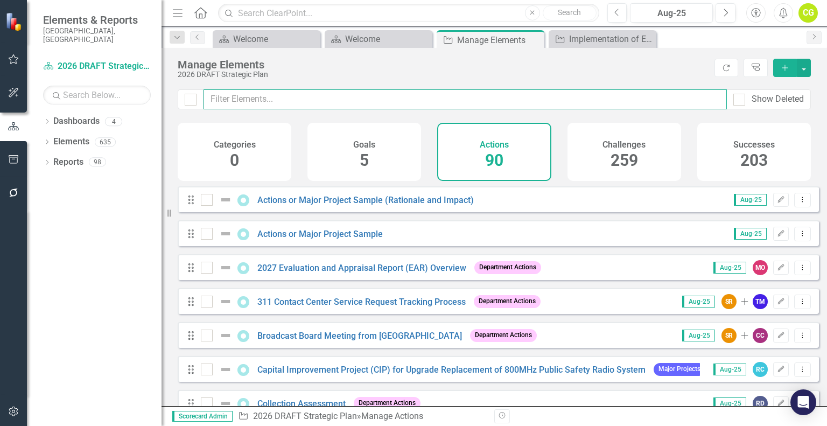
click at [288, 100] on input "text" at bounding box center [464, 99] width 523 height 20
type input "IM"
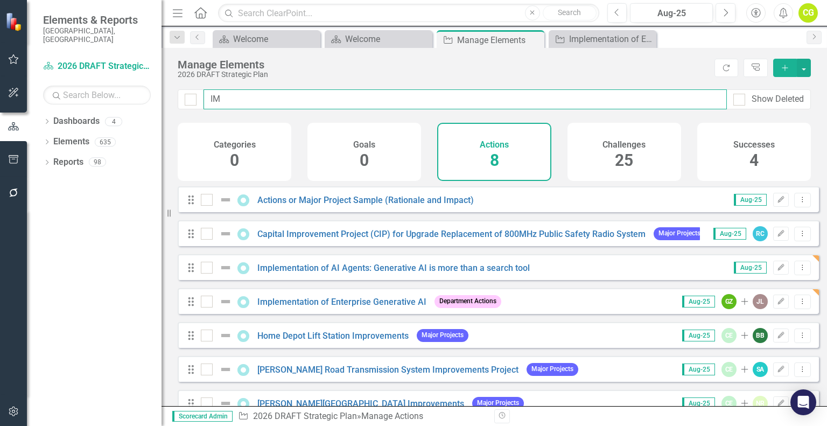
checkbox input "false"
type input "IM"
click at [776, 305] on icon "Edit" at bounding box center [780, 301] width 8 height 6
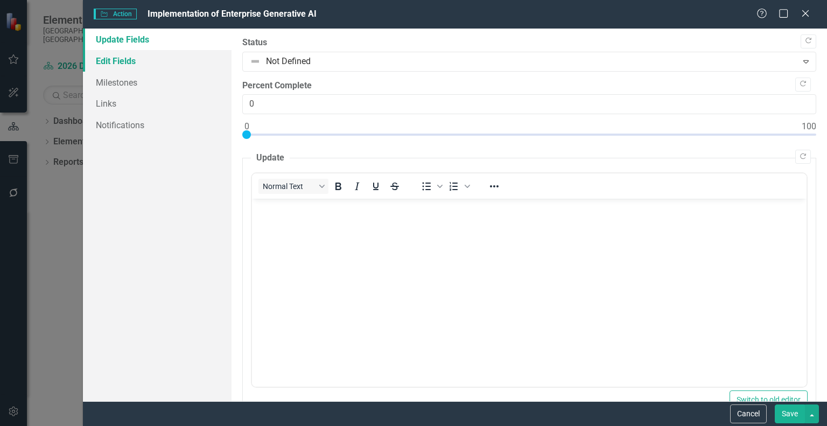
click at [122, 66] on link "Edit Fields" at bounding box center [157, 61] width 149 height 22
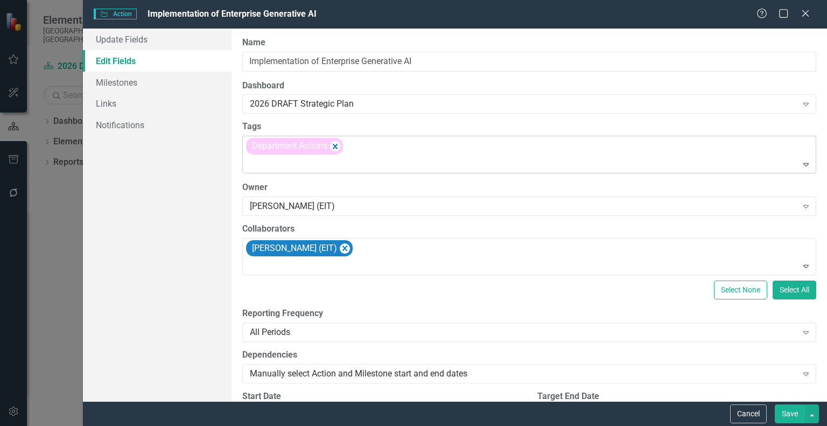
click at [330, 146] on div "Department Actions" at bounding box center [294, 146] width 97 height 17
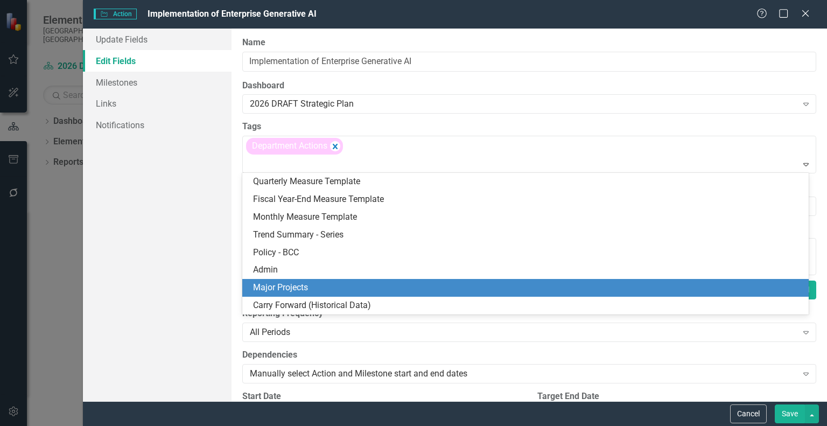
click at [302, 284] on span "Major Projects" at bounding box center [280, 287] width 55 height 10
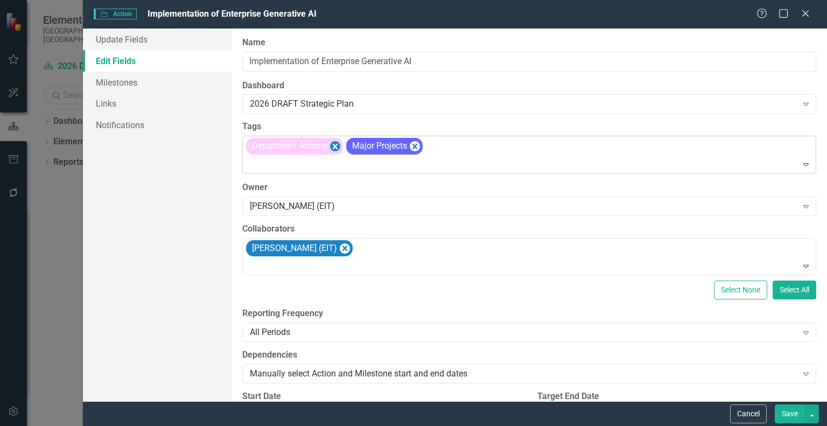
click at [330, 148] on icon "Remove [object Object]" at bounding box center [335, 145] width 10 height 13
click at [793, 415] on button "Save" at bounding box center [789, 413] width 30 height 19
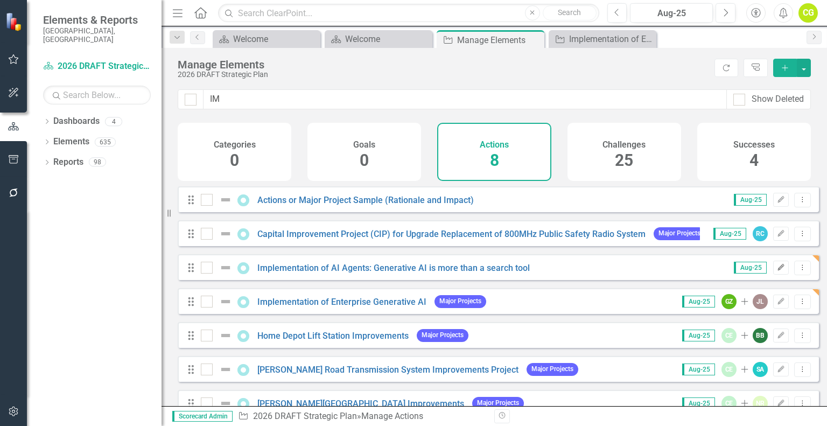
click at [778, 270] on icon "button" at bounding box center [781, 267] width 6 height 6
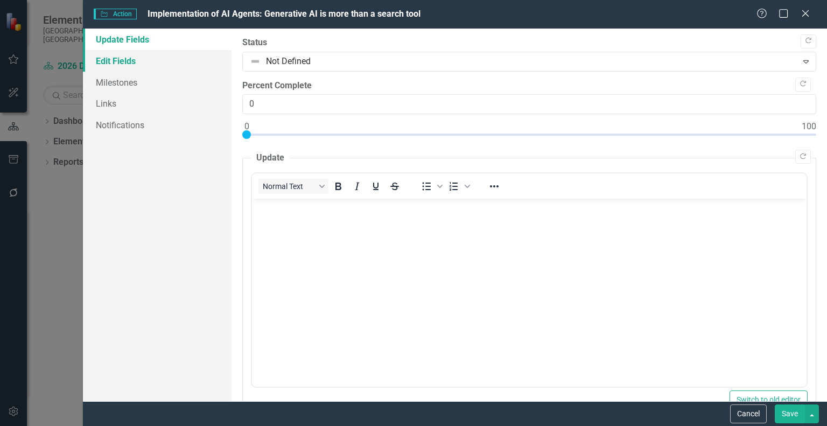
click at [89, 58] on link "Edit Fields" at bounding box center [157, 61] width 149 height 22
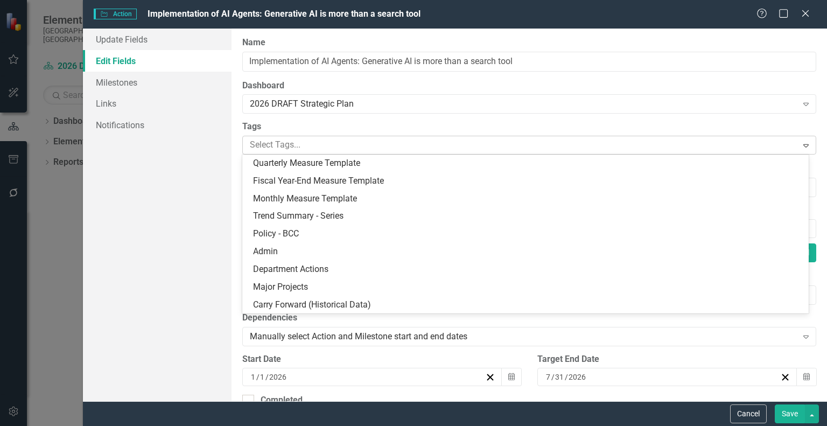
click at [325, 141] on div at bounding box center [520, 145] width 551 height 15
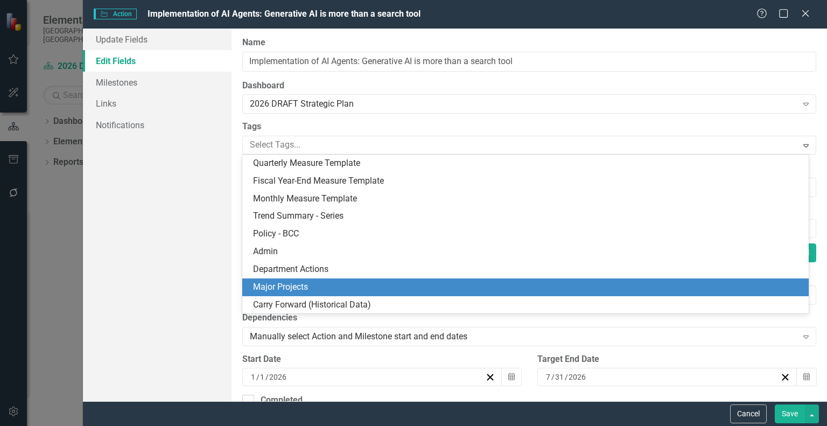
click at [295, 286] on span "Major Projects" at bounding box center [280, 286] width 55 height 10
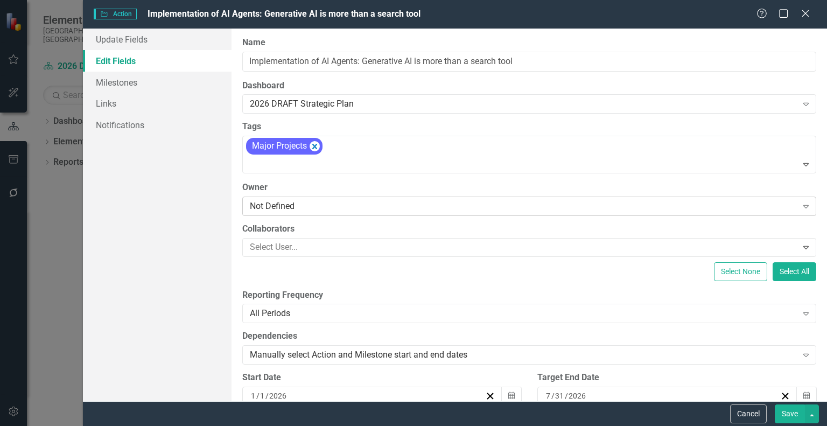
click at [310, 208] on div "Not Defined" at bounding box center [523, 206] width 547 height 12
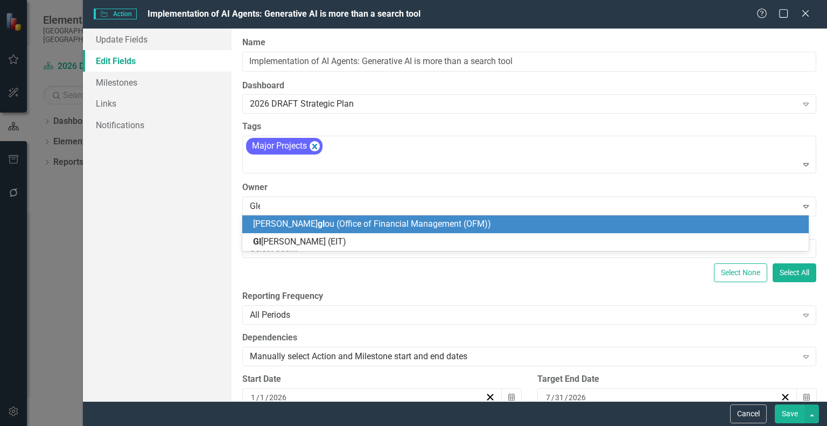
type input "[PERSON_NAME]"
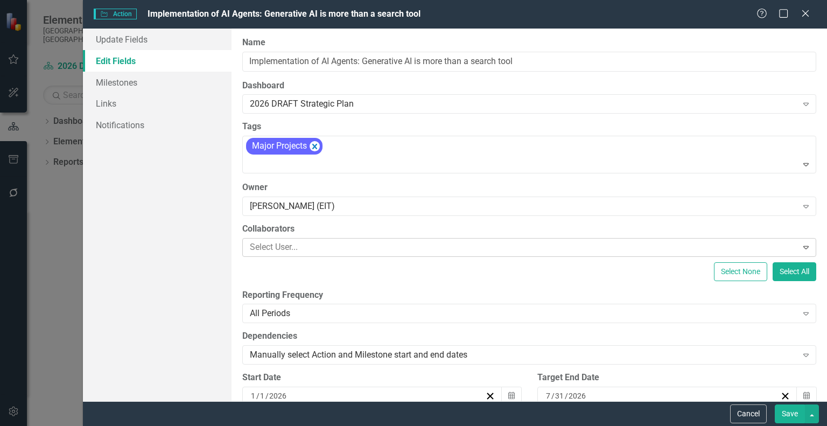
click at [306, 249] on div at bounding box center [520, 247] width 551 height 15
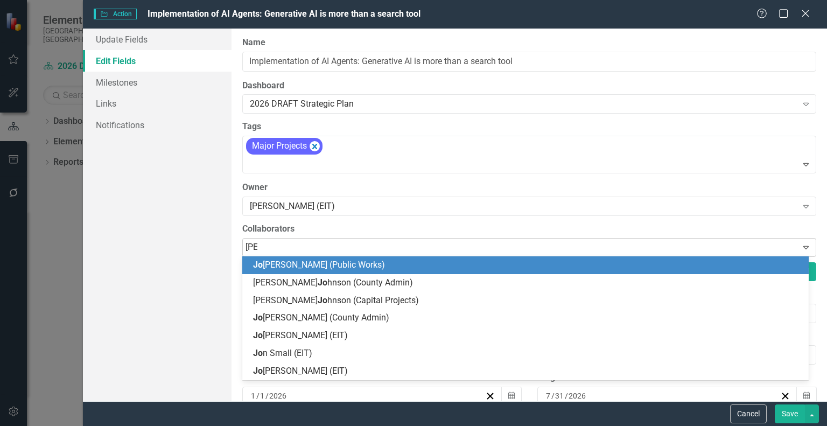
type input "[PERSON_NAME]"
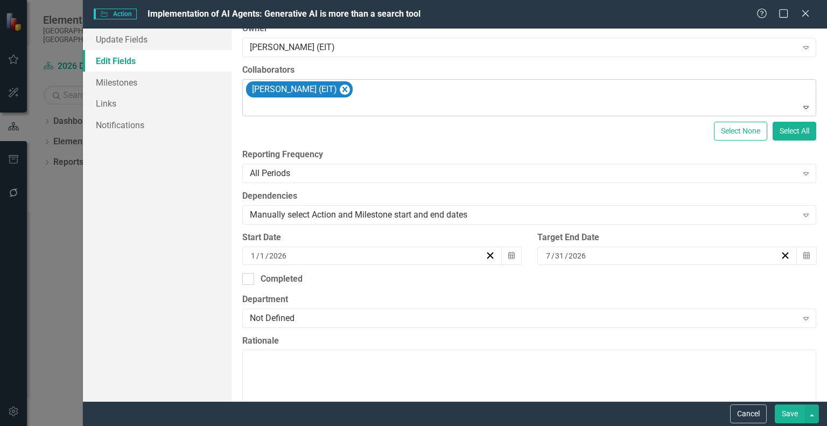
scroll to position [161, 0]
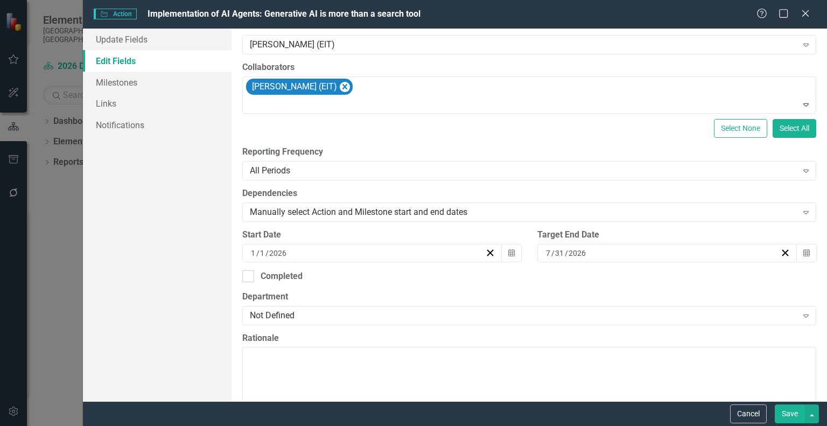
click at [592, 251] on div "[DATE]" at bounding box center [662, 253] width 236 height 11
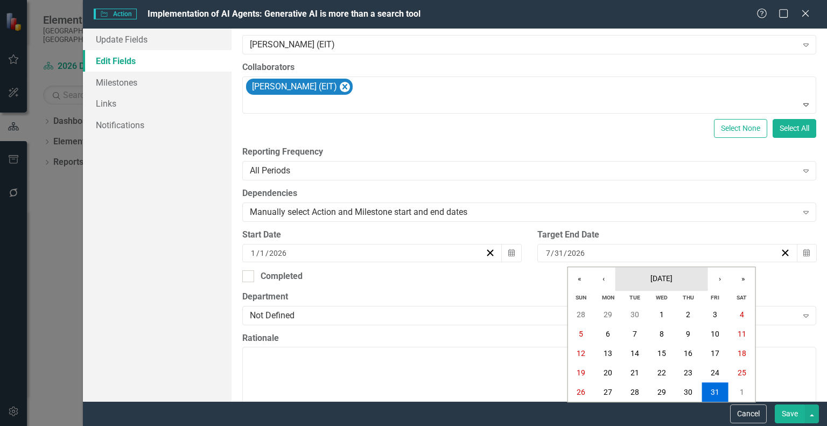
click at [656, 276] on span "[DATE]" at bounding box center [661, 278] width 22 height 9
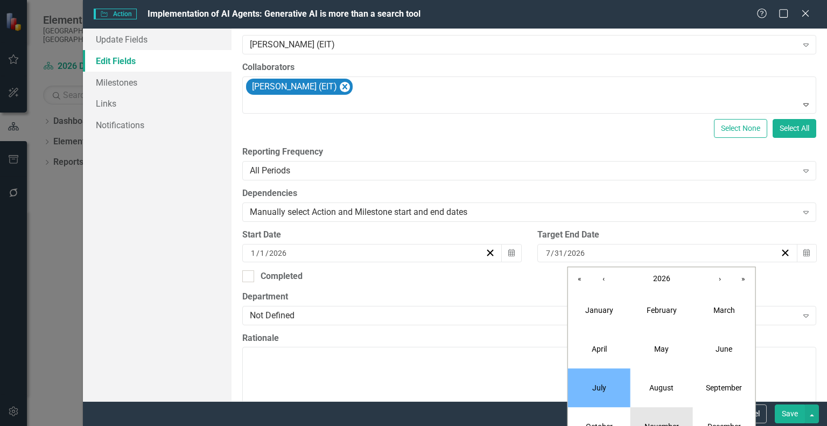
click at [658, 421] on button "November" at bounding box center [661, 426] width 62 height 39
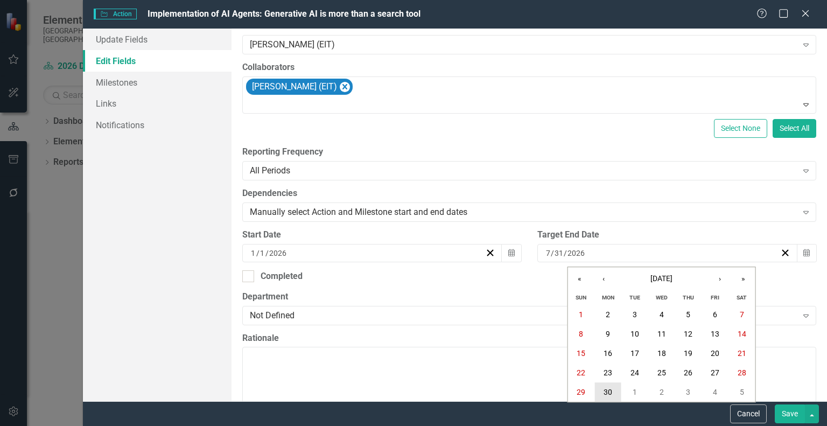
click at [608, 390] on abbr "30" at bounding box center [607, 391] width 9 height 9
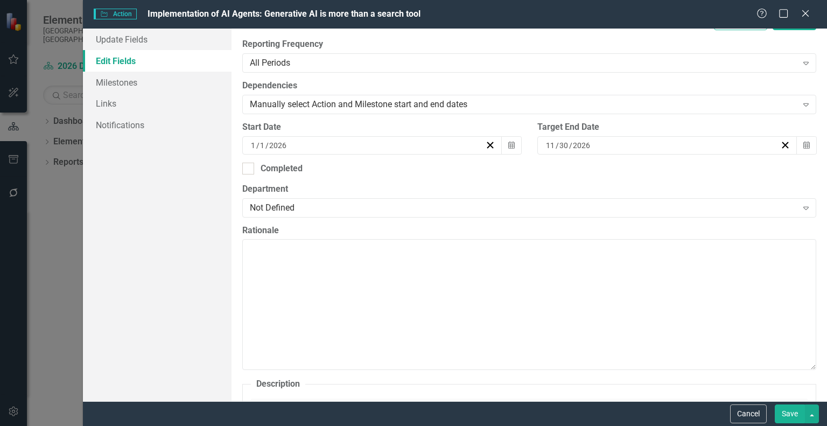
scroll to position [323, 0]
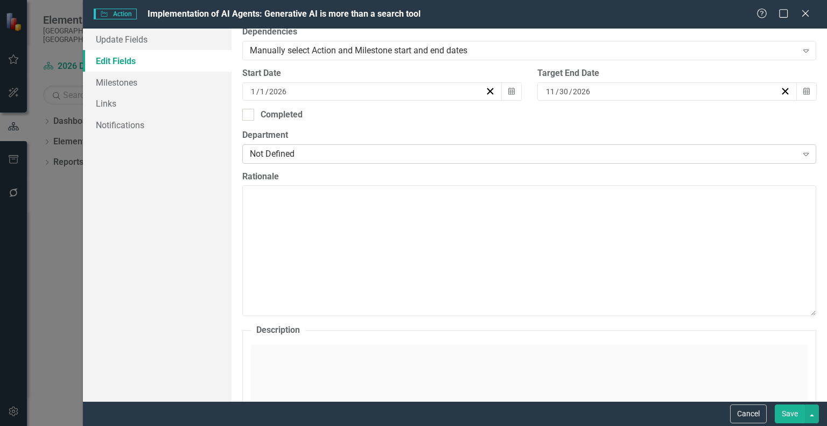
click at [377, 154] on div "Not Defined" at bounding box center [523, 153] width 547 height 12
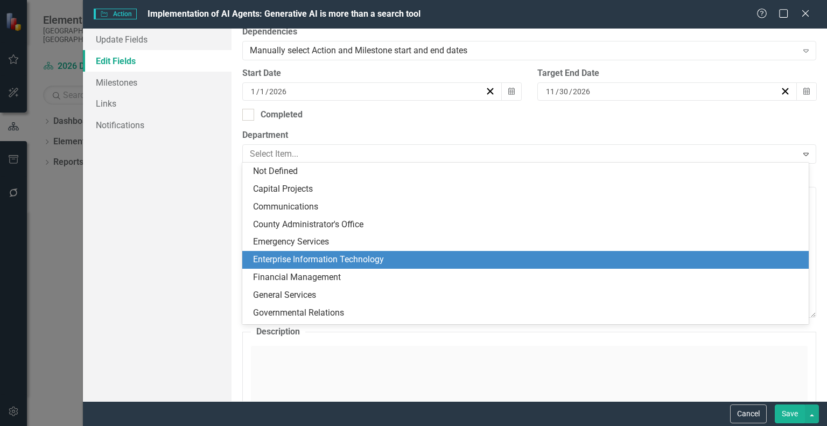
click at [320, 261] on div "Enterprise Information Technology" at bounding box center [527, 259] width 549 height 12
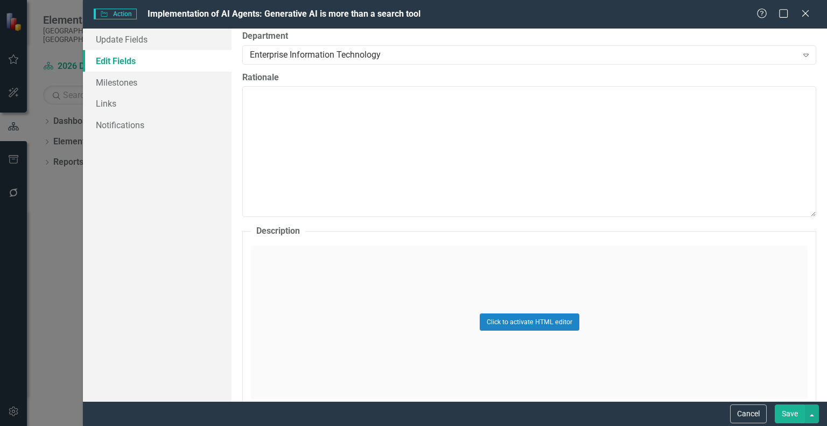
scroll to position [592, 0]
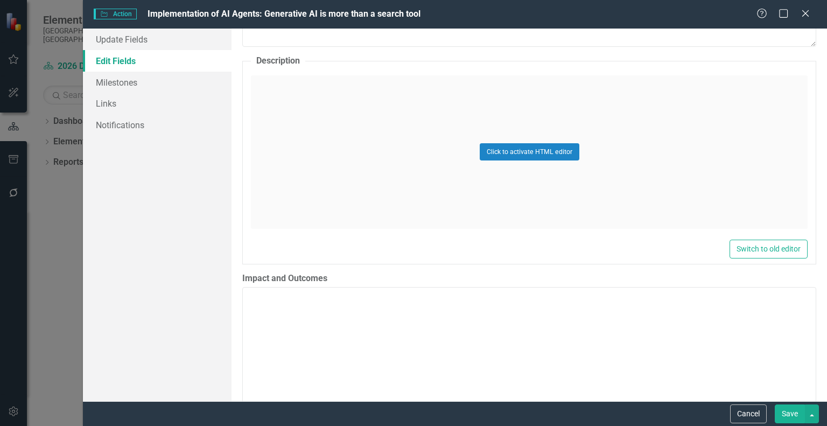
click at [320, 156] on div "Click to activate HTML editor" at bounding box center [529, 151] width 556 height 153
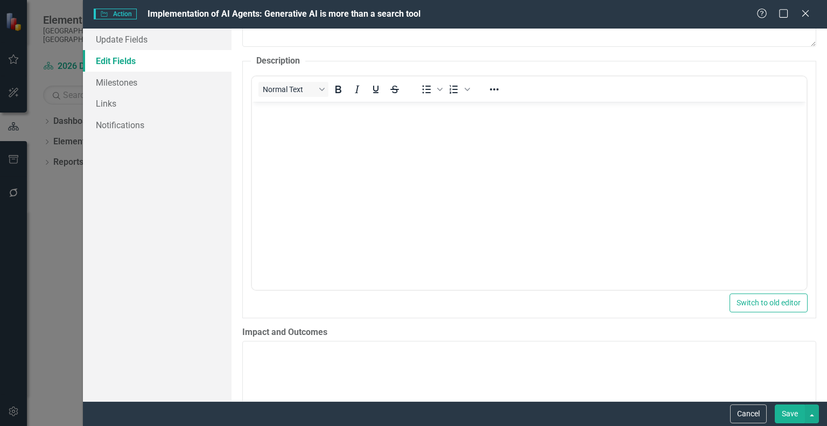
scroll to position [0, 0]
click at [401, 145] on body "Rich Text Area. Press ALT-0 for help." at bounding box center [529, 181] width 554 height 161
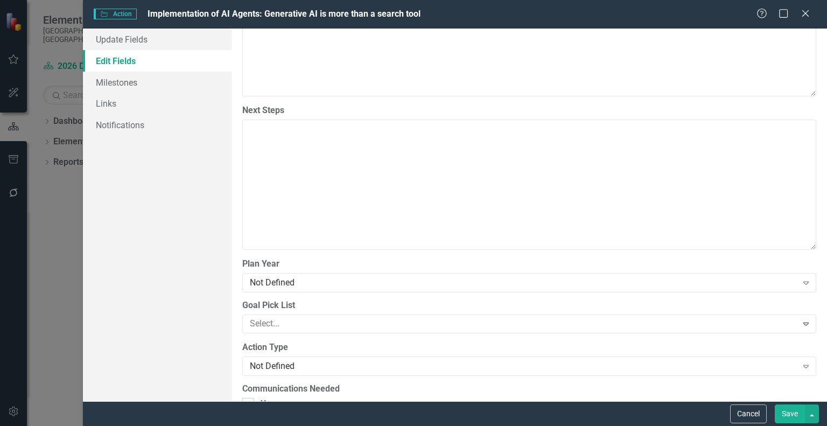
scroll to position [969, 0]
click at [291, 275] on div "Not Defined" at bounding box center [523, 281] width 547 height 12
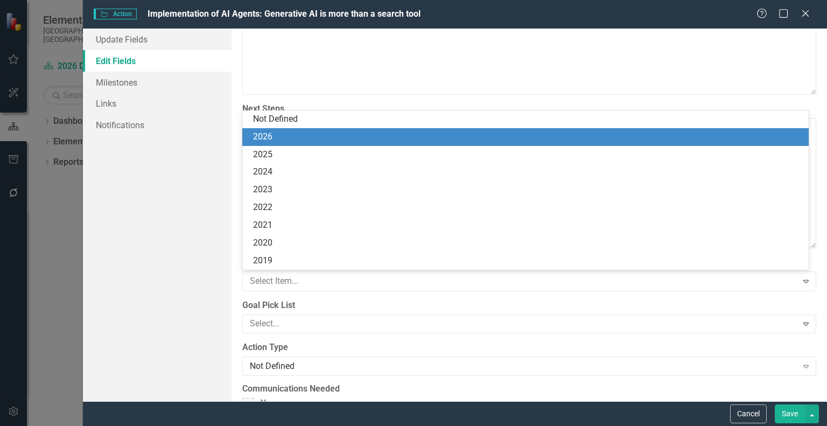
click at [277, 140] on div "2026" at bounding box center [527, 137] width 549 height 12
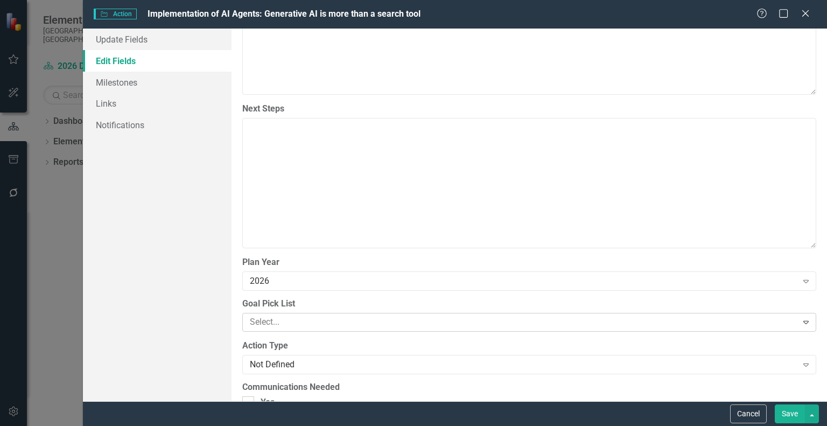
click at [303, 319] on div at bounding box center [520, 322] width 551 height 15
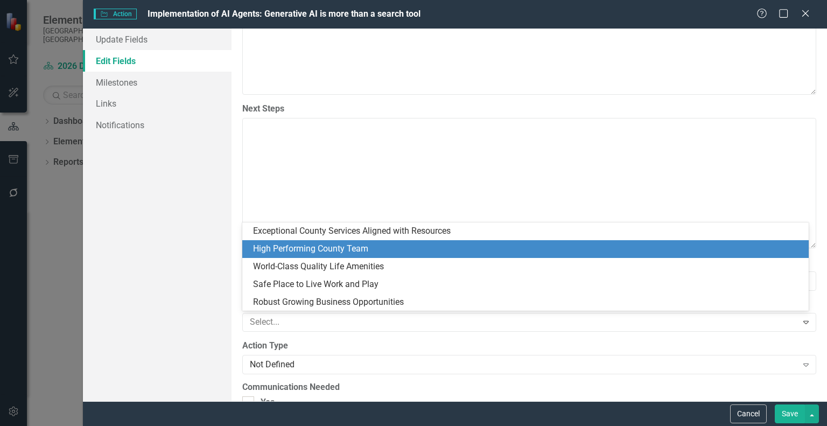
click at [314, 248] on div "High Performing County Team" at bounding box center [527, 249] width 549 height 12
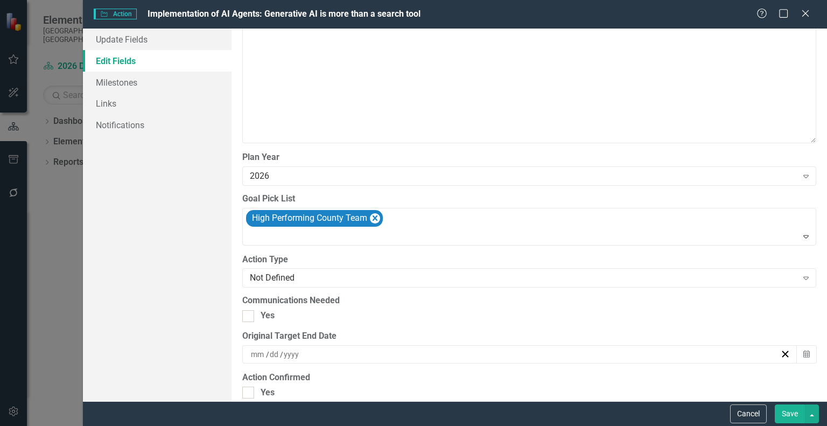
scroll to position [1076, 0]
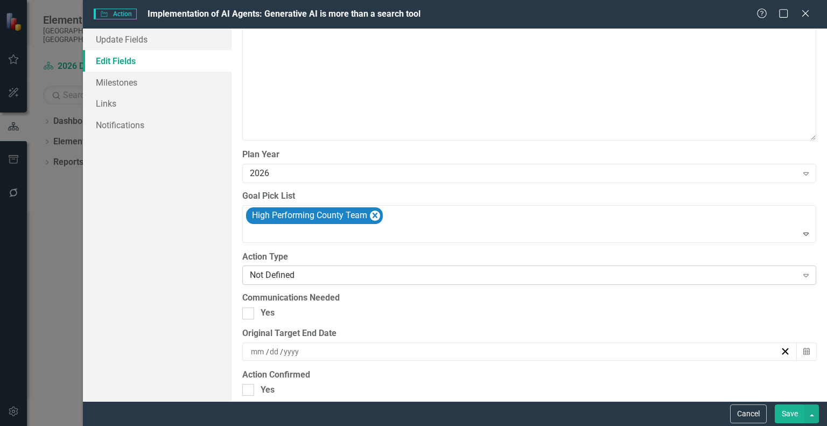
click at [318, 271] on div "Not Defined" at bounding box center [523, 275] width 547 height 12
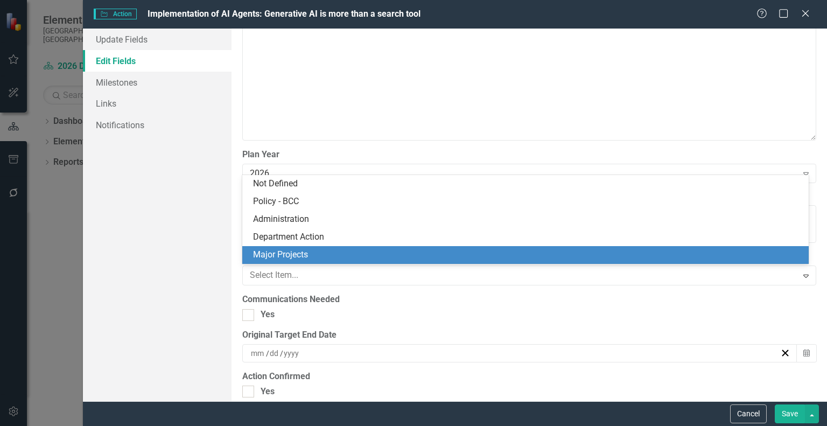
click at [300, 251] on div "Major Projects" at bounding box center [527, 255] width 549 height 12
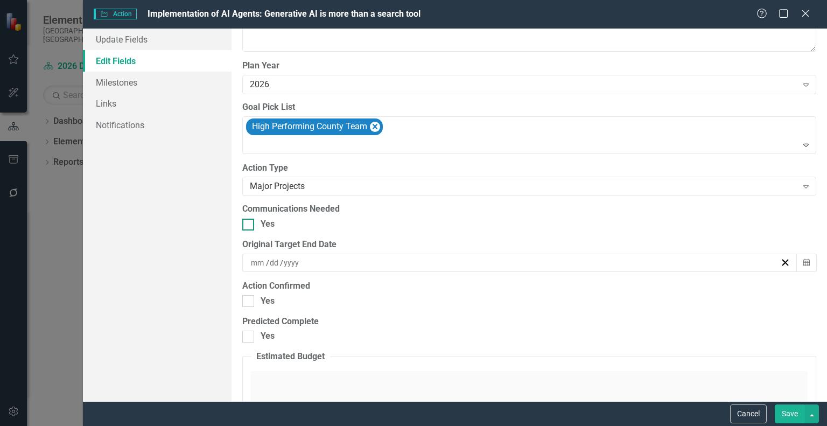
scroll to position [1184, 0]
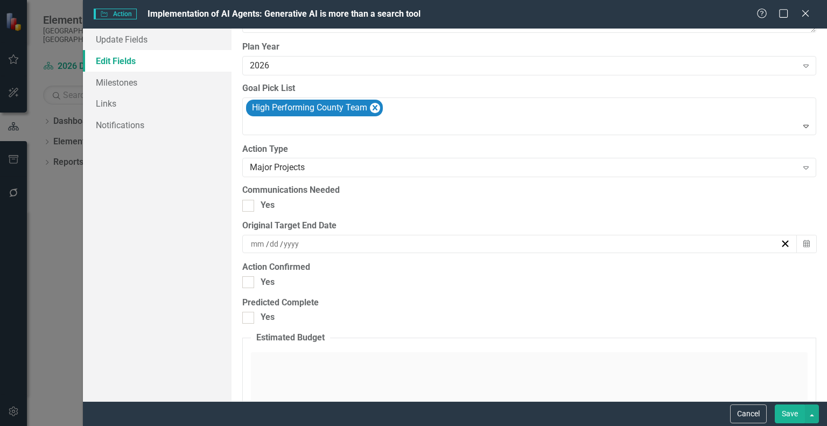
click at [308, 242] on div "/ /" at bounding box center [514, 243] width 531 height 11
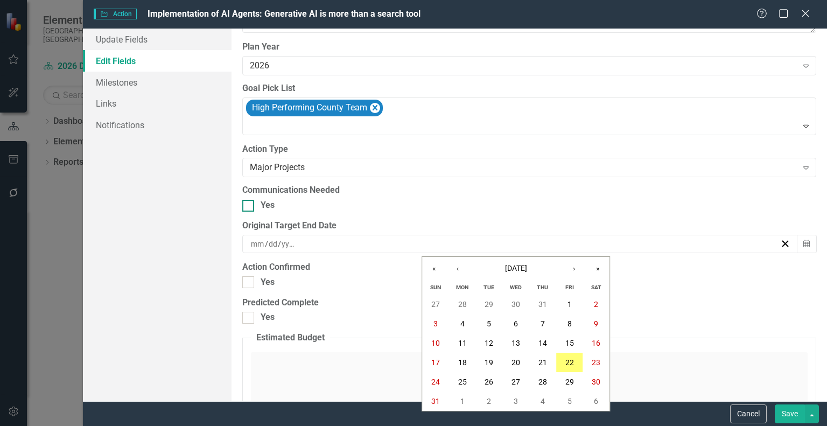
click at [359, 206] on div "Yes" at bounding box center [529, 205] width 574 height 12
click at [249, 206] on input "Yes" at bounding box center [245, 203] width 7 height 7
checkbox input "true"
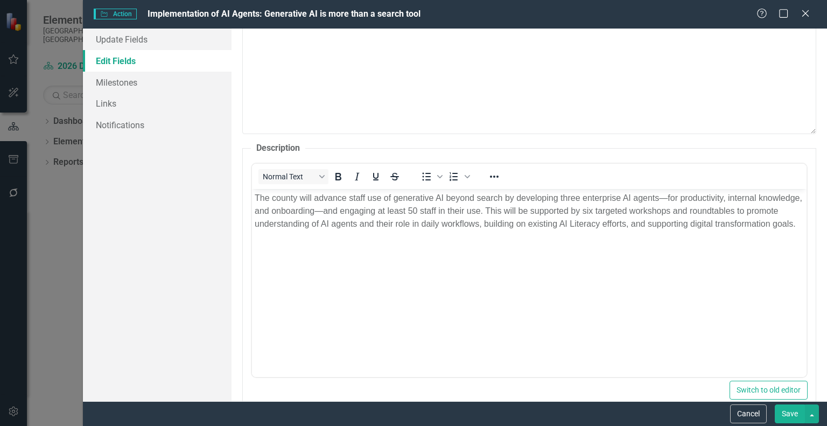
scroll to position [494, 0]
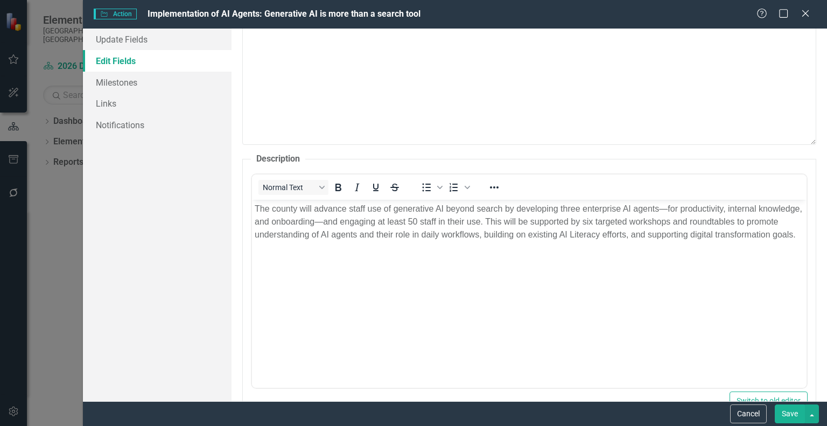
click at [797, 414] on button "Save" at bounding box center [789, 413] width 30 height 19
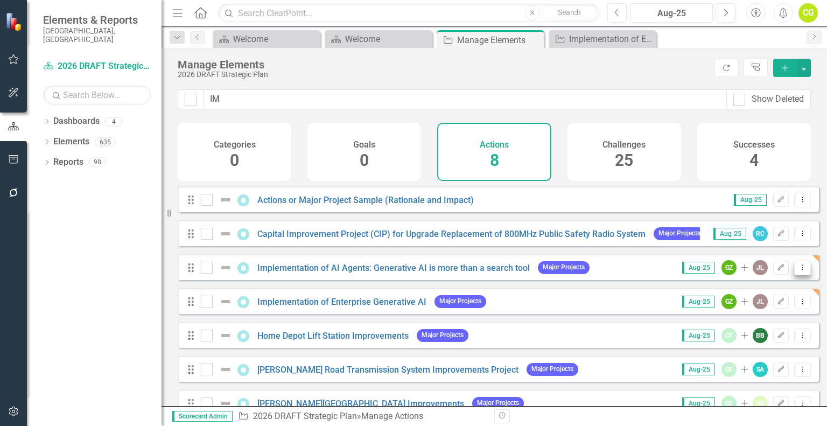
click at [797, 271] on icon "Dropdown Menu" at bounding box center [801, 267] width 9 height 7
click at [772, 295] on link "Edit Edit Action" at bounding box center [758, 293] width 88 height 20
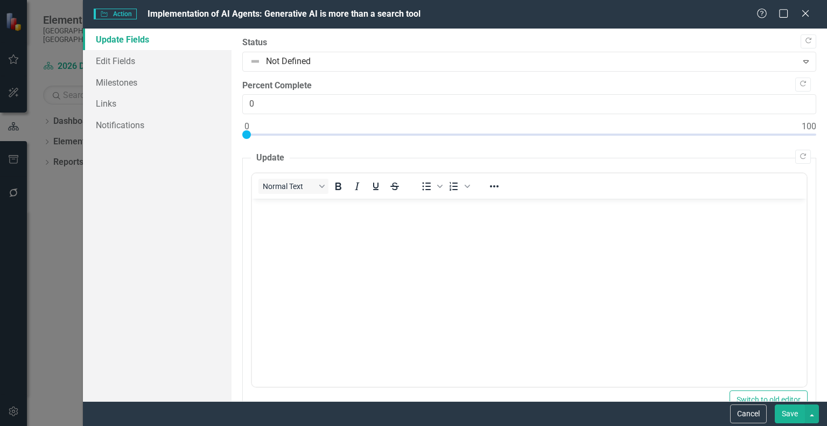
scroll to position [0, 0]
click at [805, 9] on icon "Close" at bounding box center [804, 13] width 13 height 10
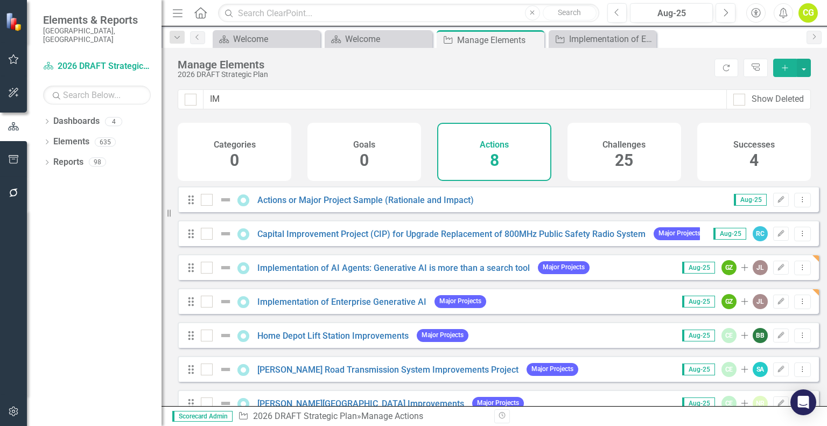
click at [596, 279] on div "Drag Implementation of AI Agents: Generative AI is more than a search tool Majo…" at bounding box center [498, 267] width 641 height 26
click at [376, 273] on link "Implementation of AI Agents: Generative AI is more than a search tool" at bounding box center [393, 268] width 272 height 10
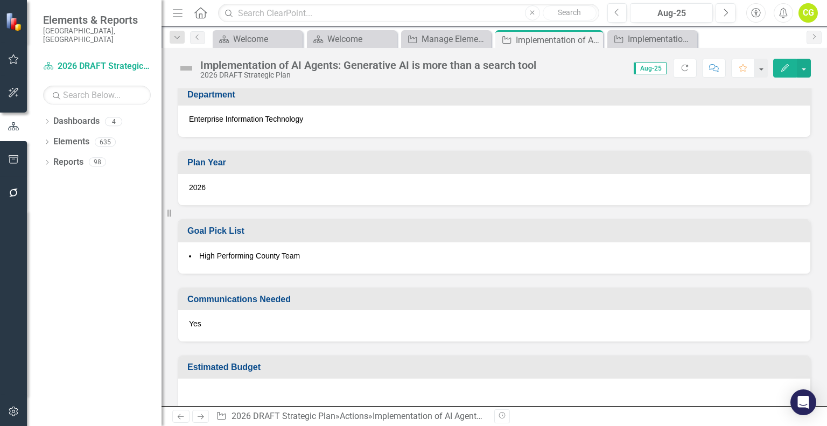
scroll to position [587, 0]
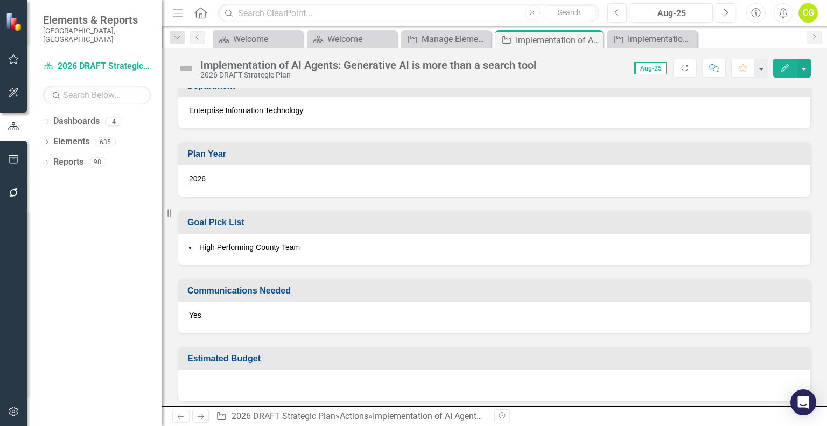
click at [267, 305] on div "Yes" at bounding box center [494, 316] width 632 height 31
click at [783, 66] on icon "Edit" at bounding box center [785, 68] width 10 height 8
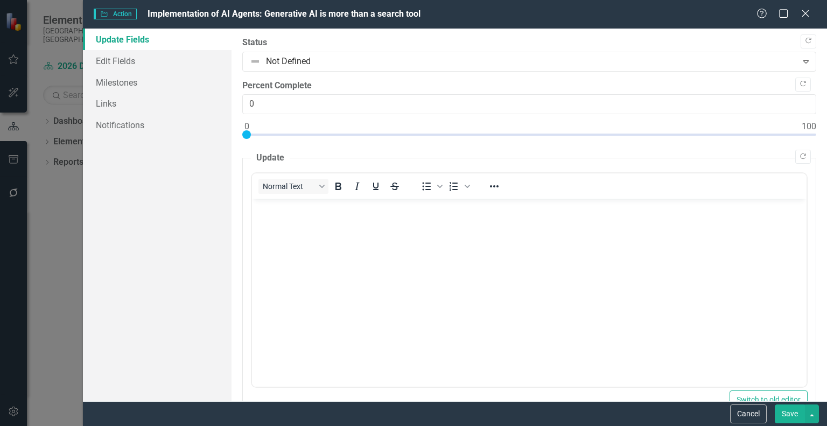
scroll to position [0, 0]
click at [142, 65] on link "Edit Fields" at bounding box center [157, 61] width 149 height 22
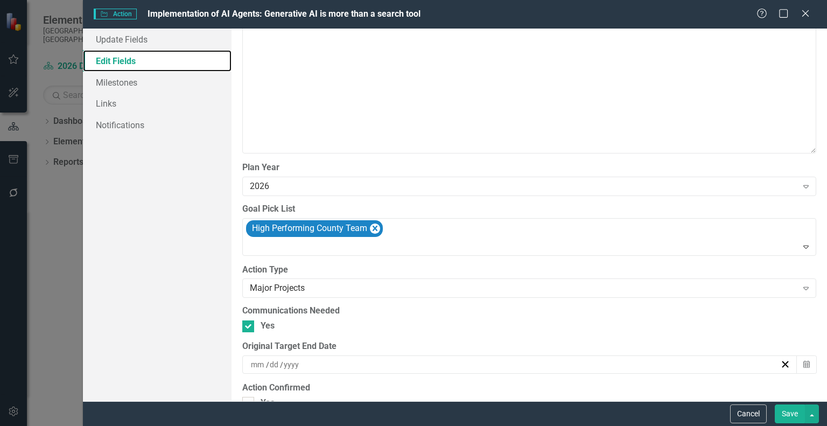
scroll to position [1022, 0]
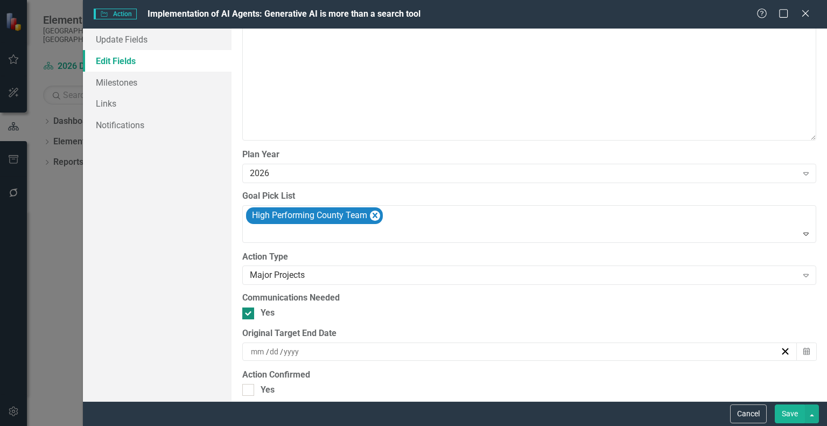
click at [246, 311] on input "Yes" at bounding box center [245, 310] width 7 height 7
checkbox input "false"
click at [787, 413] on button "Save" at bounding box center [789, 413] width 30 height 19
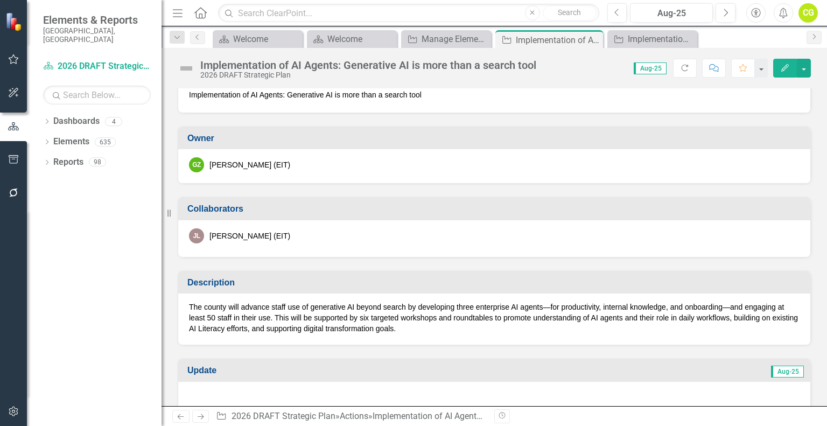
scroll to position [0, 0]
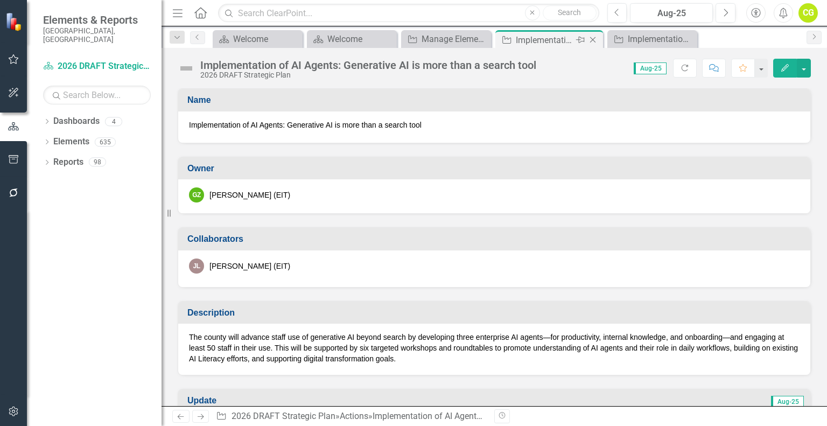
click at [594, 41] on icon "Close" at bounding box center [592, 40] width 11 height 9
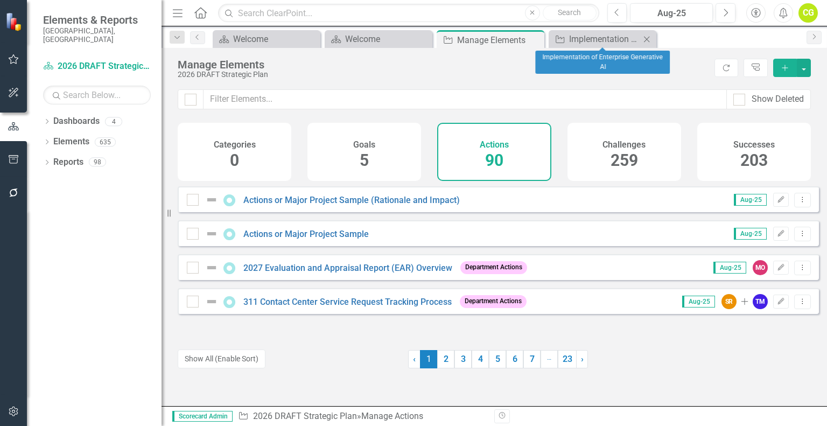
click at [647, 37] on icon "Close" at bounding box center [646, 39] width 11 height 9
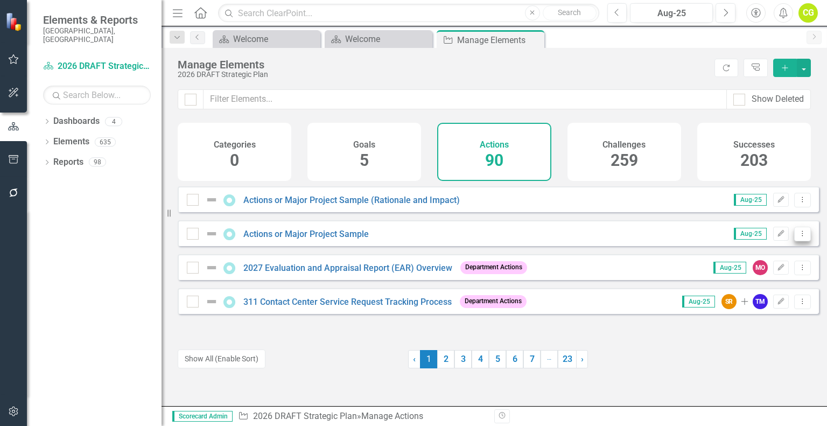
click at [797, 237] on icon "Dropdown Menu" at bounding box center [801, 233] width 9 height 7
click at [771, 295] on link "Copy Duplicate Action" at bounding box center [758, 299] width 88 height 20
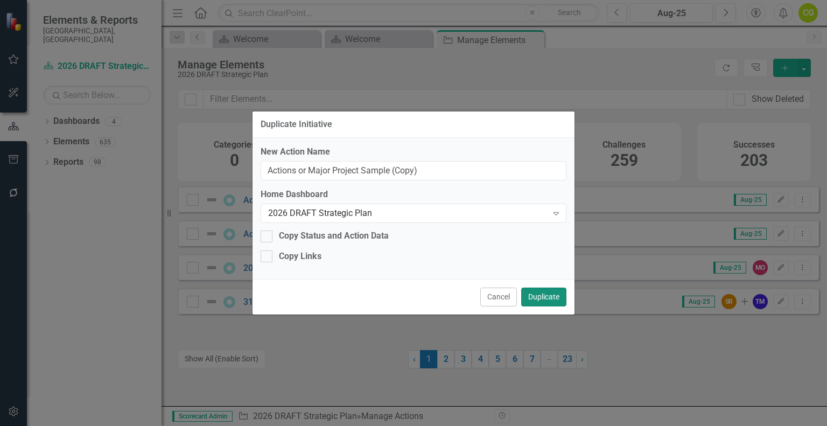
click at [549, 299] on button "Duplicate" at bounding box center [543, 296] width 45 height 19
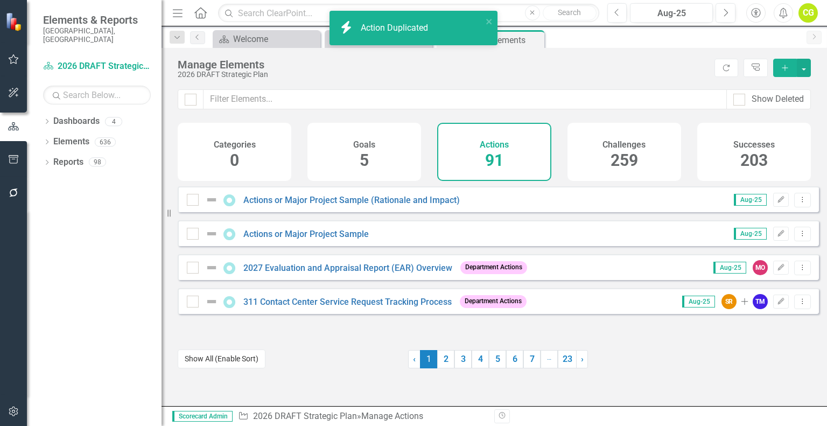
click at [222, 356] on button "Show All (Enable Sort)" at bounding box center [222, 358] width 88 height 19
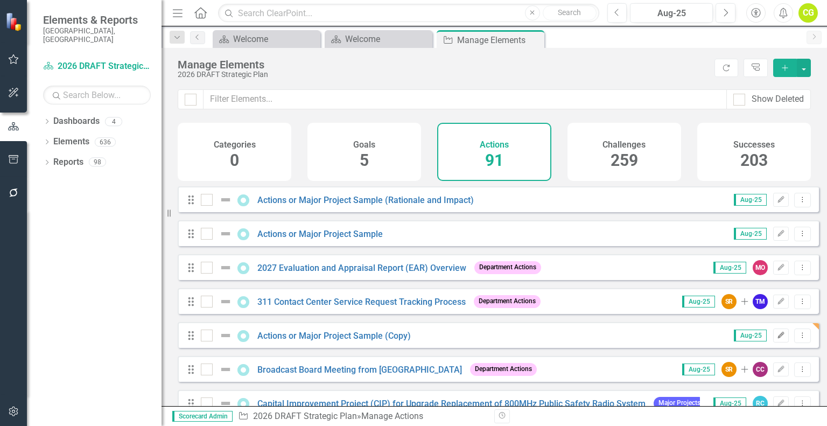
click at [776, 338] on icon "Edit" at bounding box center [780, 335] width 8 height 6
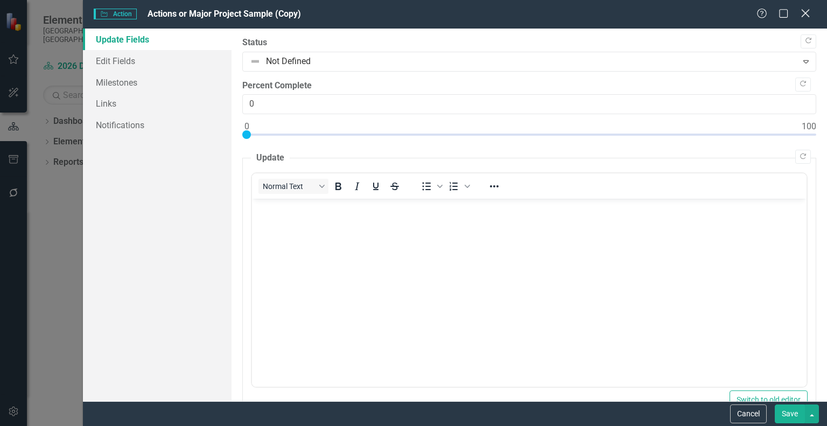
click at [805, 12] on icon "Close" at bounding box center [804, 13] width 13 height 10
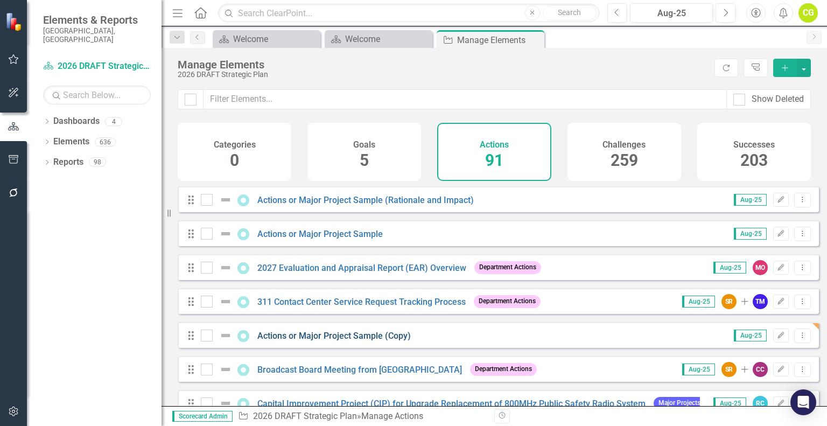
click at [356, 341] on link "Actions or Major Project Sample (Copy)" at bounding box center [333, 335] width 153 height 10
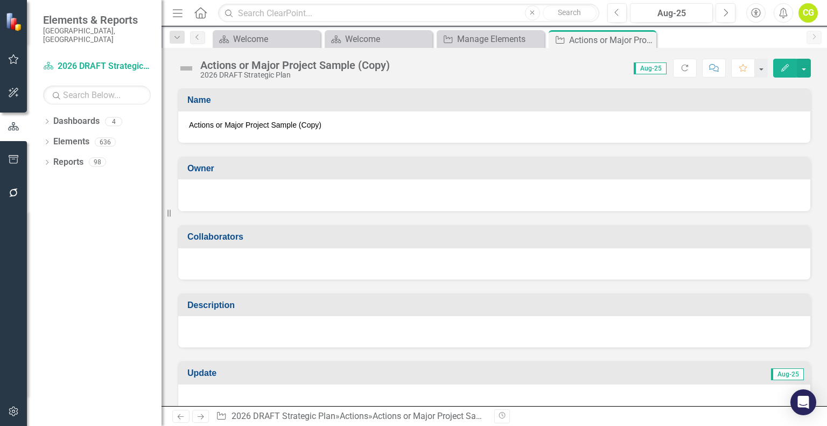
drag, startPoint x: 328, startPoint y: 122, endPoint x: 196, endPoint y: 135, distance: 132.5
click at [196, 135] on div "Actions or Major Project Sample (Copy)" at bounding box center [494, 126] width 632 height 31
click at [306, 126] on span "Actions or Major Project Sample (Copy)" at bounding box center [494, 124] width 610 height 11
click at [329, 123] on span "Actions or Major Project Sample (Copy)" at bounding box center [494, 124] width 610 height 11
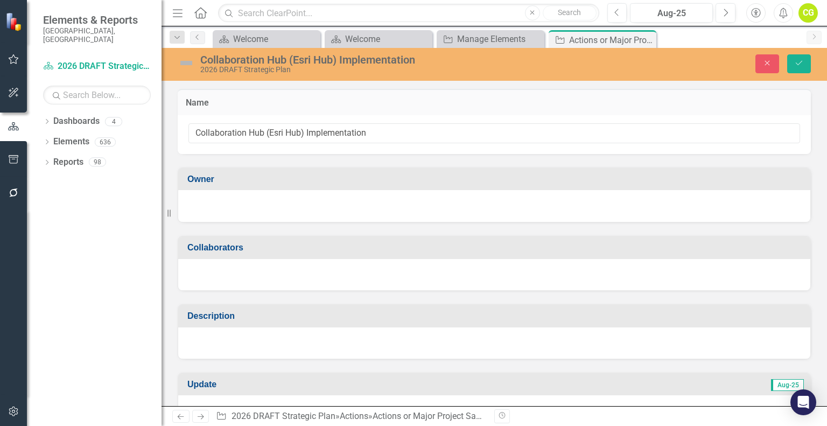
type input "Collaboration Hub (Esri Hub) Implementation"
click at [272, 204] on div at bounding box center [494, 204] width 610 height 13
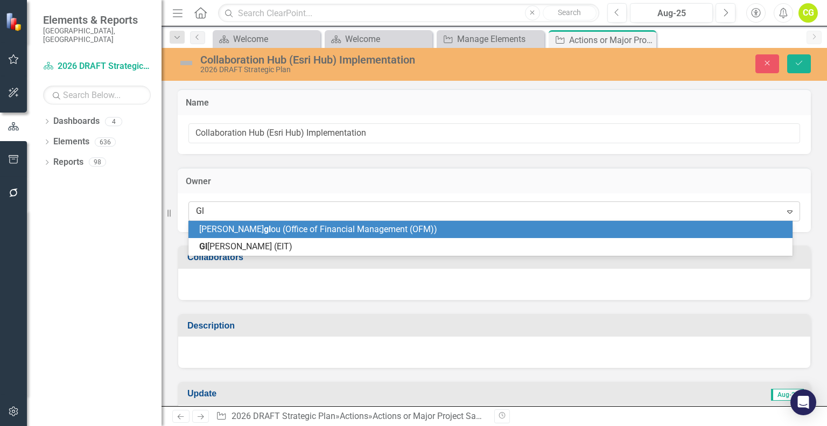
type input "Gle"
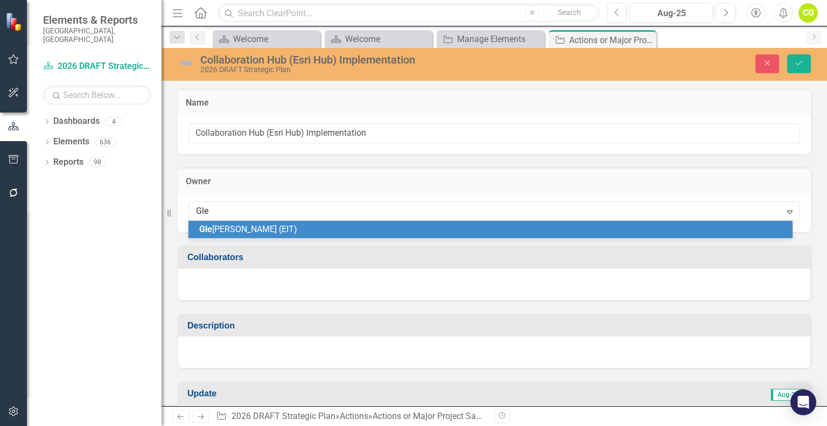
click at [258, 234] on span "Gle nn [PERSON_NAME] (EIT)" at bounding box center [248, 229] width 98 height 10
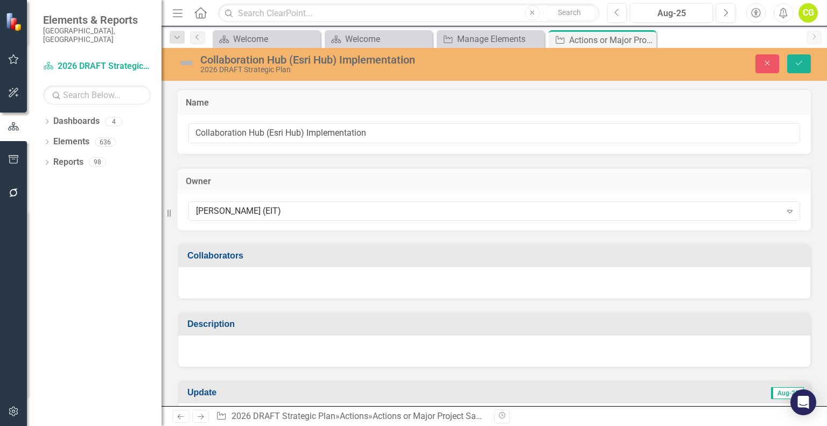
click at [238, 296] on div at bounding box center [494, 282] width 632 height 31
click at [241, 283] on div at bounding box center [494, 282] width 632 height 31
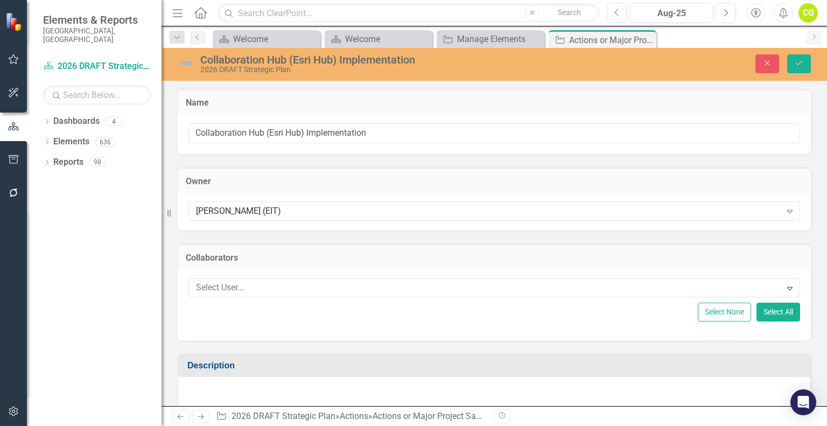
click at [241, 283] on div at bounding box center [486, 287] width 589 height 15
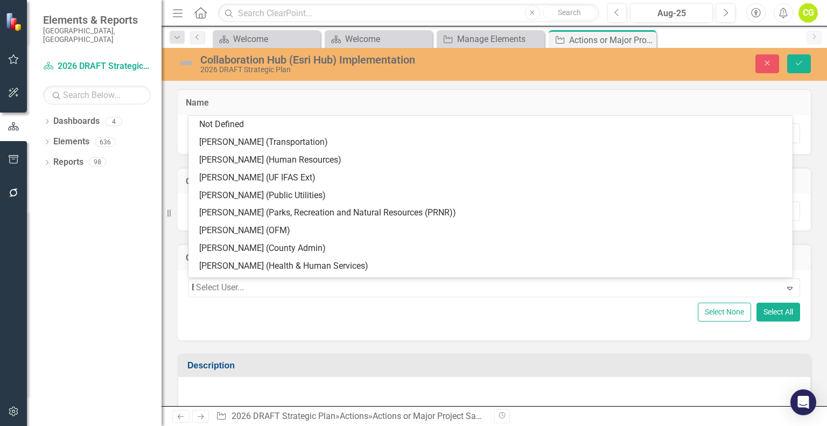
type input "Ev"
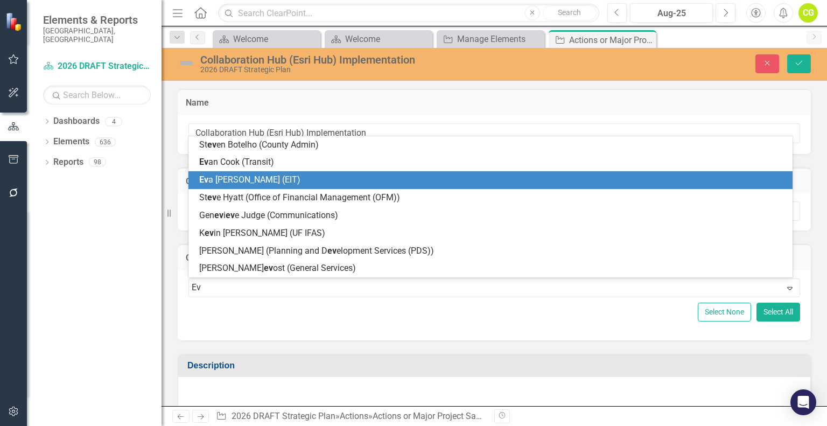
click at [252, 184] on span "[PERSON_NAME] (EIT)" at bounding box center [249, 179] width 101 height 10
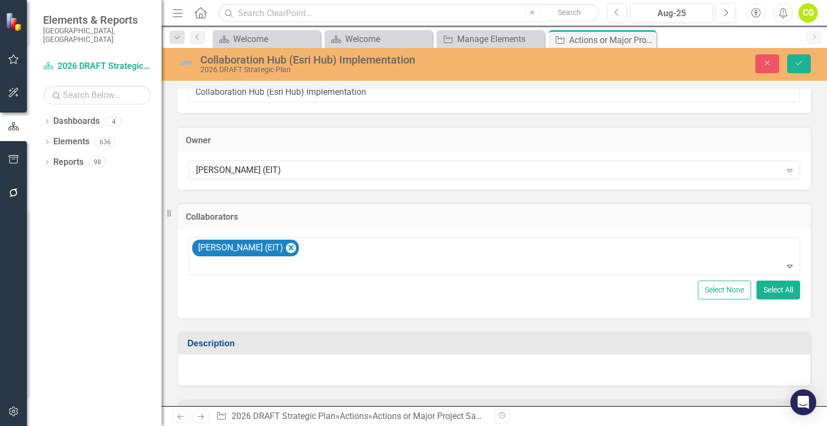
scroll to position [108, 0]
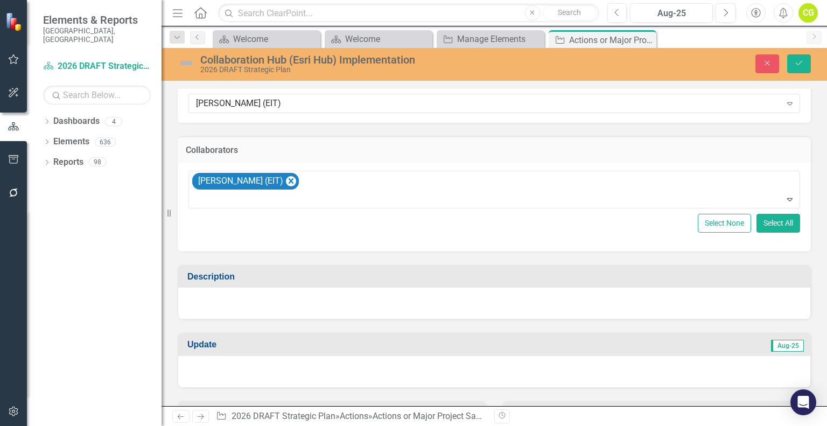
click at [375, 300] on div at bounding box center [494, 302] width 632 height 31
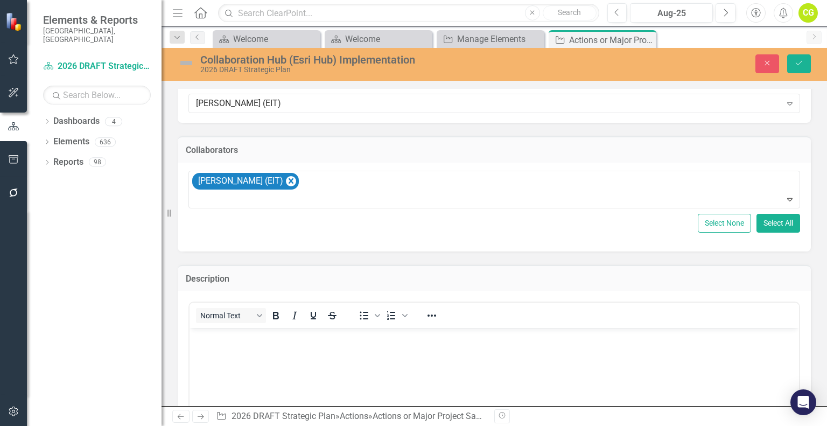
scroll to position [0, 0]
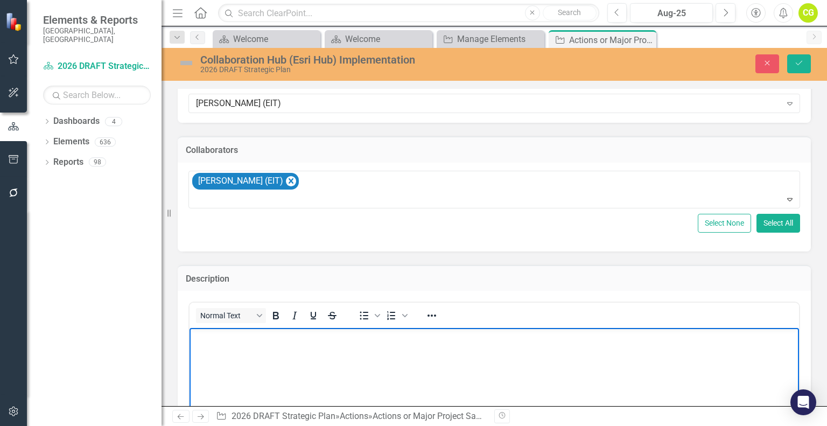
click at [313, 371] on body "Rich Text Area. Press ALT-0 for help." at bounding box center [493, 408] width 609 height 161
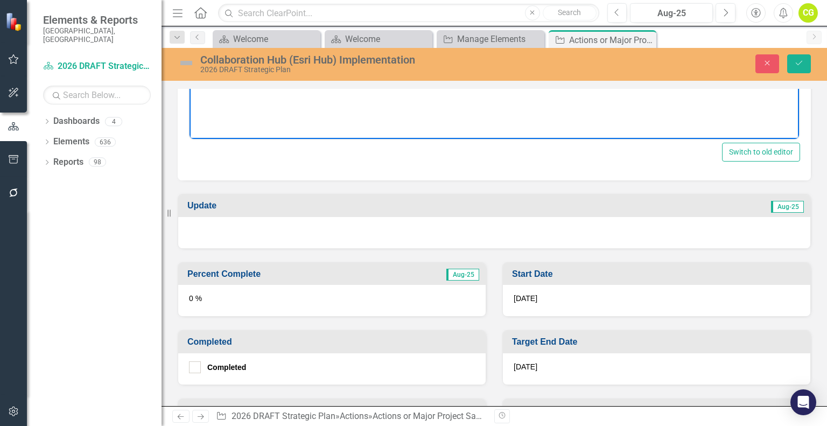
scroll to position [538, 0]
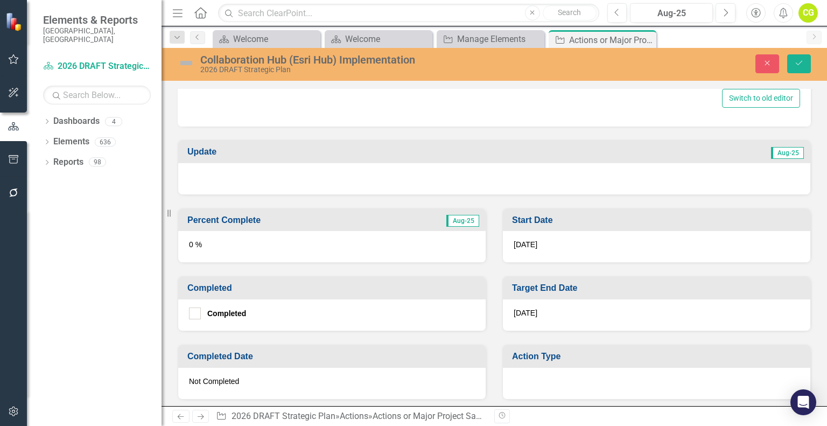
click at [545, 300] on div "[DATE]" at bounding box center [656, 314] width 307 height 31
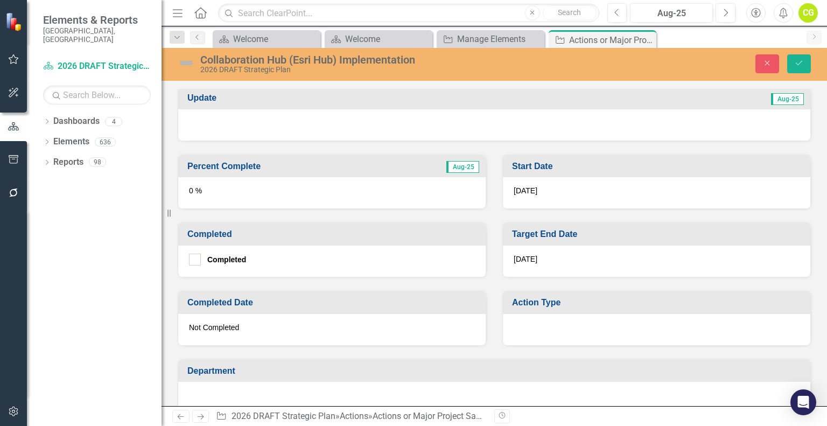
click at [536, 261] on div "[DATE]" at bounding box center [656, 260] width 307 height 31
click at [535, 255] on div "[DATE]" at bounding box center [656, 260] width 307 height 31
click at [533, 255] on span "[DATE]" at bounding box center [525, 259] width 24 height 9
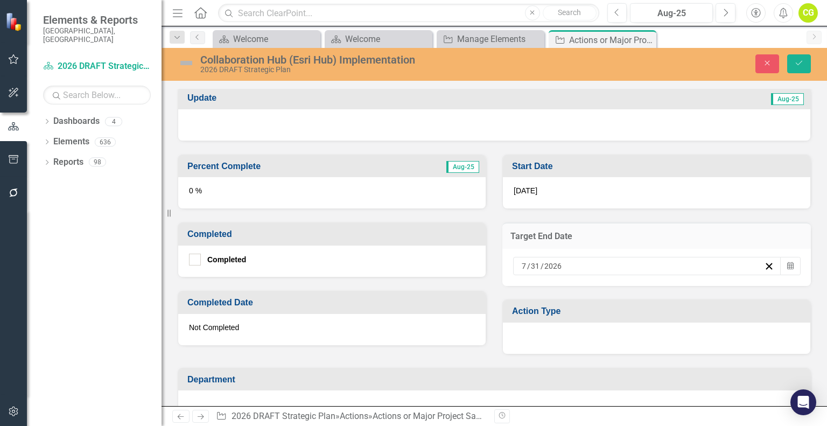
click at [691, 262] on div "[DATE]" at bounding box center [642, 265] width 244 height 11
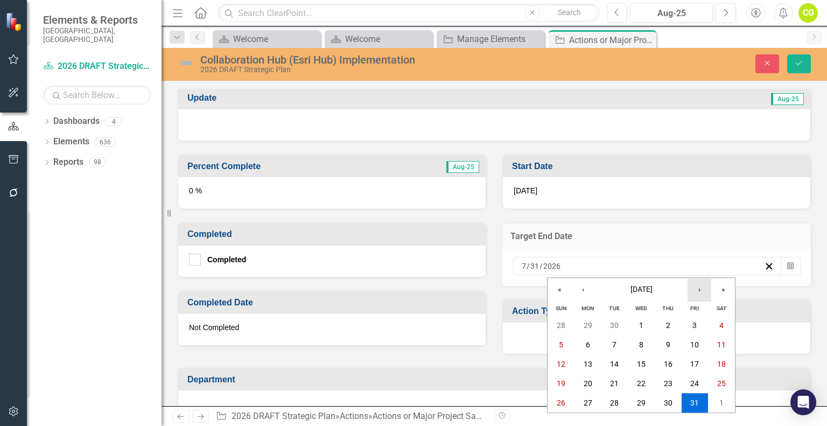
click at [689, 290] on button "›" at bounding box center [699, 290] width 24 height 24
click at [690, 290] on button "›" at bounding box center [699, 290] width 24 height 24
click at [637, 407] on button "30" at bounding box center [640, 402] width 27 height 19
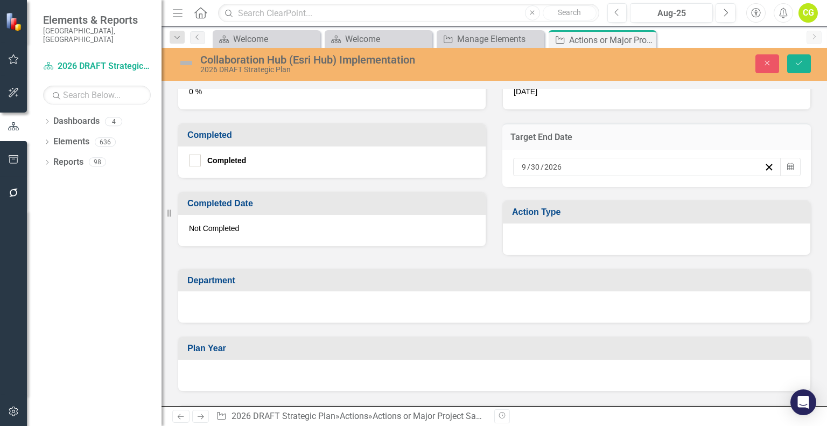
scroll to position [700, 0]
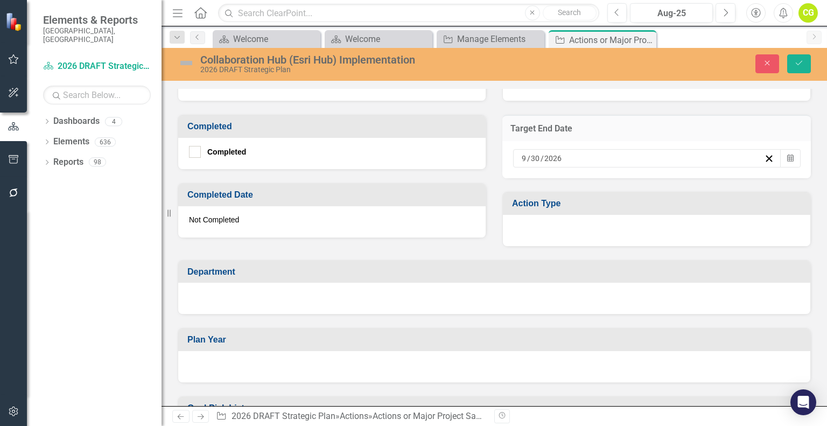
click at [585, 224] on div at bounding box center [656, 230] width 307 height 31
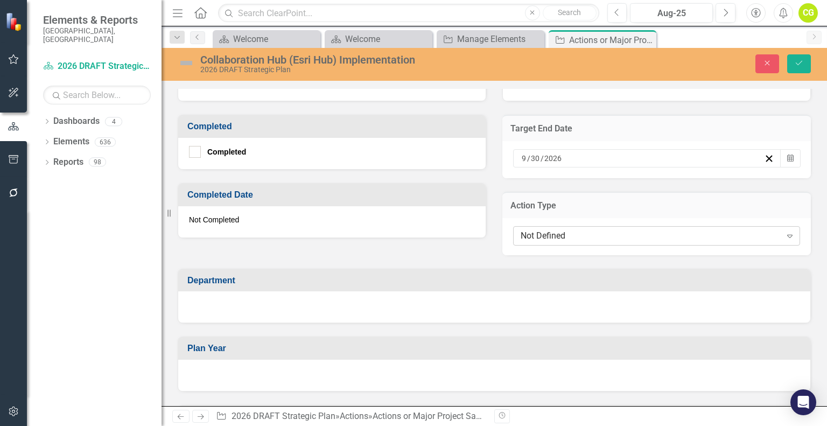
click at [575, 233] on div "Not Defined" at bounding box center [650, 235] width 260 height 12
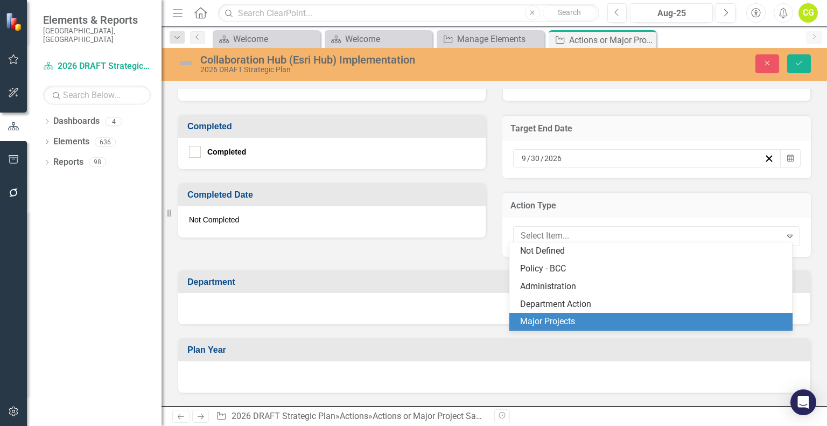
click at [562, 317] on div "Major Projects" at bounding box center [653, 321] width 266 height 12
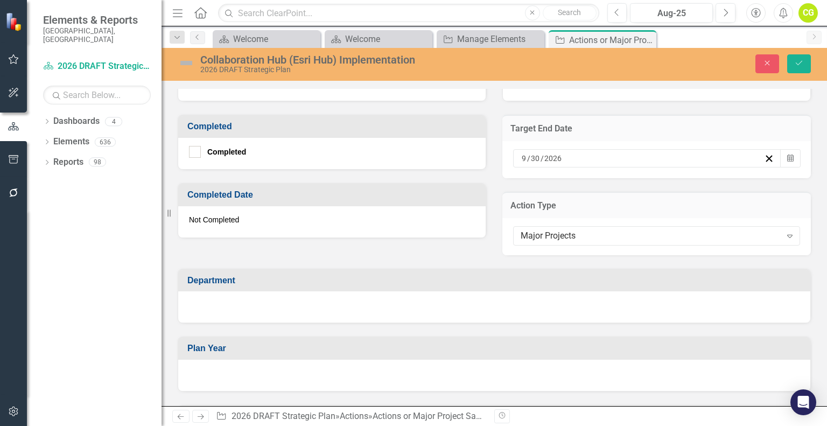
click at [287, 305] on div at bounding box center [494, 306] width 632 height 31
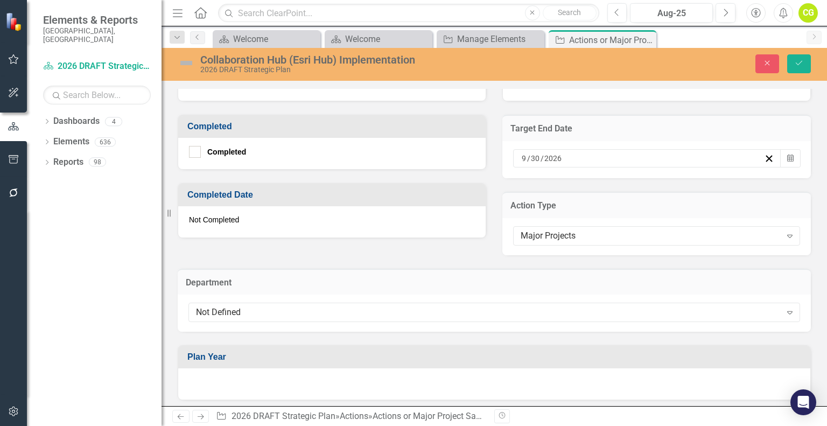
click at [287, 306] on div "Not Defined" at bounding box center [488, 312] width 585 height 12
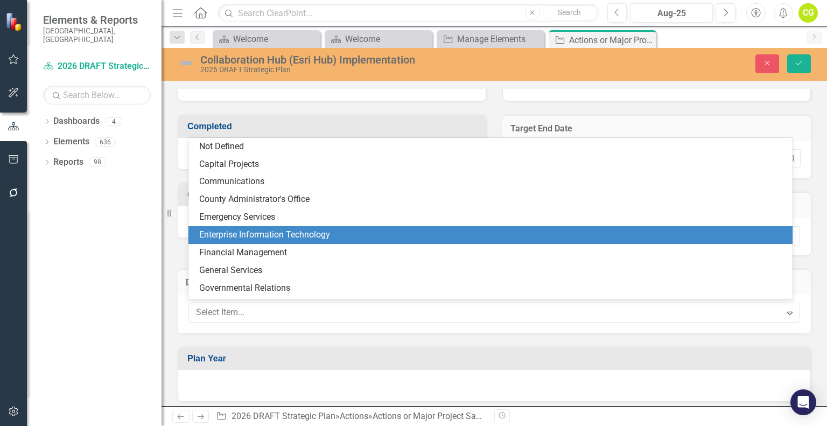
click at [292, 241] on div "Enterprise Information Technology" at bounding box center [492, 235] width 587 height 12
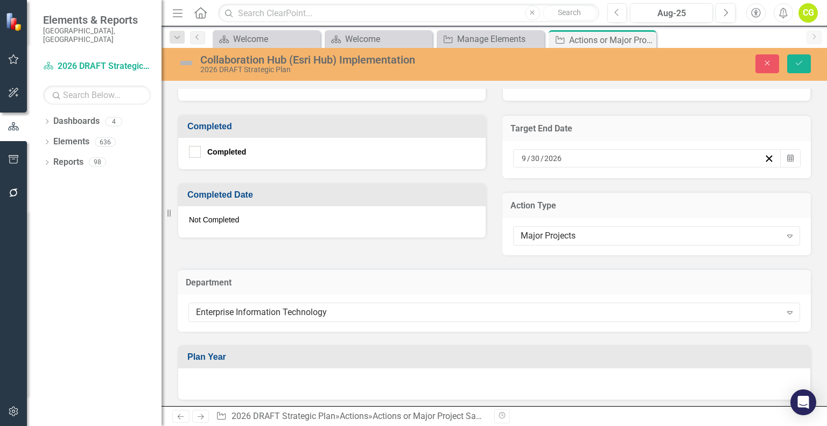
scroll to position [861, 0]
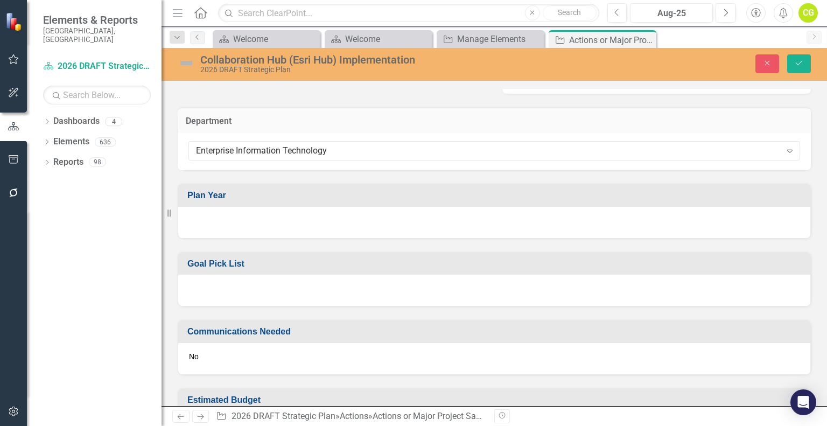
click at [253, 219] on div at bounding box center [494, 222] width 632 height 31
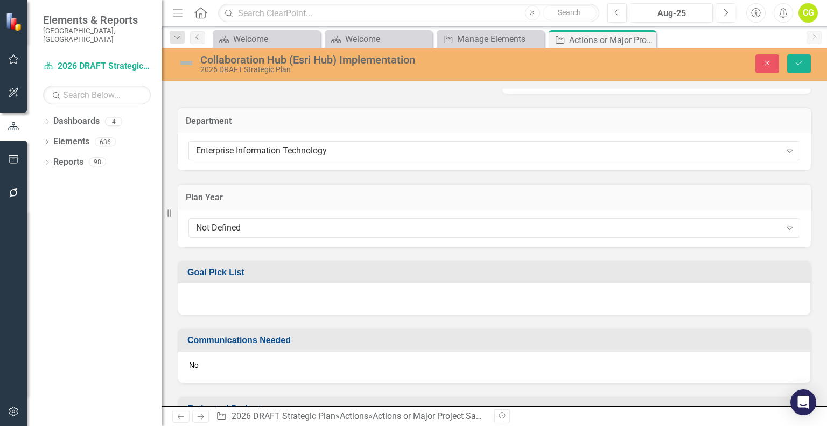
click at [253, 222] on div "Not Defined" at bounding box center [488, 228] width 585 height 12
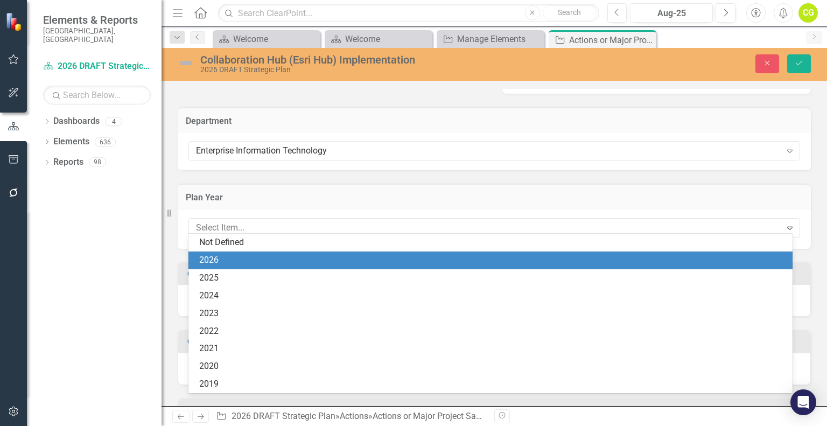
click at [246, 256] on div "2026" at bounding box center [492, 260] width 587 height 12
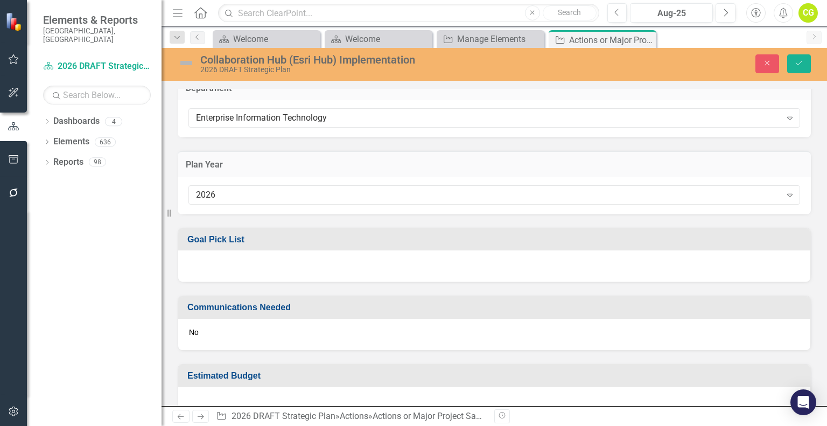
scroll to position [912, 0]
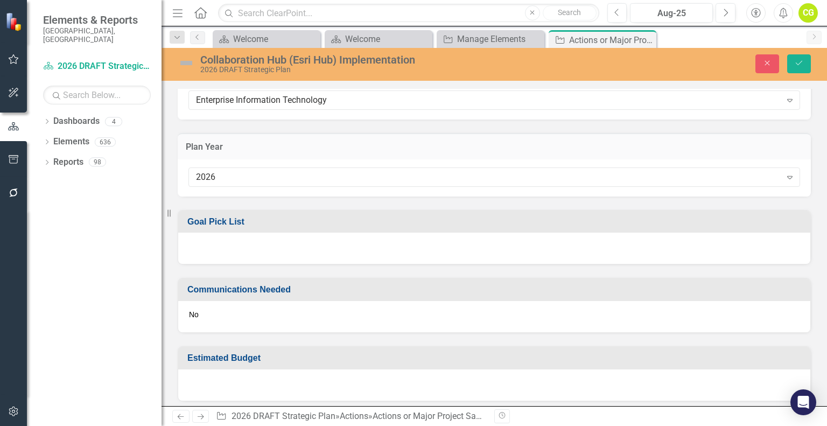
click at [263, 244] on div at bounding box center [494, 247] width 632 height 31
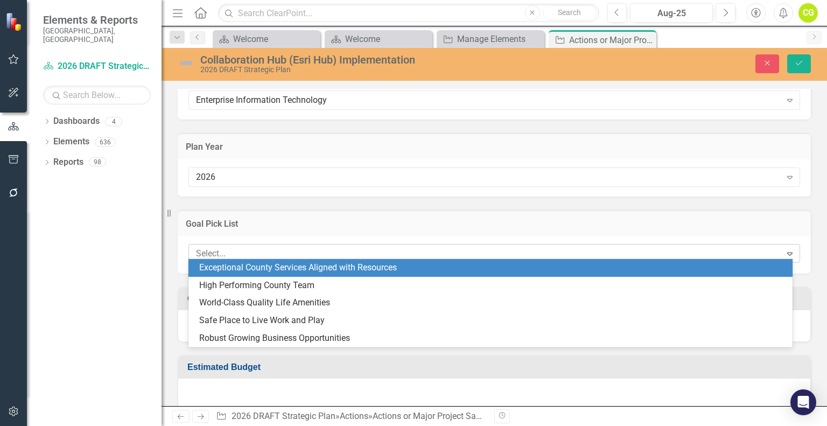
click at [255, 253] on div at bounding box center [486, 253] width 589 height 15
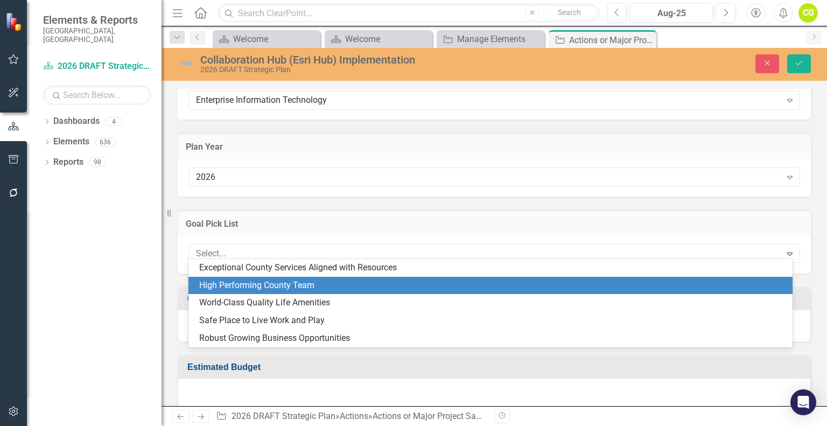
click at [246, 286] on div "High Performing County Team" at bounding box center [492, 285] width 587 height 12
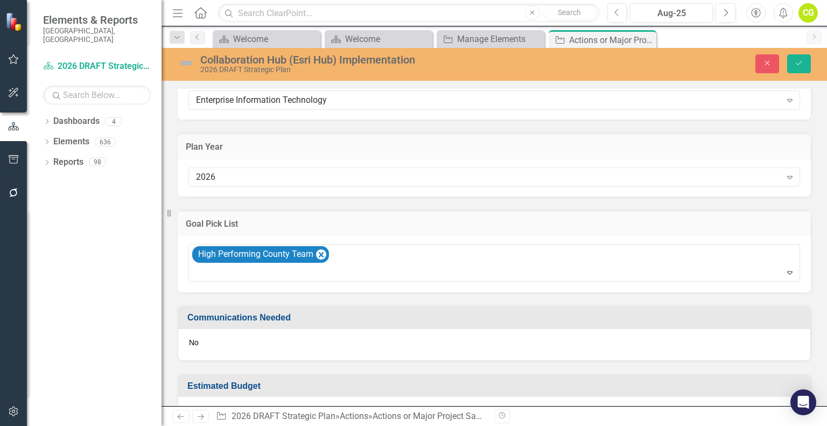
scroll to position [940, 0]
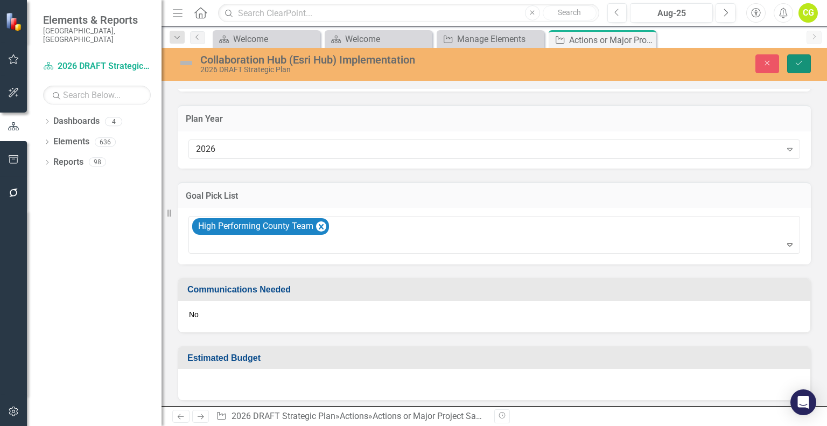
click at [800, 62] on icon "submit" at bounding box center [798, 63] width 6 height 4
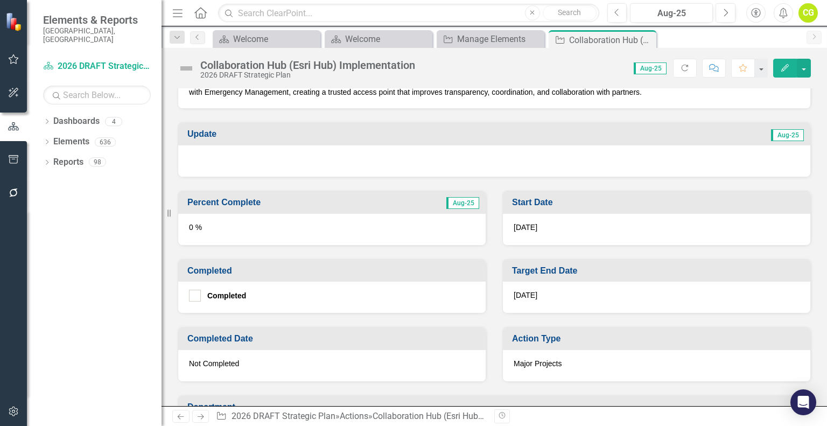
scroll to position [0, 0]
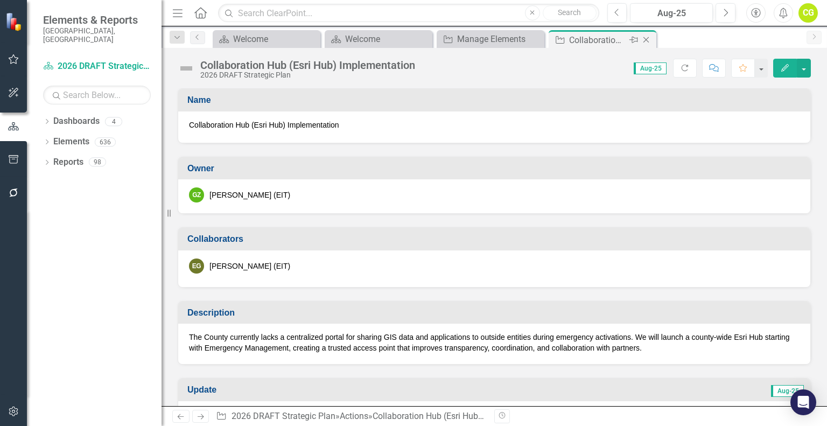
click at [646, 41] on icon "Close" at bounding box center [645, 40] width 11 height 9
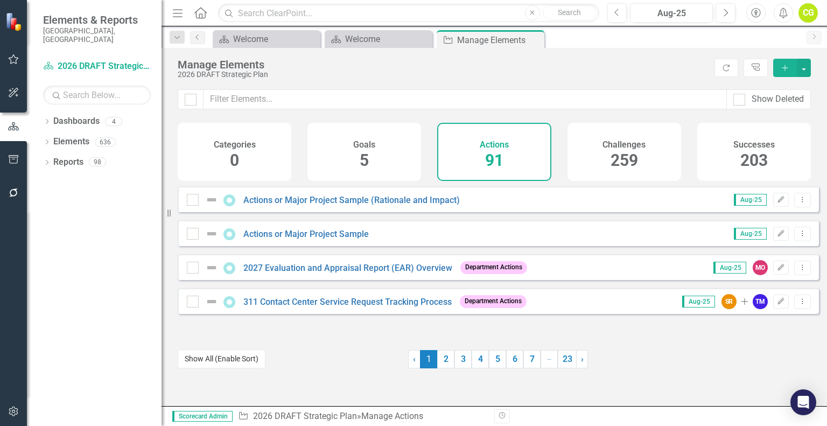
click at [235, 358] on button "Show All (Enable Sort)" at bounding box center [222, 358] width 88 height 19
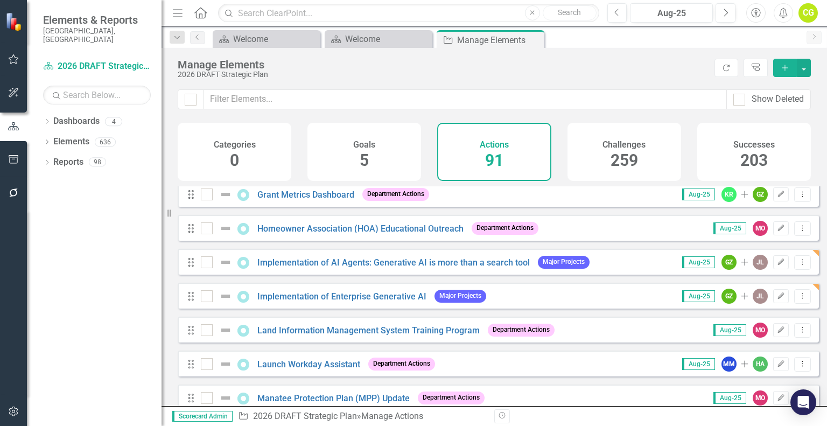
scroll to position [700, 0]
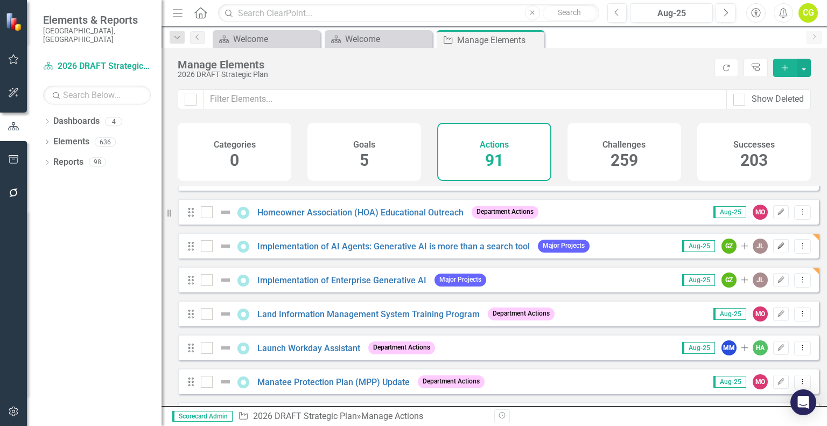
click at [778, 253] on button "Edit" at bounding box center [781, 246] width 16 height 14
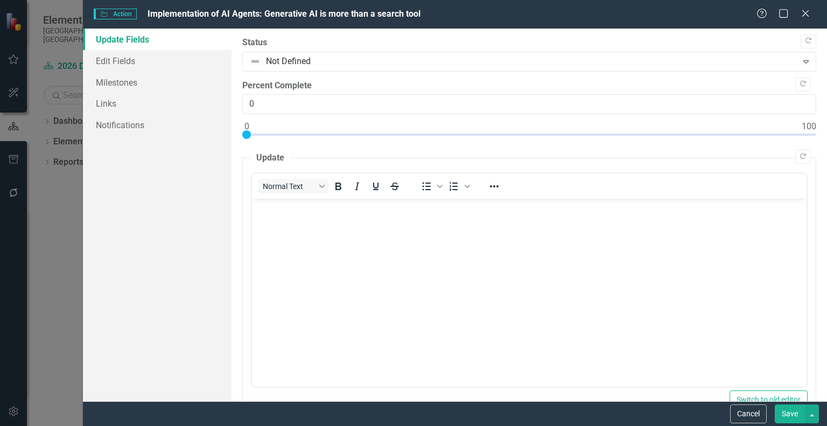
scroll to position [0, 0]
click at [126, 62] on link "Edit Fields" at bounding box center [157, 61] width 149 height 22
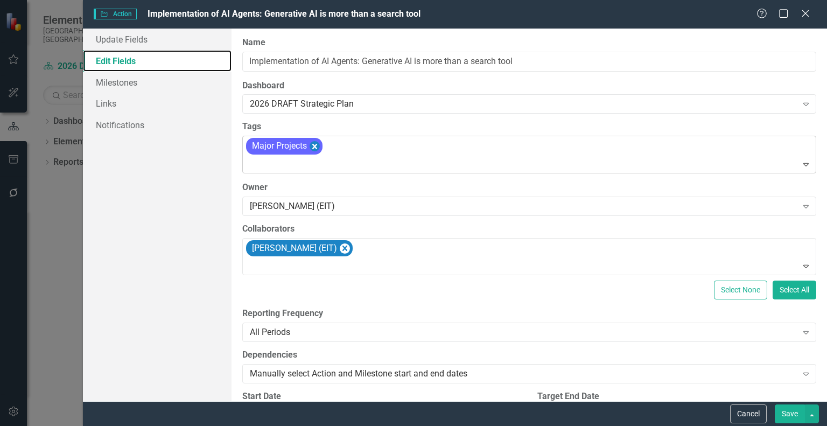
click at [314, 146] on icon "Remove [object Object]" at bounding box center [314, 146] width 5 height 5
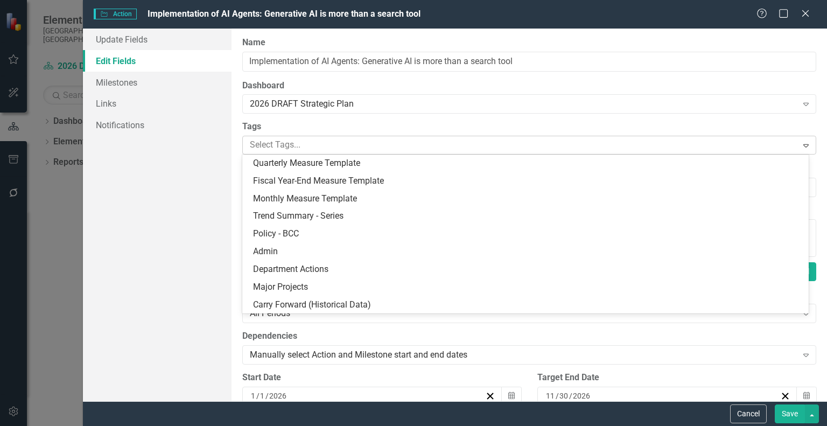
click at [313, 151] on div at bounding box center [520, 145] width 551 height 15
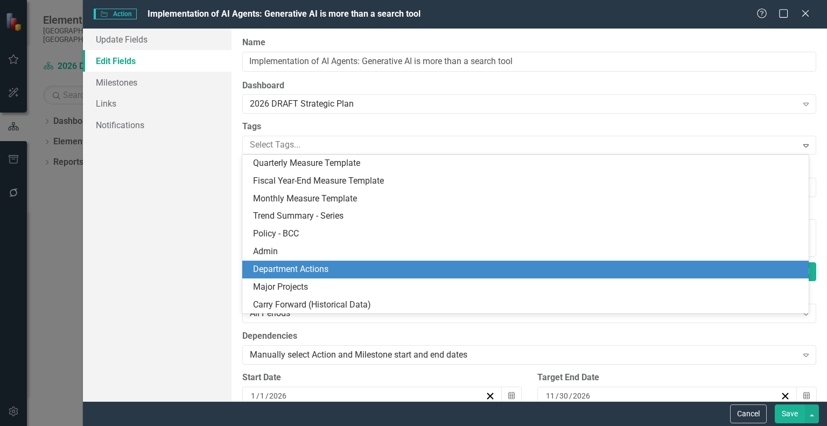
click at [316, 264] on span "Department Actions" at bounding box center [290, 269] width 75 height 10
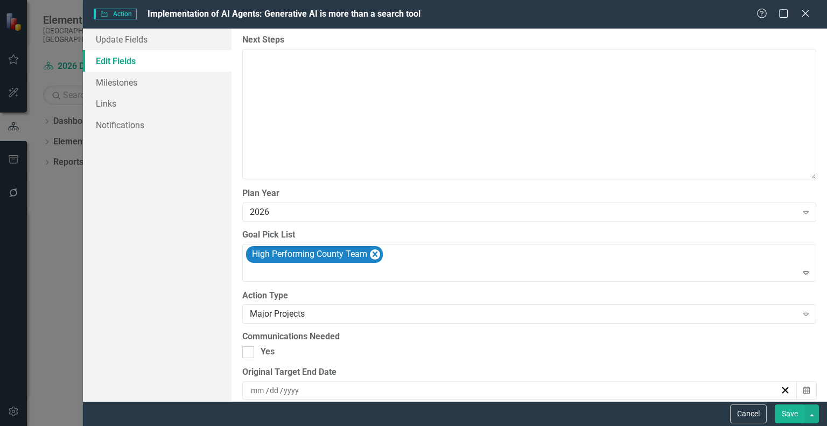
scroll to position [1130, 0]
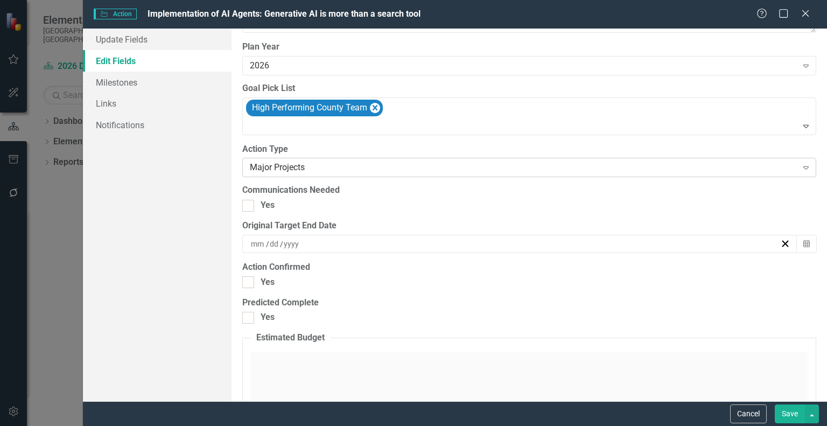
click at [392, 161] on div "Major Projects" at bounding box center [523, 167] width 547 height 12
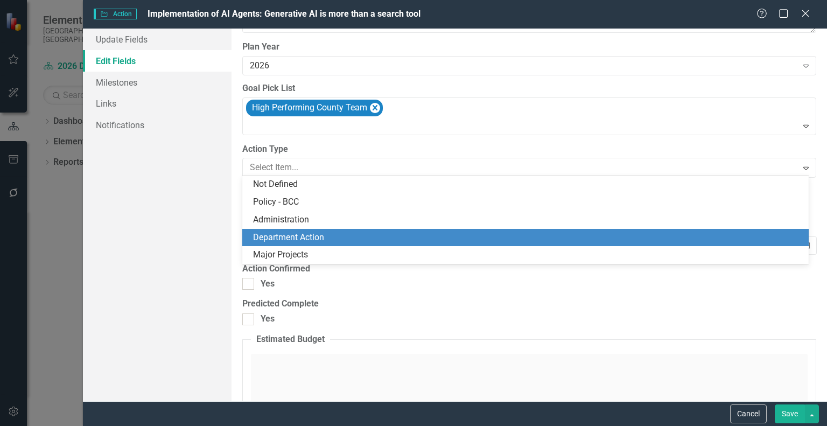
click at [328, 234] on div "Department Action" at bounding box center [527, 237] width 549 height 12
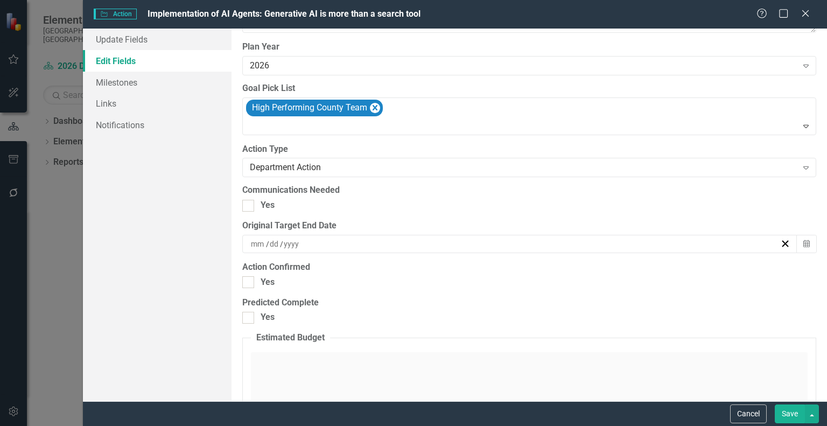
click at [797, 414] on button "Save" at bounding box center [789, 413] width 30 height 19
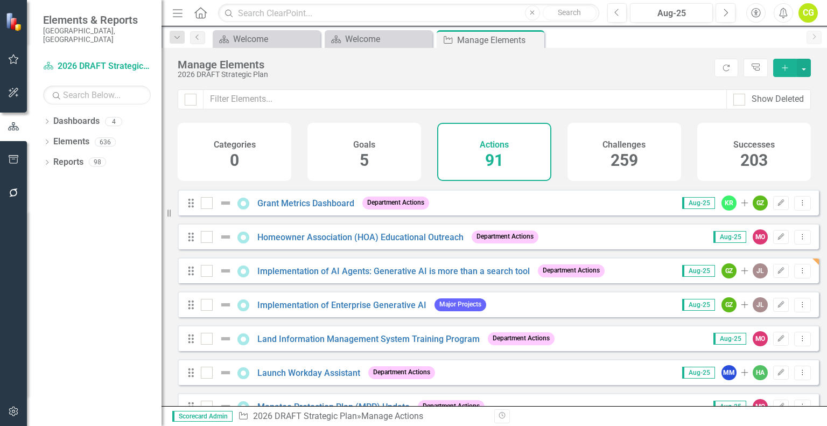
scroll to position [700, 0]
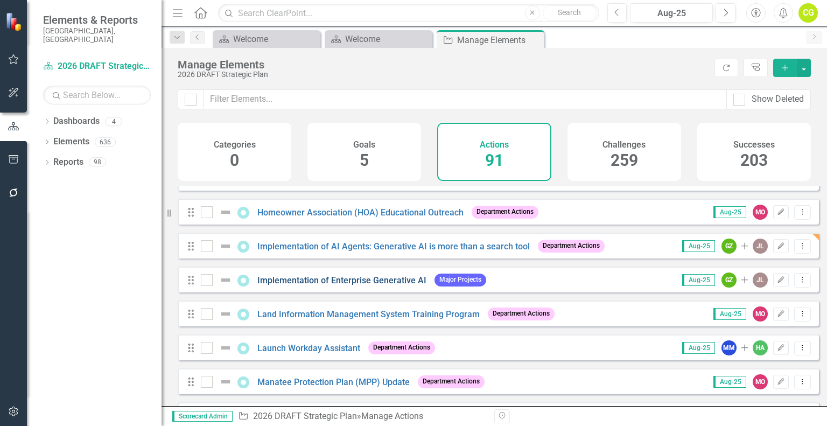
click at [408, 285] on link "Implementation of Enterprise Generative AI" at bounding box center [341, 280] width 169 height 10
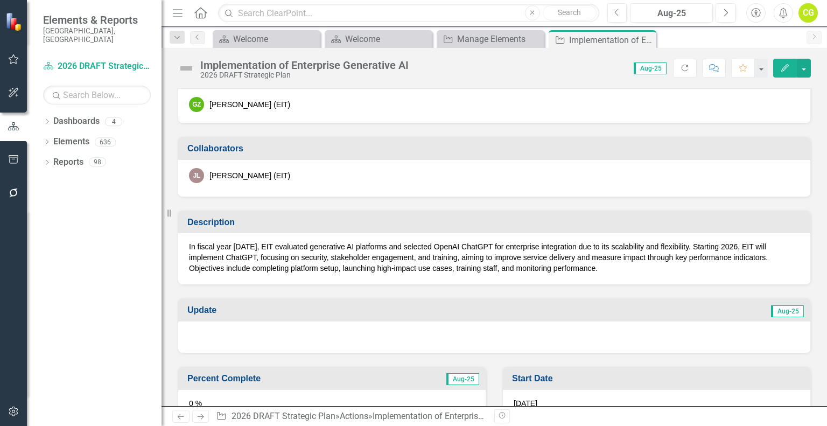
scroll to position [269, 0]
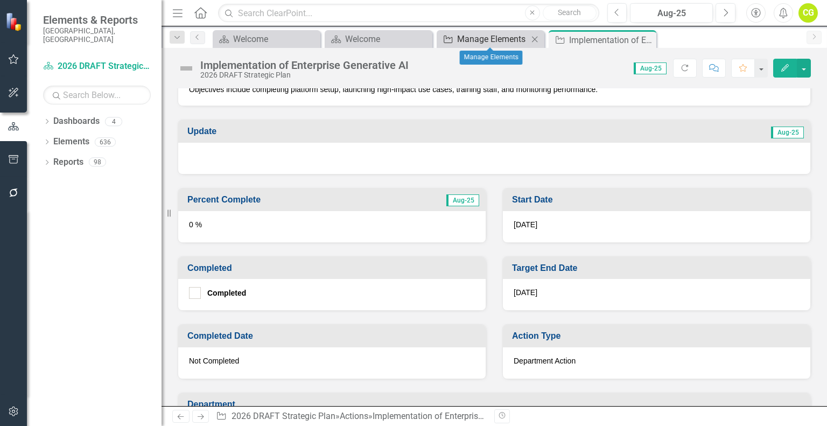
click at [508, 37] on div "Manage Elements" at bounding box center [492, 38] width 71 height 13
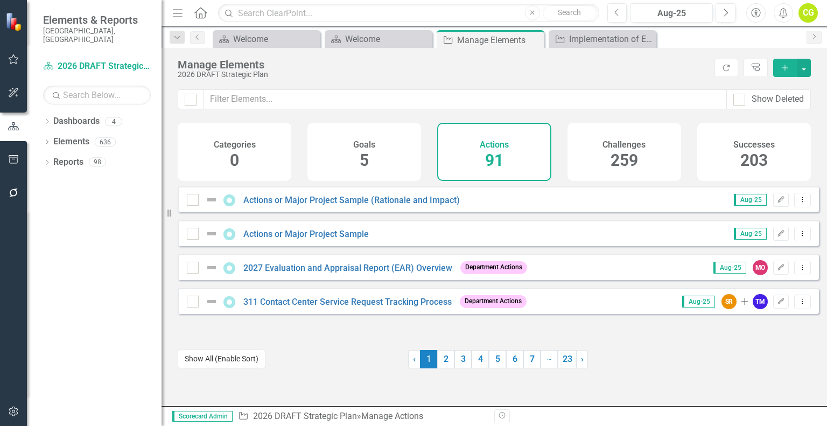
click at [238, 353] on button "Show All (Enable Sort)" at bounding box center [222, 358] width 88 height 19
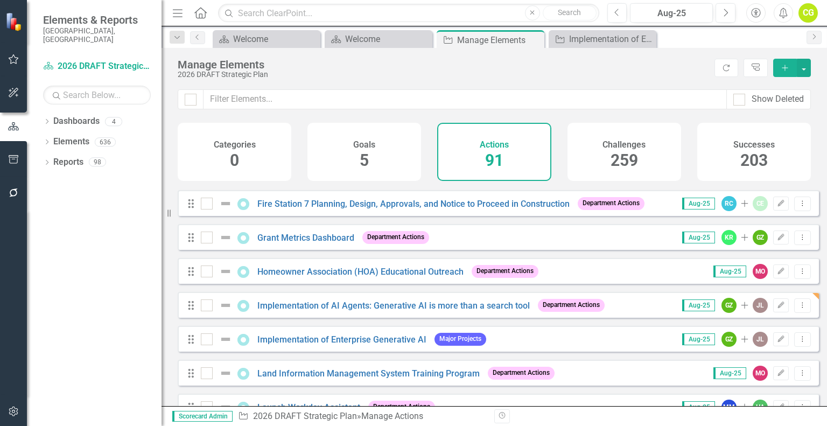
scroll to position [646, 0]
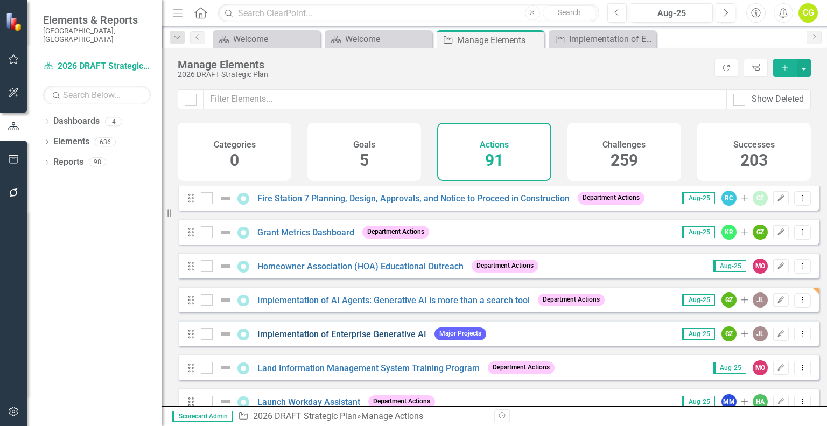
click at [348, 339] on link "Implementation of Enterprise Generative AI" at bounding box center [341, 334] width 169 height 10
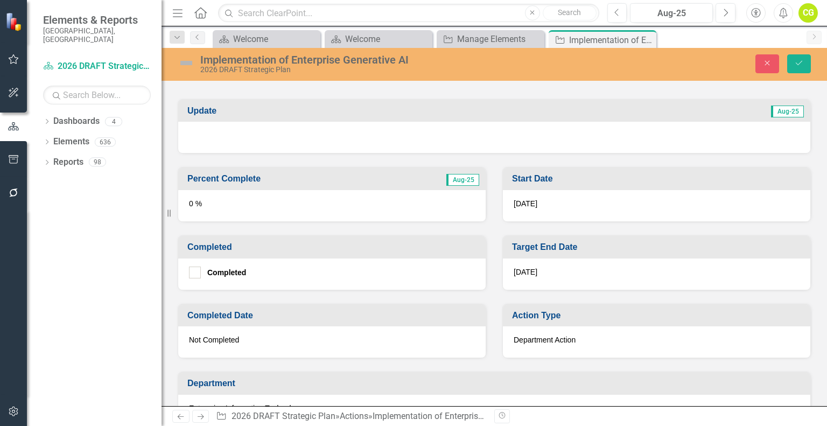
scroll to position [483, 0]
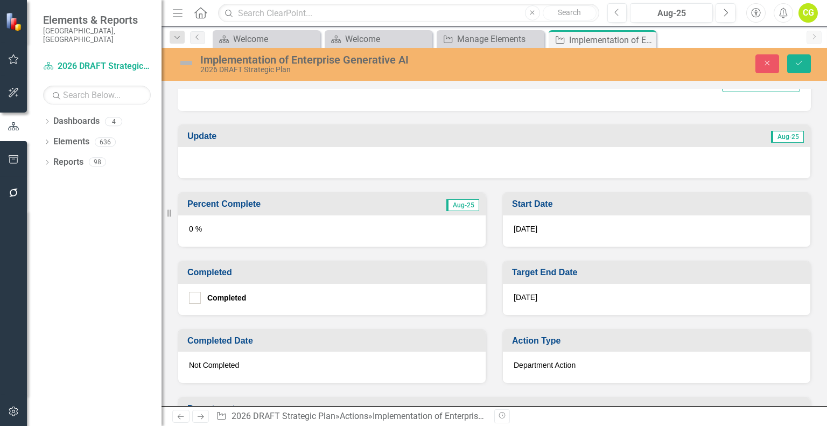
click at [574, 357] on div "Department Action" at bounding box center [656, 366] width 307 height 31
click at [573, 364] on div "Department Action" at bounding box center [656, 366] width 307 height 31
click at [547, 361] on span "Department Action" at bounding box center [544, 365] width 62 height 9
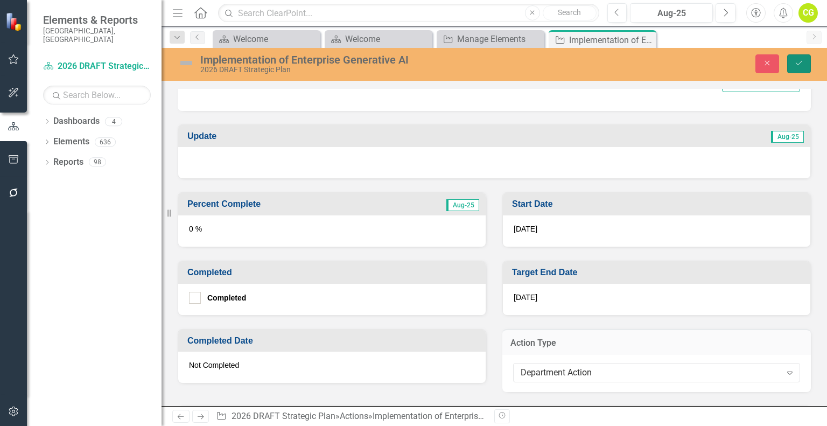
click at [804, 58] on button "Save" at bounding box center [799, 63] width 24 height 19
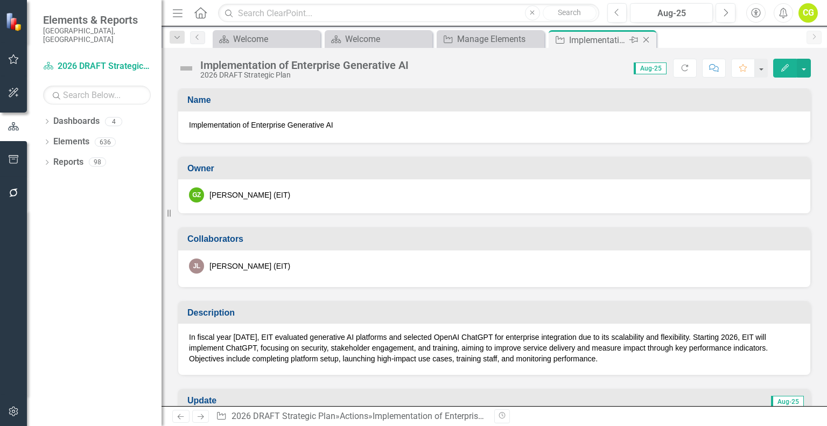
click at [649, 38] on icon "Close" at bounding box center [645, 40] width 11 height 9
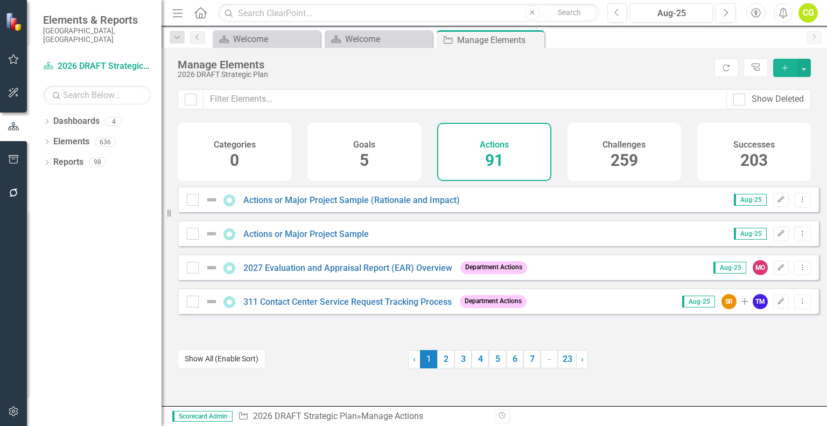
click at [235, 357] on button "Show All (Enable Sort)" at bounding box center [222, 358] width 88 height 19
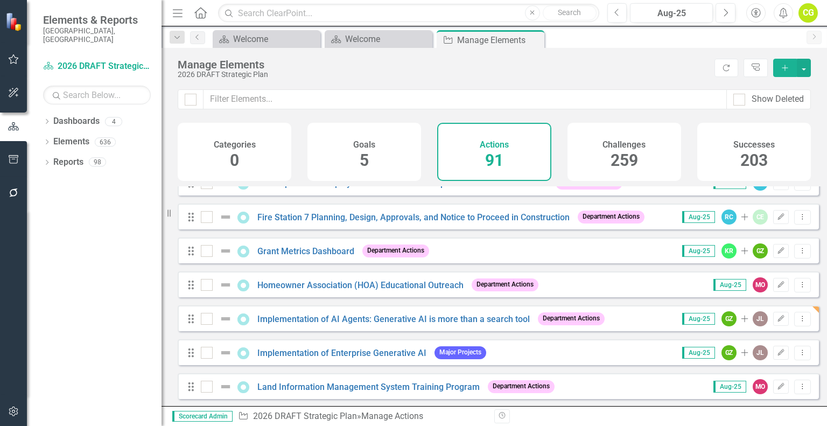
scroll to position [646, 0]
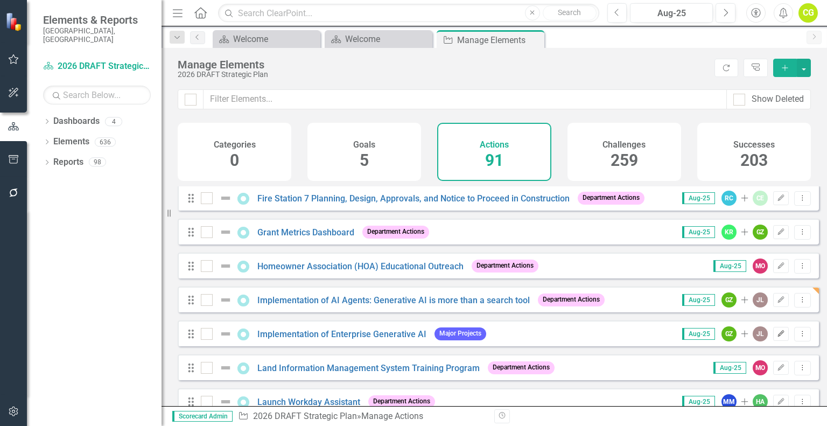
click at [778, 336] on icon "button" at bounding box center [781, 333] width 6 height 6
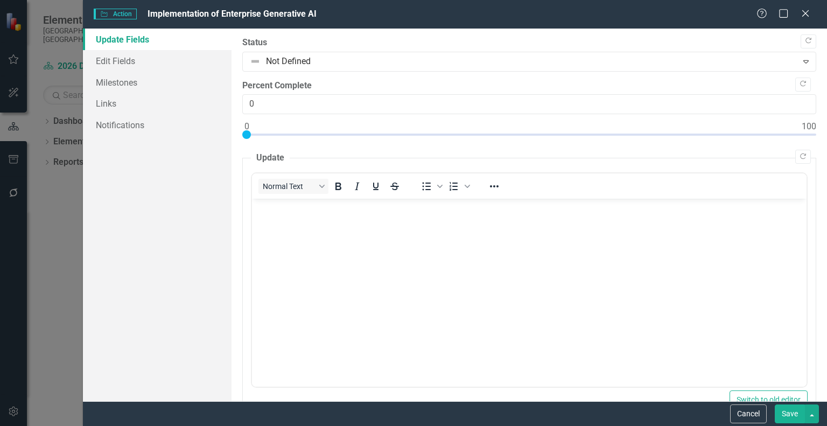
scroll to position [0, 0]
click at [136, 66] on link "Edit Fields" at bounding box center [157, 61] width 149 height 22
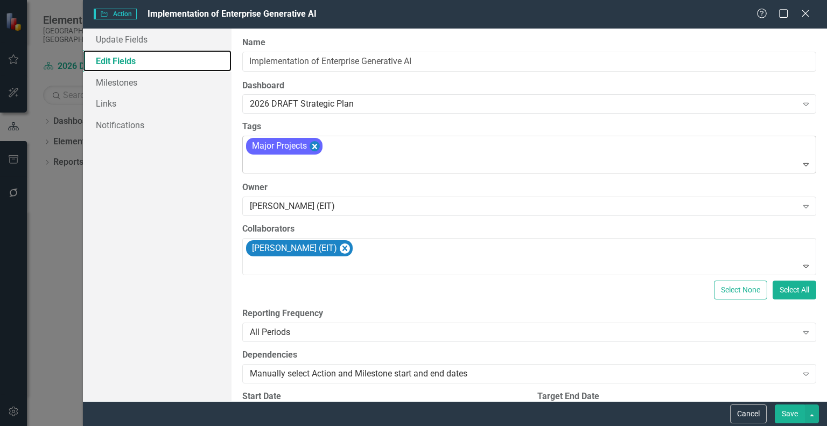
click at [314, 149] on icon "Remove [object Object]" at bounding box center [314, 145] width 10 height 13
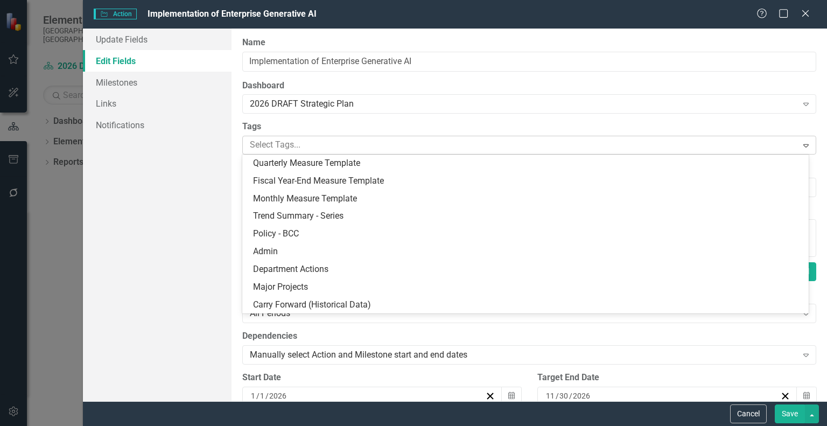
click at [347, 146] on div at bounding box center [520, 145] width 551 height 15
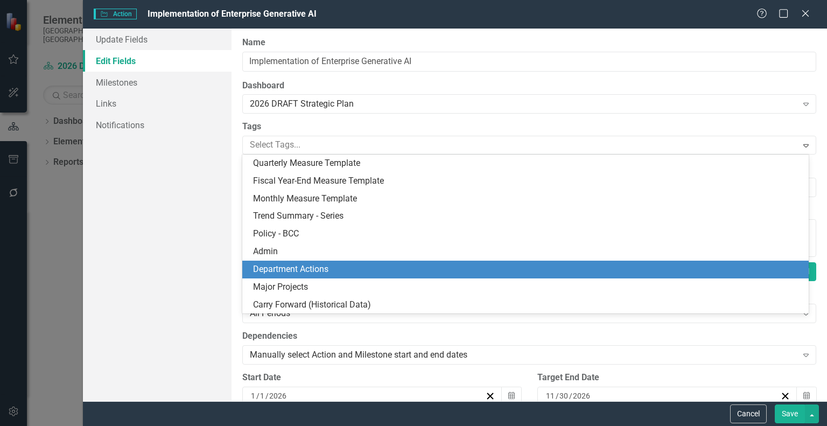
click at [306, 268] on span "Department Actions" at bounding box center [290, 269] width 75 height 10
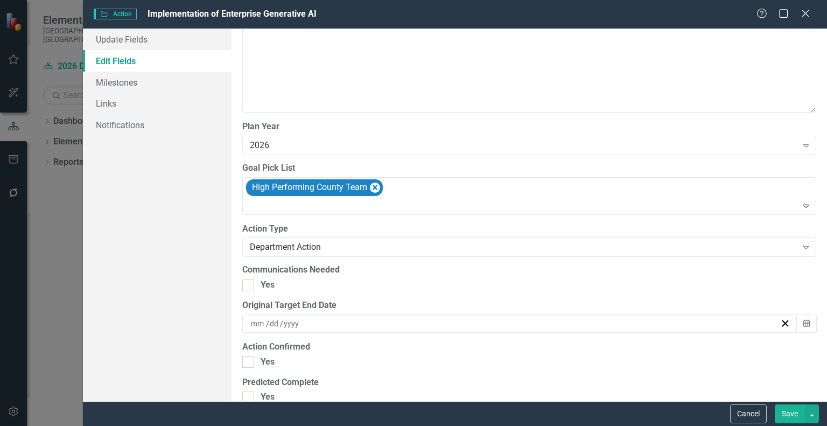
scroll to position [1076, 0]
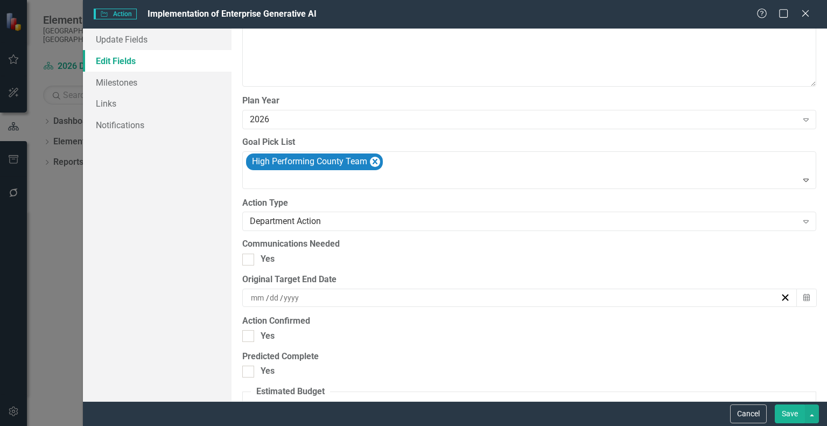
click at [790, 413] on button "Save" at bounding box center [789, 413] width 30 height 19
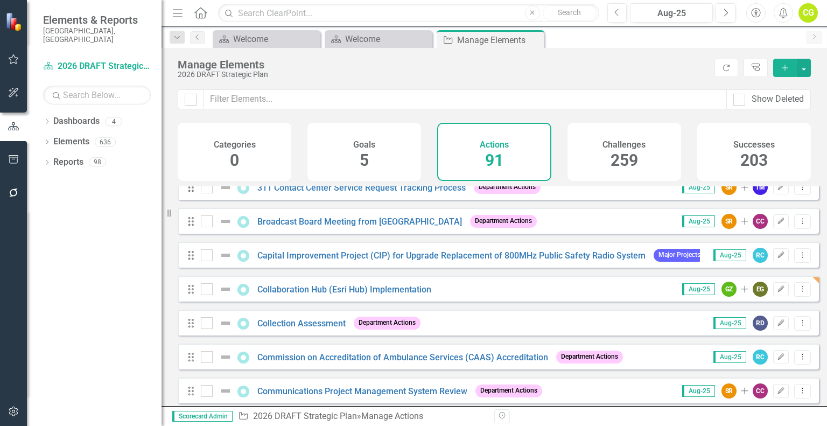
scroll to position [108, 0]
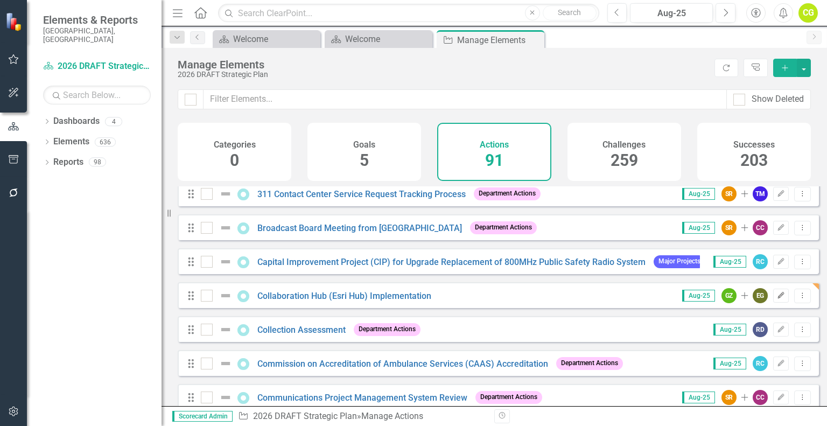
click at [775, 302] on button "Edit" at bounding box center [781, 295] width 16 height 14
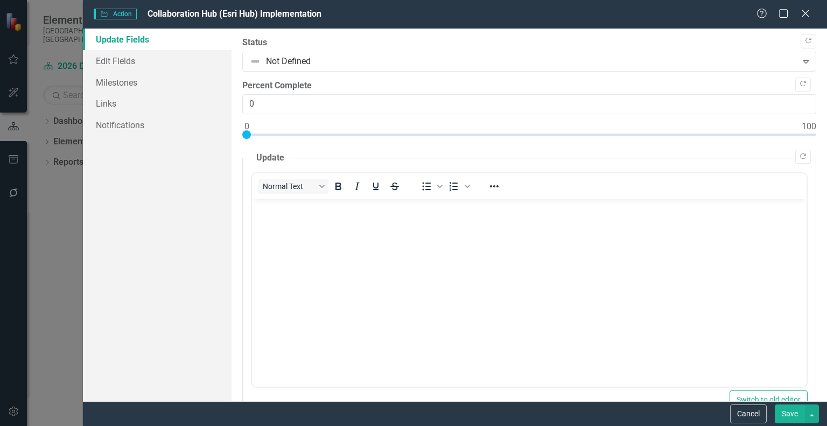
scroll to position [0, 0]
click at [138, 59] on link "Edit Fields" at bounding box center [157, 61] width 149 height 22
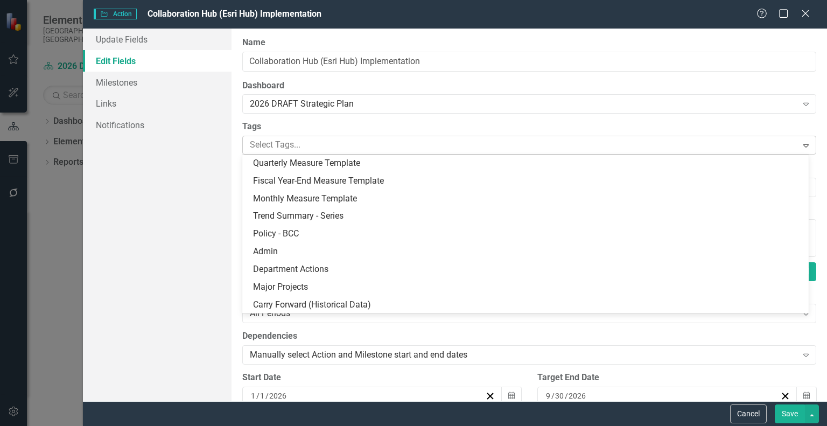
click at [307, 146] on div at bounding box center [520, 145] width 551 height 15
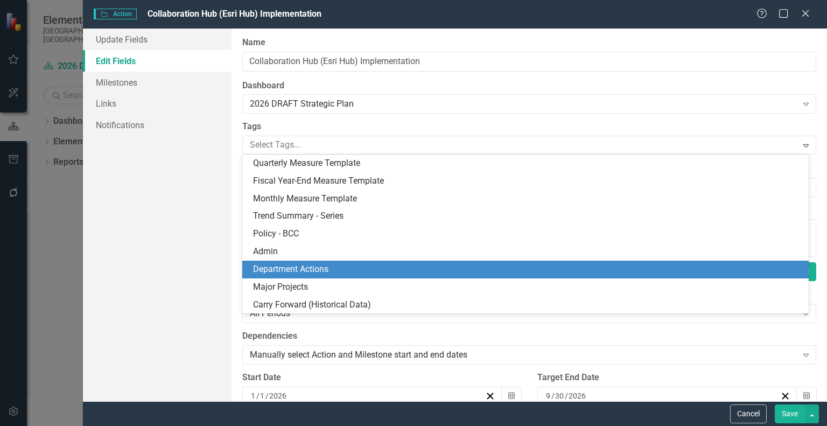
click at [303, 270] on span "Department Actions" at bounding box center [290, 269] width 75 height 10
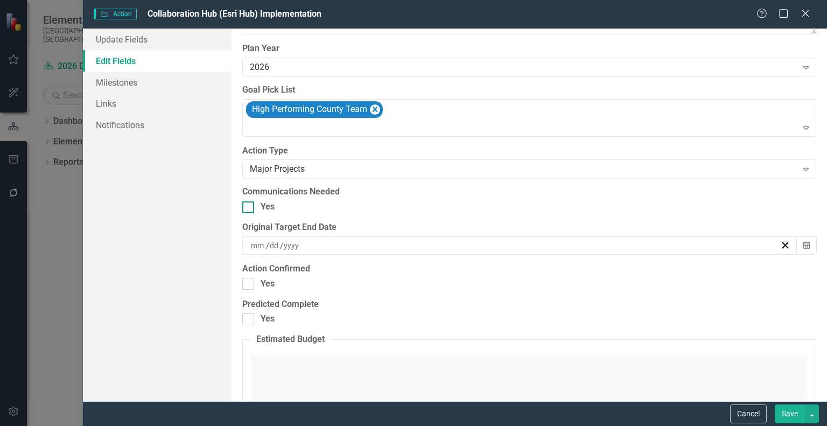
scroll to position [1140, 0]
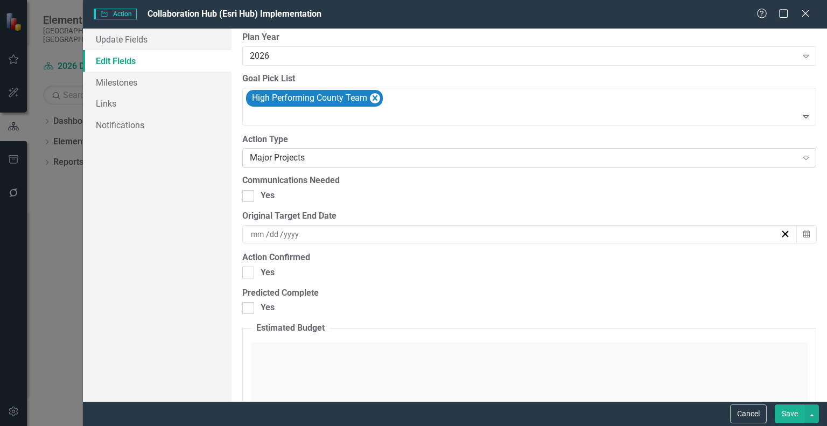
click at [331, 155] on div "Major Projects" at bounding box center [523, 158] width 547 height 12
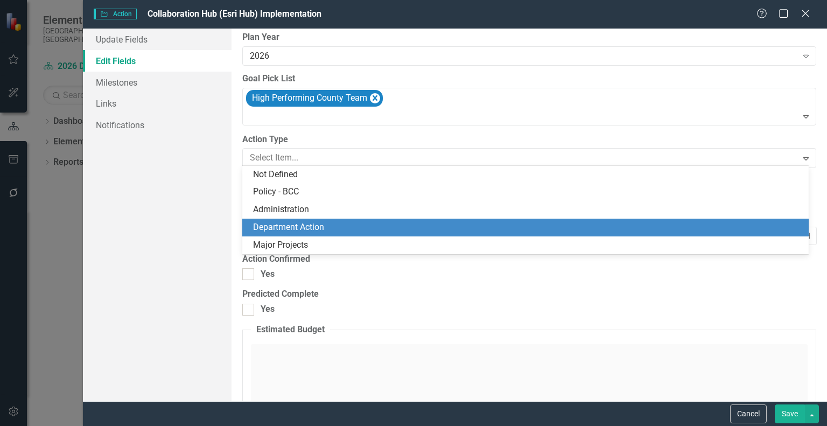
click at [306, 228] on div "Department Action" at bounding box center [527, 227] width 549 height 12
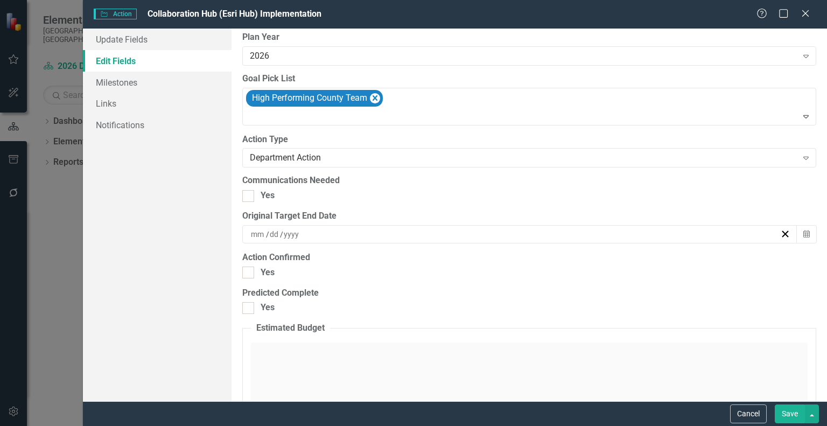
click at [790, 414] on button "Save" at bounding box center [789, 413] width 30 height 19
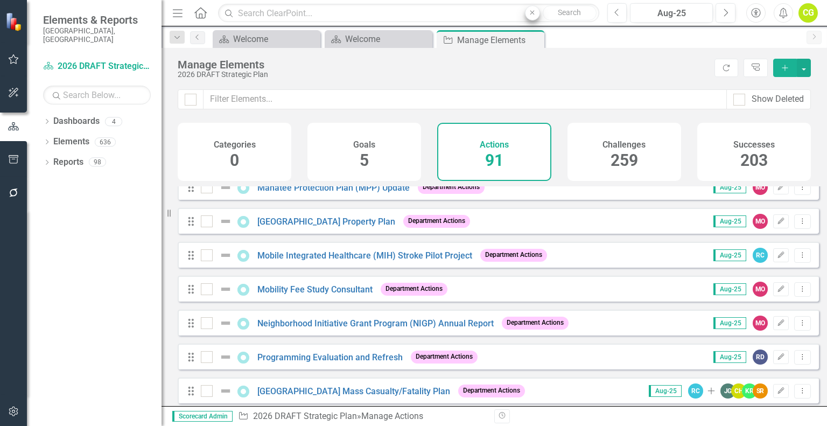
scroll to position [747, 0]
